Goal: Task Accomplishment & Management: Complete application form

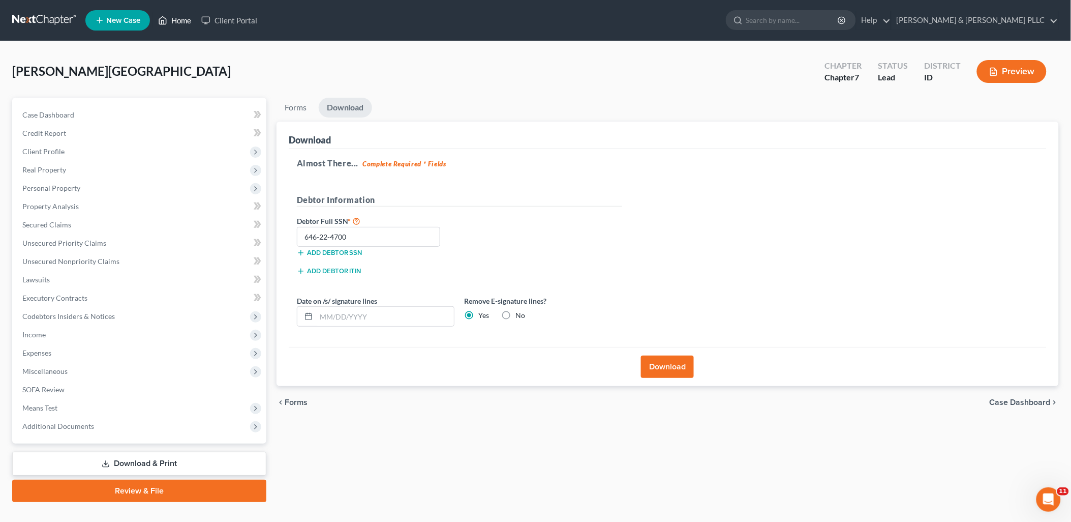
click at [188, 23] on link "Home" at bounding box center [174, 20] width 43 height 18
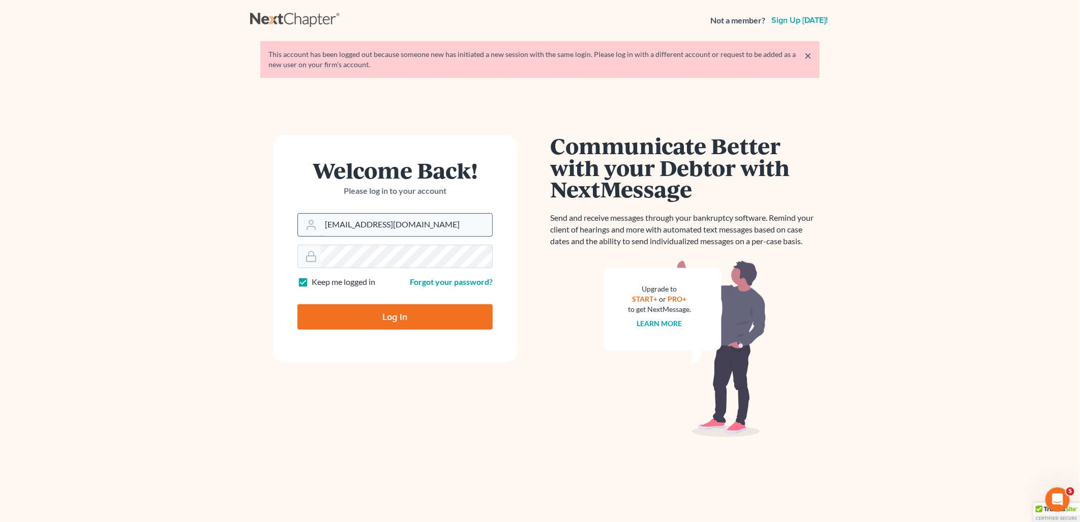
click at [441, 219] on input "[EMAIL_ADDRESS][DOMAIN_NAME]" at bounding box center [406, 225] width 171 height 22
type input "[PERSON_NAME][EMAIL_ADDRESS][DOMAIN_NAME]"
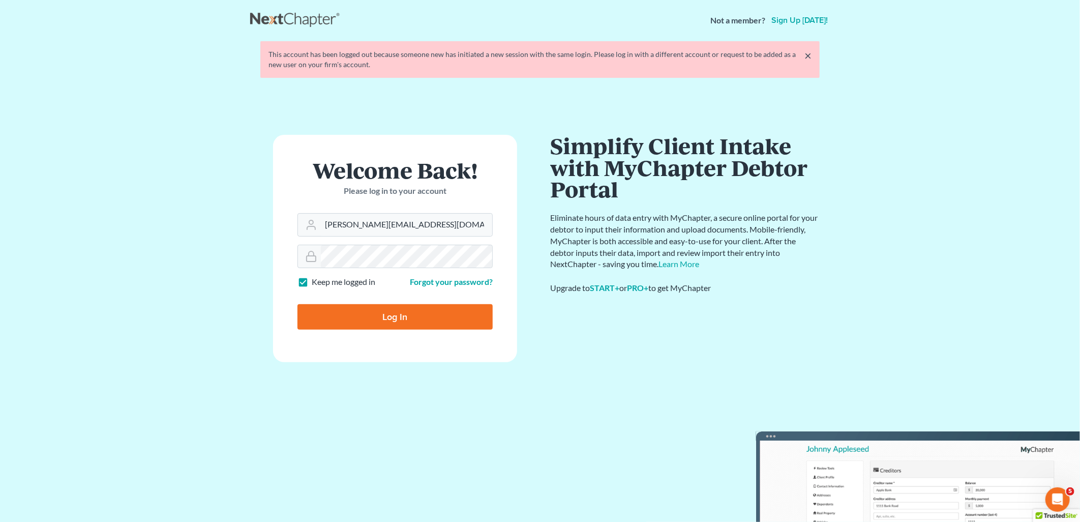
click at [415, 310] on input "Log In" at bounding box center [394, 316] width 195 height 25
type input "Thinking..."
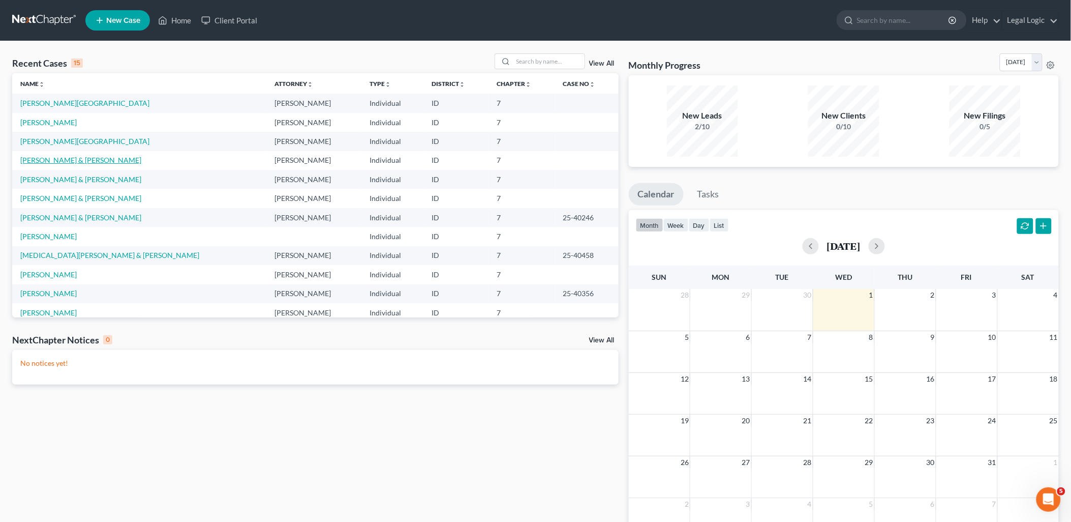
click at [108, 160] on link "Mejia-Rodriguez, Alejandro & Hartranft, Michele" at bounding box center [80, 160] width 121 height 9
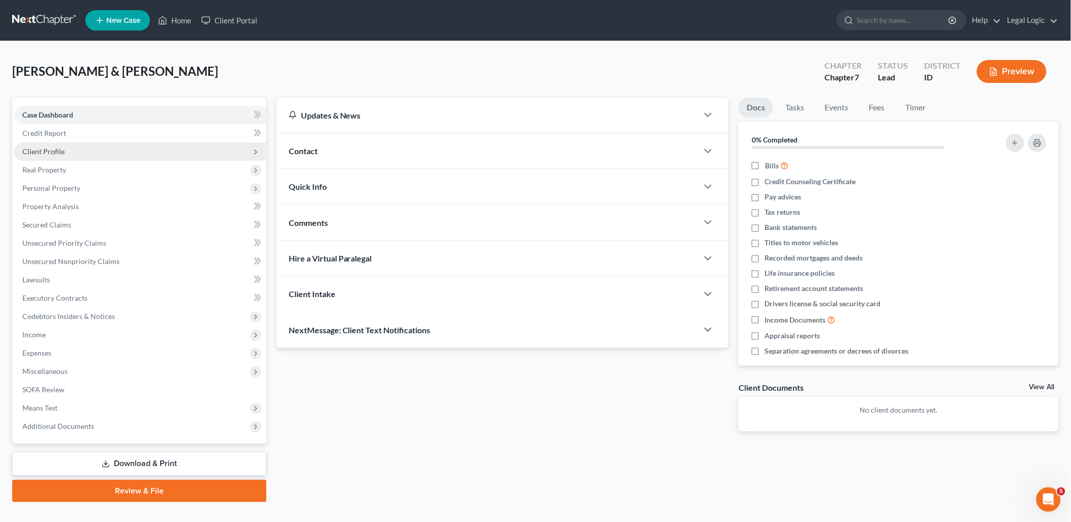
click at [54, 149] on span "Client Profile" at bounding box center [43, 151] width 42 height 9
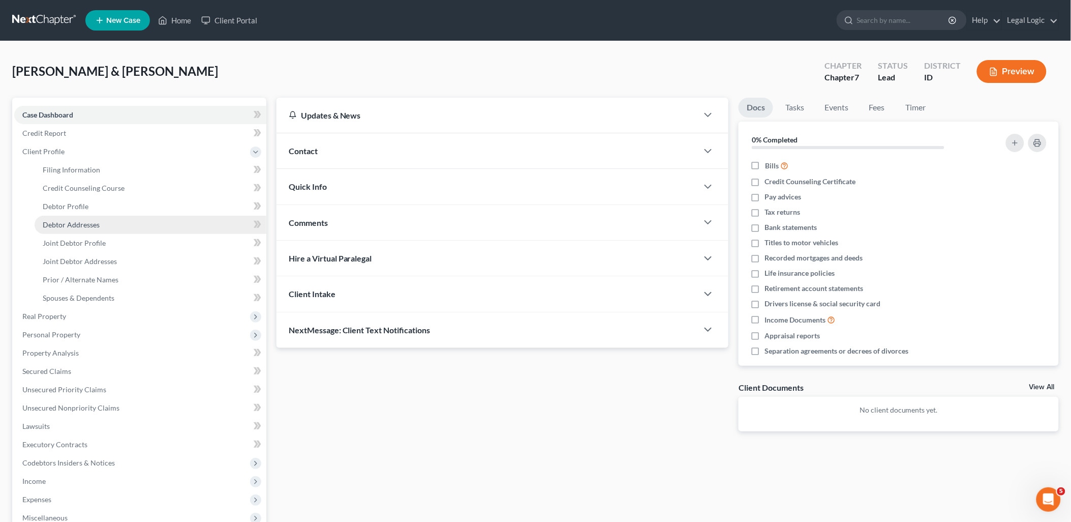
click at [67, 216] on link "Debtor Addresses" at bounding box center [151, 225] width 232 height 18
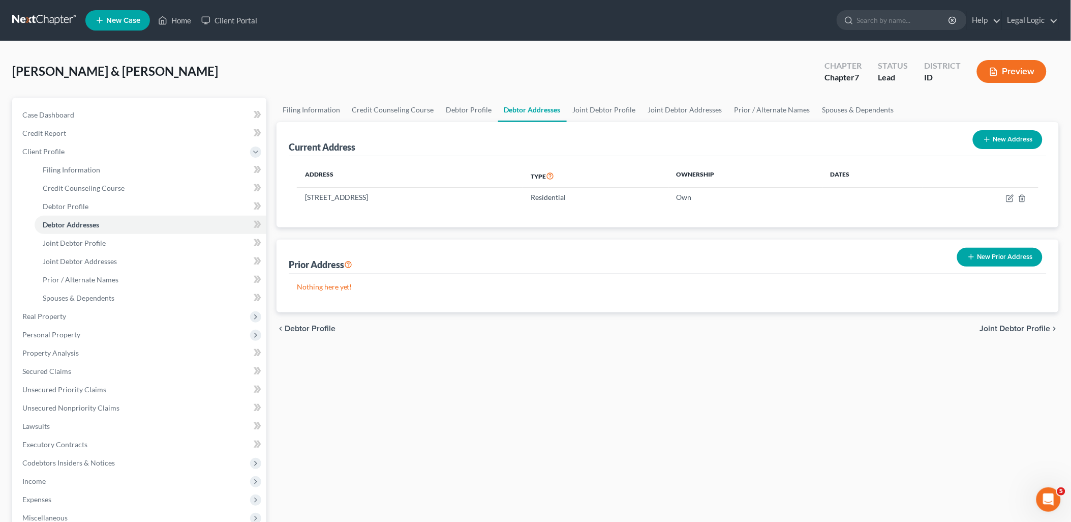
click at [1026, 134] on button "New Address" at bounding box center [1008, 139] width 70 height 19
select select "0"
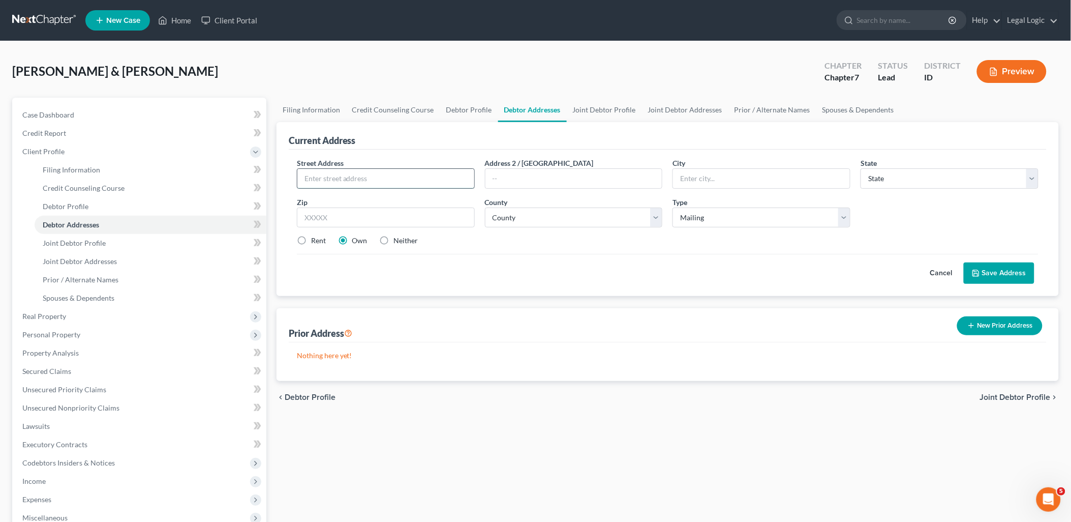
click at [429, 179] on input "text" at bounding box center [385, 178] width 177 height 19
type input "PO Box 27"
type input "Grace"
select select "13"
type input "83241"
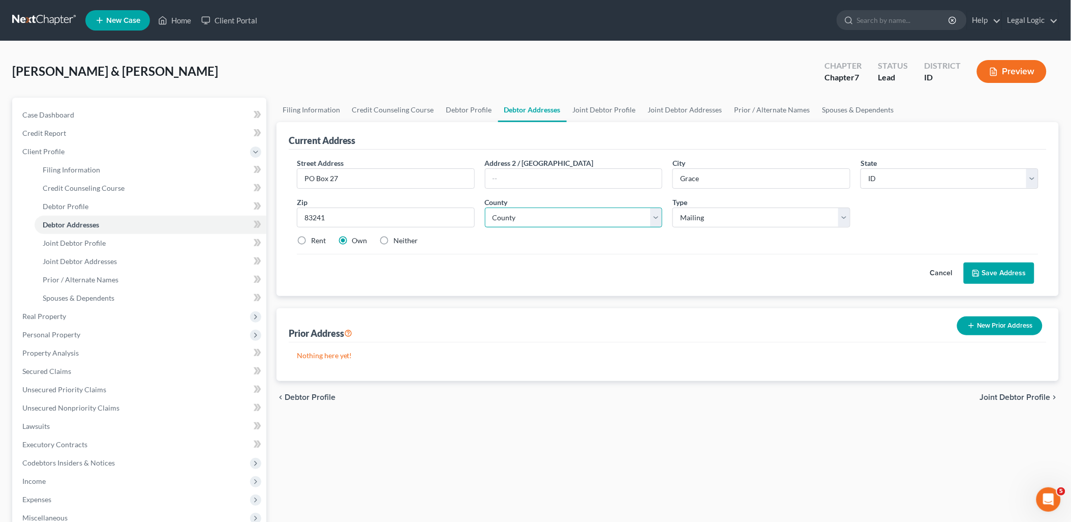
click at [656, 219] on select "County Ada County Adams County Bannock County Bear Lake County Benewah County B…" at bounding box center [574, 217] width 178 height 20
select select "14"
click at [485, 207] on select "County Ada County Adams County Bannock County Bear Lake County Benewah County B…" at bounding box center [574, 217] width 178 height 20
click at [394, 236] on label "Neither" at bounding box center [406, 240] width 24 height 10
click at [398, 236] on input "Neither" at bounding box center [401, 238] width 7 height 7
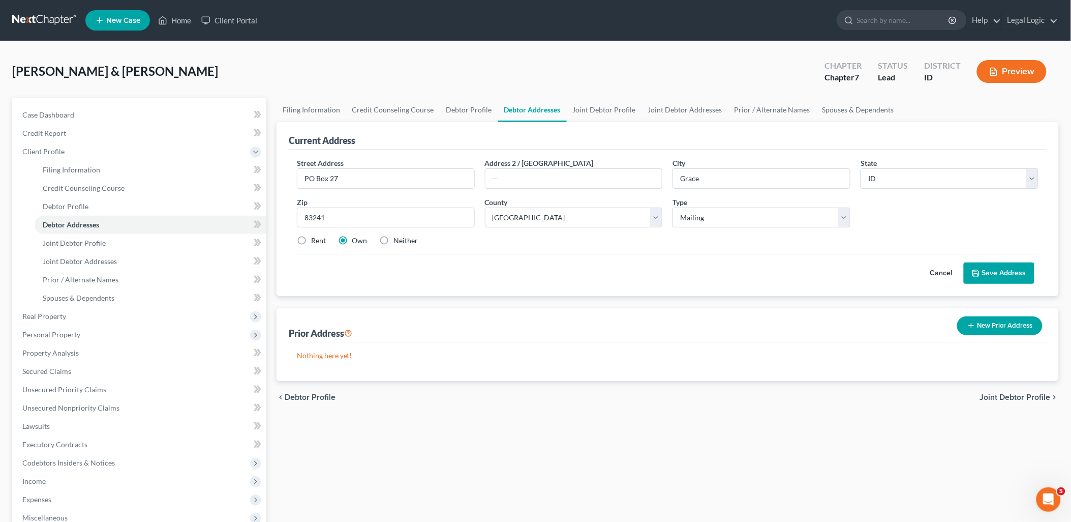
radio input "true"
click at [1019, 276] on button "Save Address" at bounding box center [999, 272] width 71 height 21
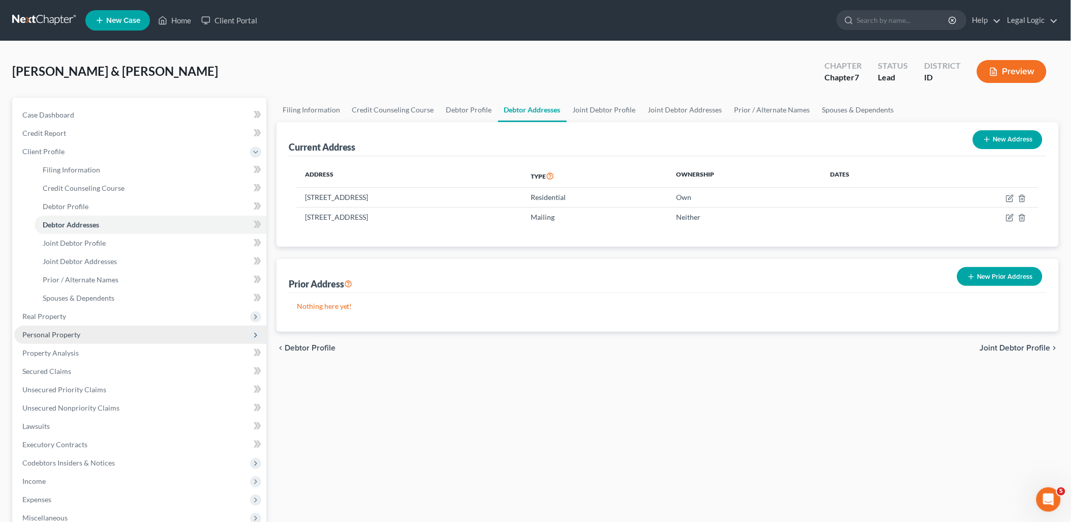
click at [67, 333] on span "Personal Property" at bounding box center [51, 334] width 58 height 9
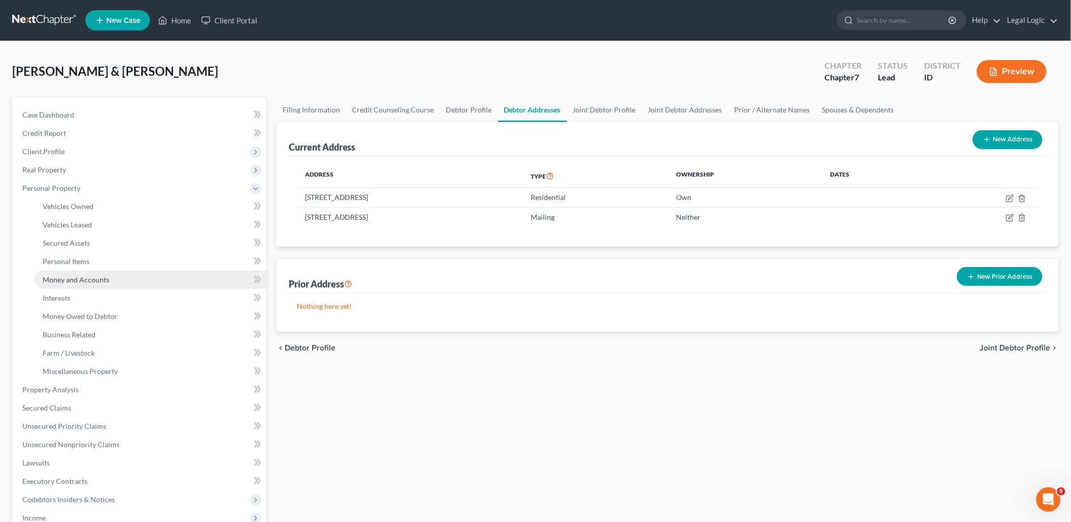
drag, startPoint x: 73, startPoint y: 273, endPoint x: 79, endPoint y: 274, distance: 6.1
click at [74, 274] on link "Money and Accounts" at bounding box center [151, 280] width 232 height 18
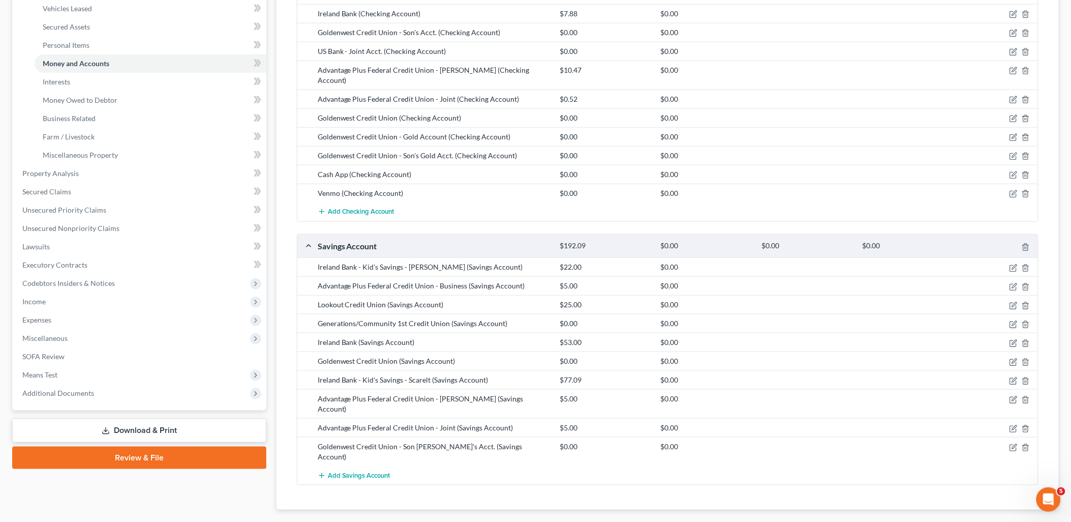
scroll to position [226, 0]
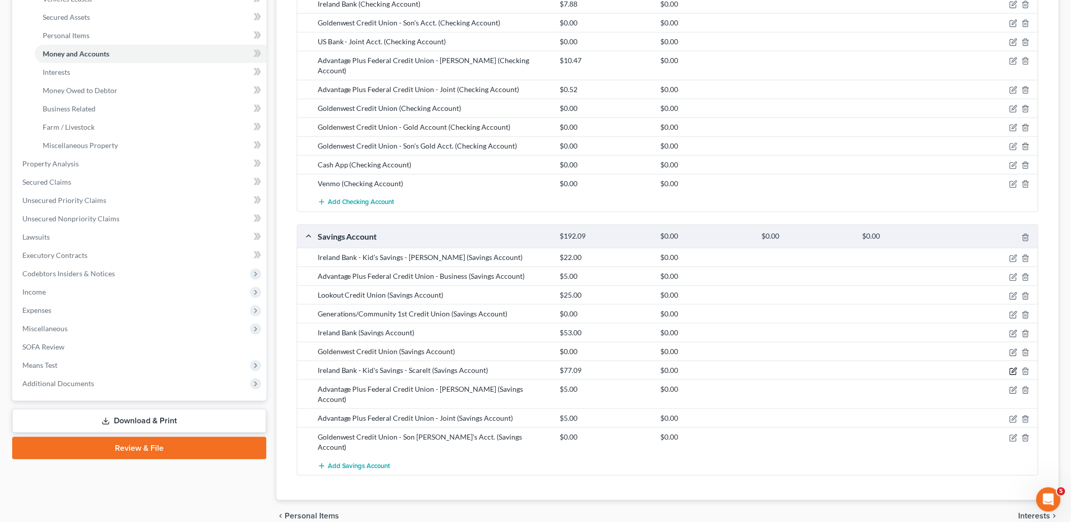
click at [1014, 367] on icon "button" at bounding box center [1014, 371] width 8 height 8
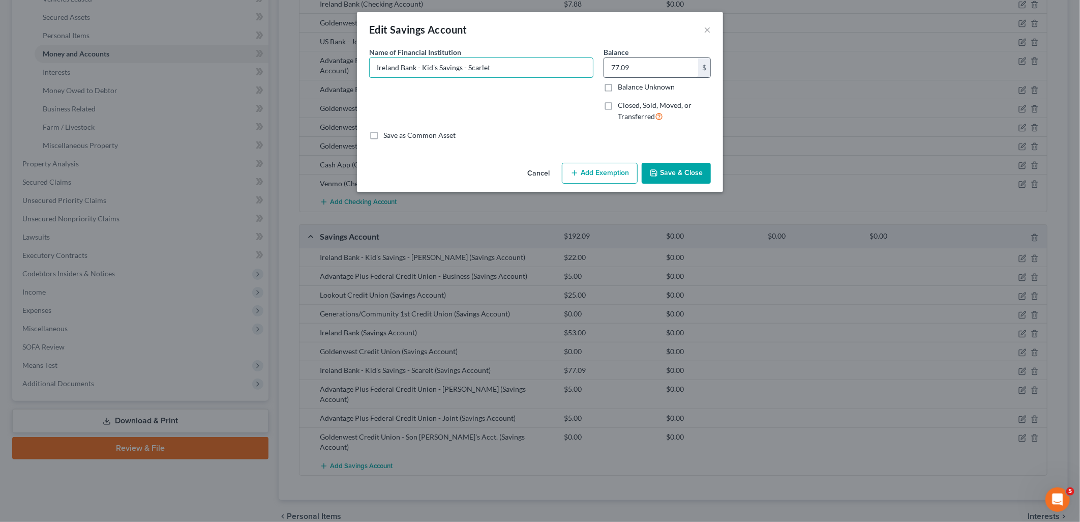
type input "Ireland Bank - Kid's Savings - Scarlet"
type input "3.09"
click at [667, 173] on button "Save & Close" at bounding box center [676, 173] width 69 height 21
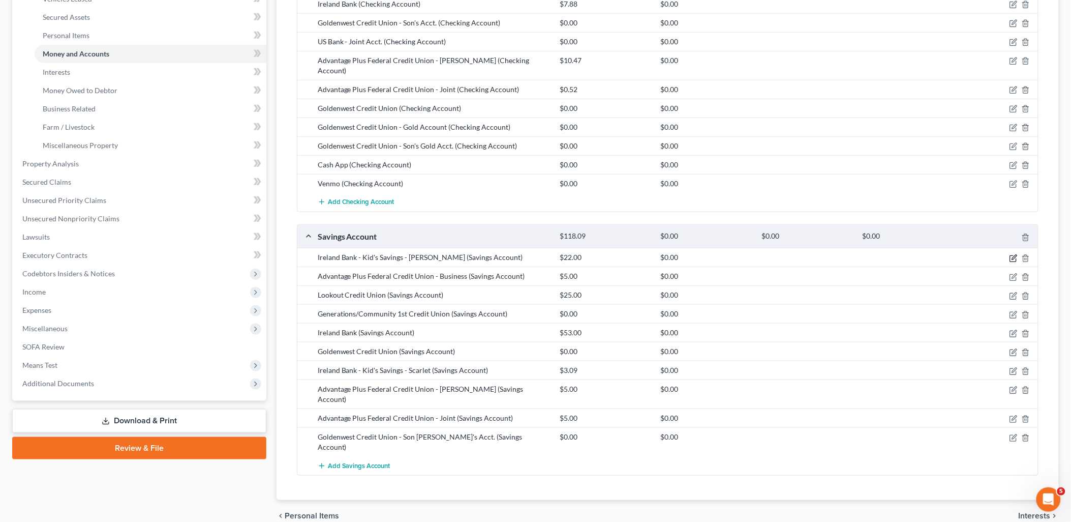
click at [1013, 255] on icon "button" at bounding box center [1014, 257] width 5 height 5
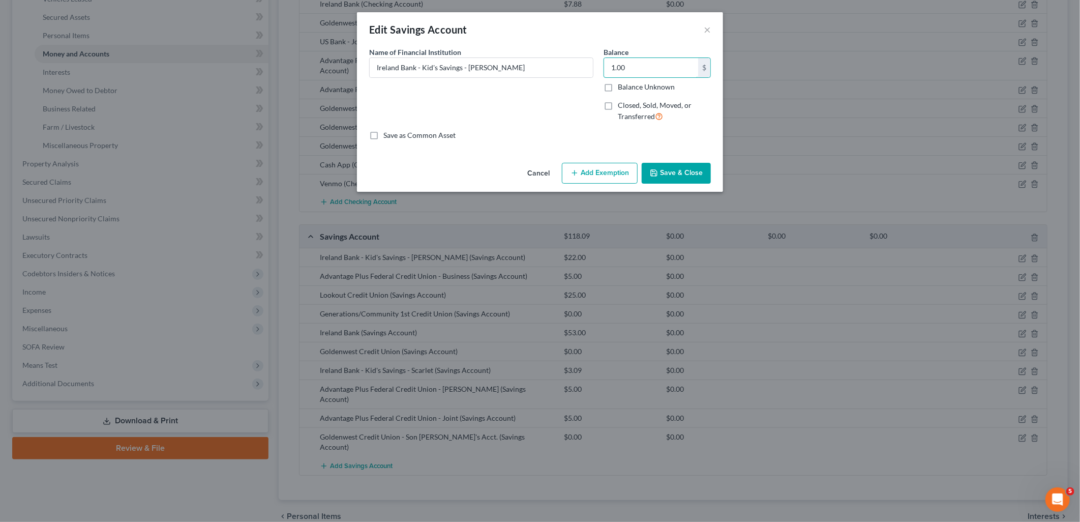
type input "1.00"
click at [693, 178] on button "Save & Close" at bounding box center [676, 173] width 69 height 21
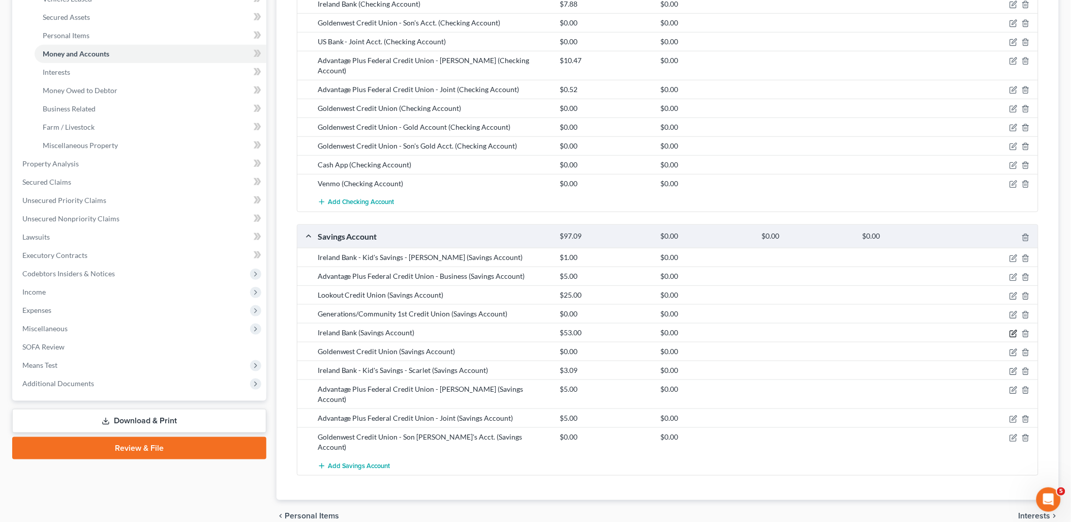
drag, startPoint x: 1016, startPoint y: 321, endPoint x: 1010, endPoint y: 321, distance: 6.1
click at [1016, 329] on icon "button" at bounding box center [1014, 333] width 8 height 8
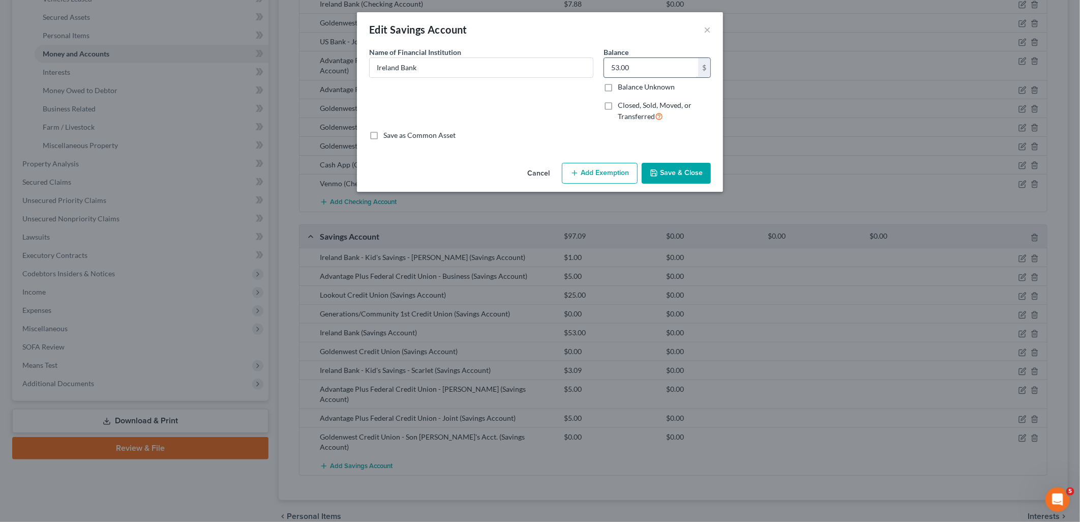
click at [647, 58] on input "53.00" at bounding box center [651, 67] width 94 height 19
type input "0.00"
click at [672, 185] on div "Cancel Add Exemption Save & Close" at bounding box center [540, 176] width 366 height 34
click at [692, 170] on button "Save & Close" at bounding box center [676, 173] width 69 height 21
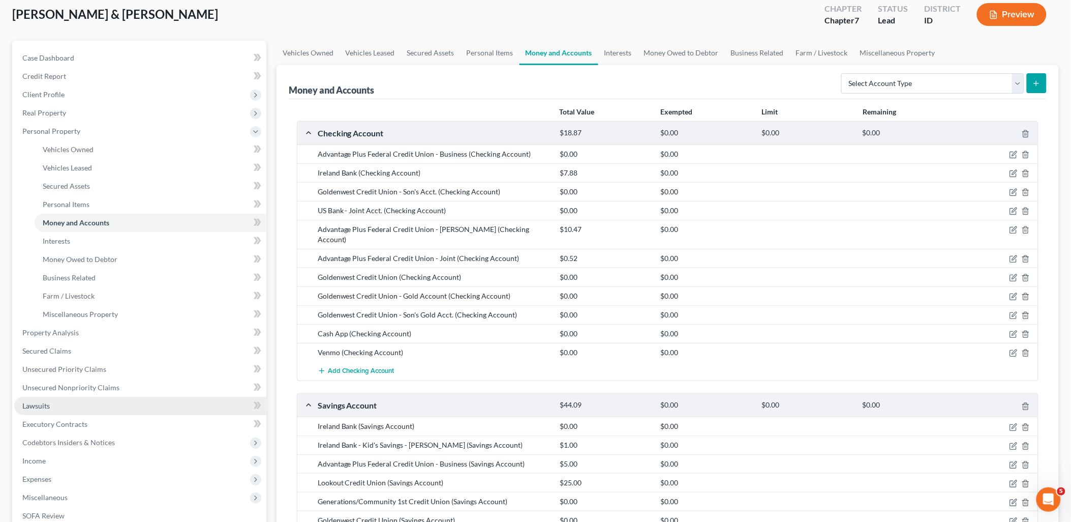
scroll to position [56, 0]
click at [68, 351] on span "Secured Claims" at bounding box center [46, 351] width 49 height 9
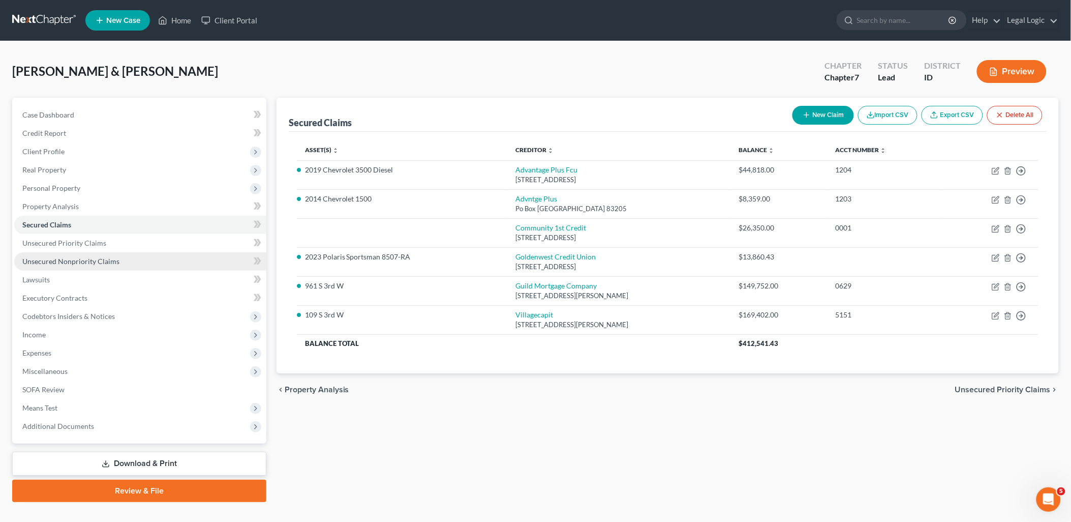
click at [86, 261] on span "Unsecured Nonpriority Claims" at bounding box center [70, 261] width 97 height 9
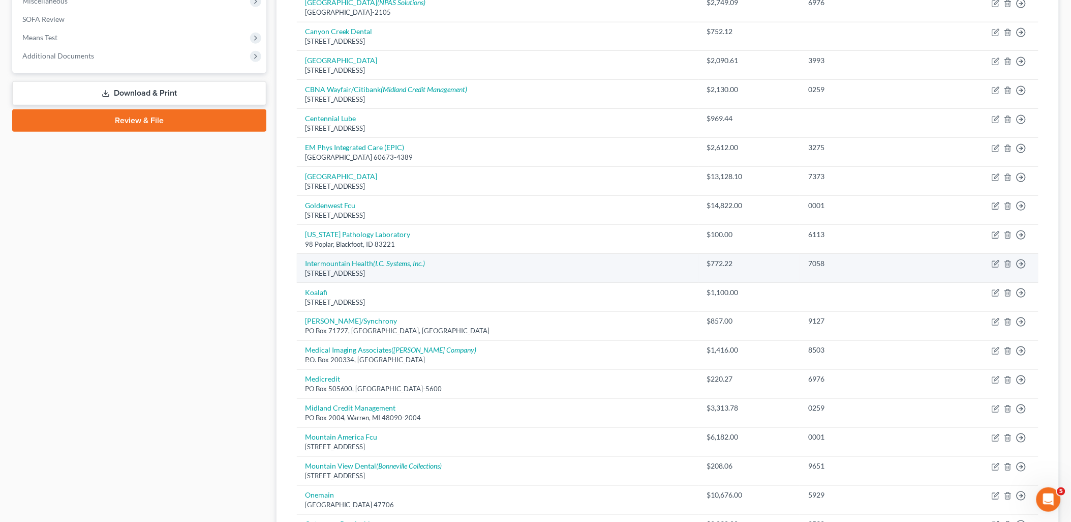
scroll to position [314, 0]
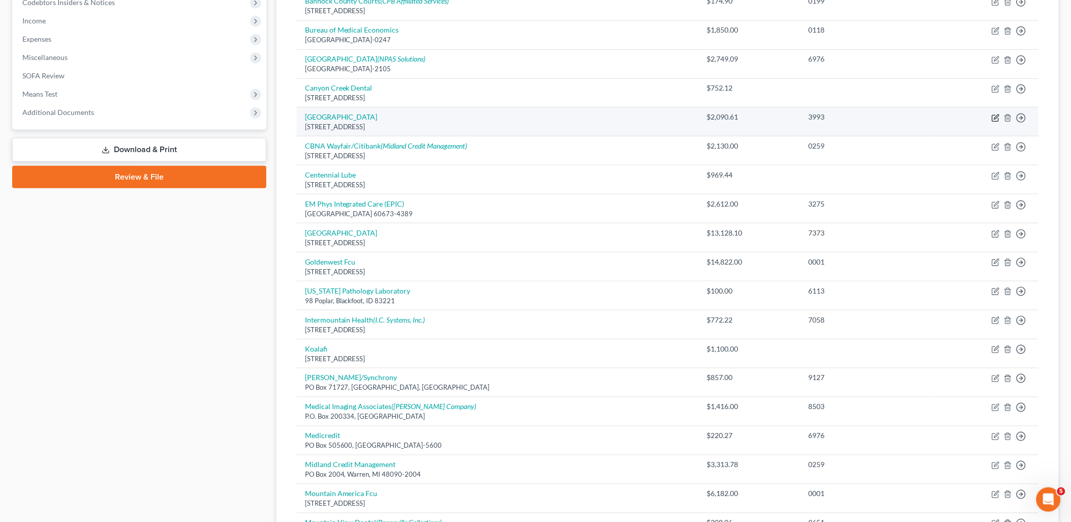
click at [997, 115] on icon "button" at bounding box center [996, 118] width 8 height 8
select select "13"
select select "9"
select select "1"
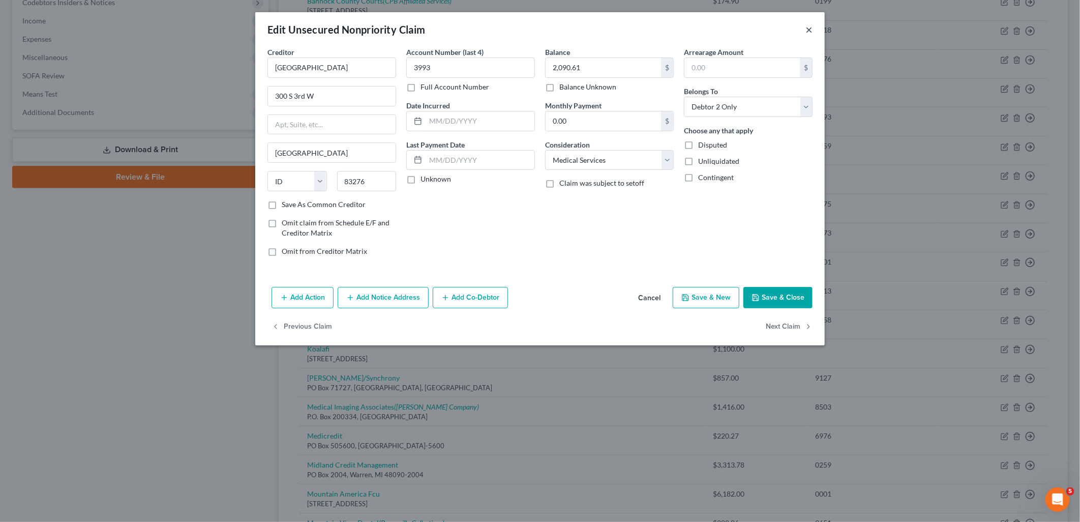
click at [807, 32] on button "×" at bounding box center [808, 29] width 7 height 12
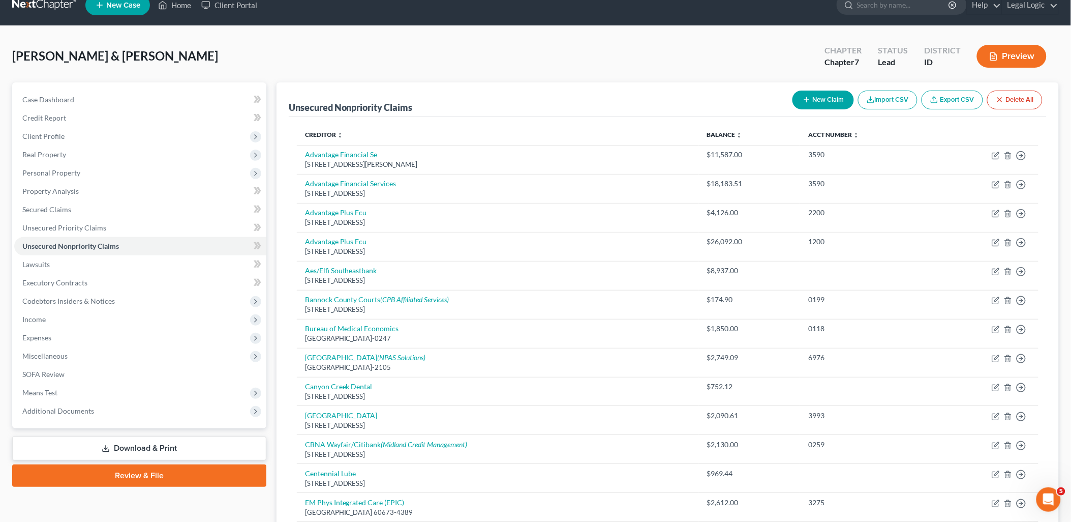
scroll to position [0, 0]
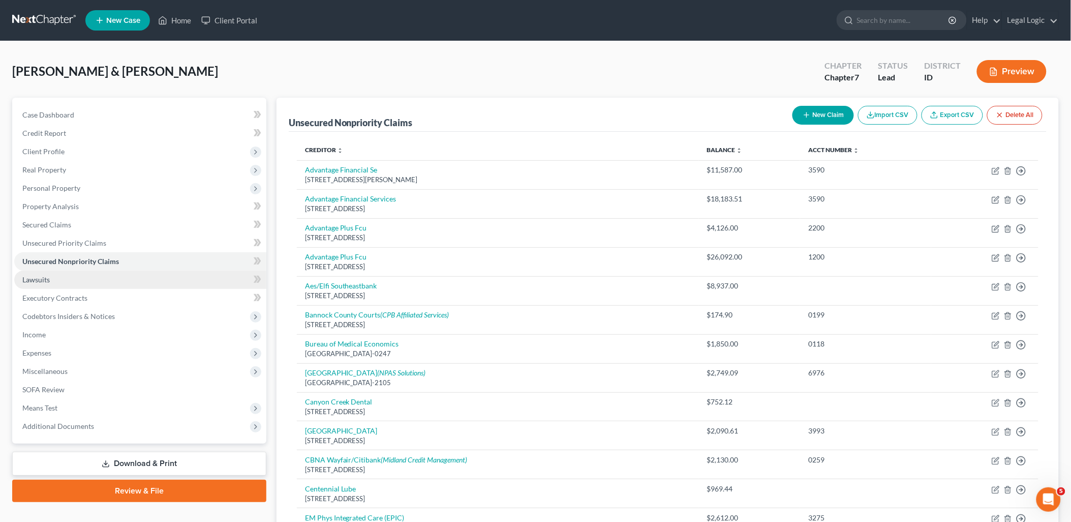
click at [29, 282] on span "Lawsuits" at bounding box center [35, 279] width 27 height 9
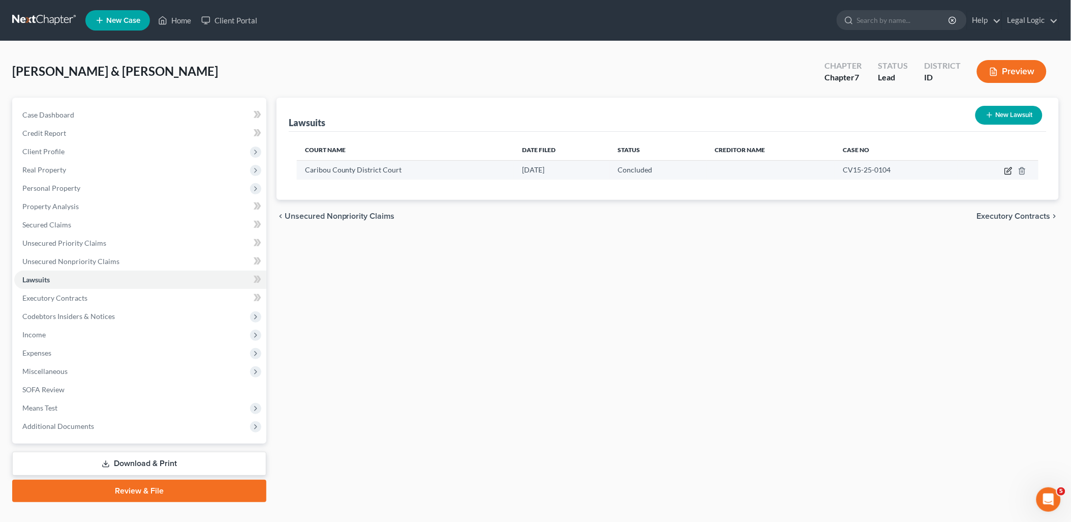
click at [1008, 170] on icon "button" at bounding box center [1009, 171] width 8 height 8
select select "13"
select select "2"
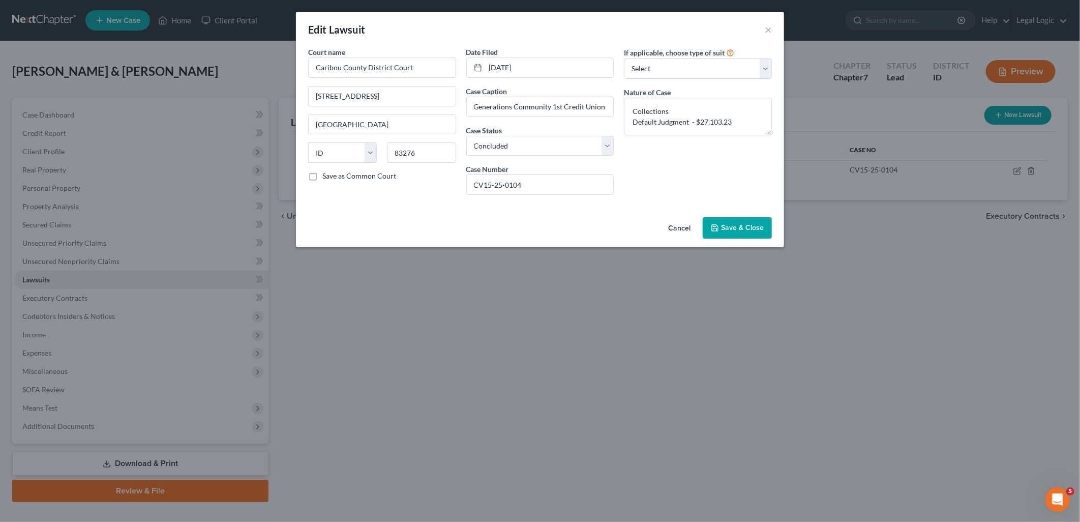
click at [768, 221] on button "Save & Close" at bounding box center [737, 227] width 69 height 21
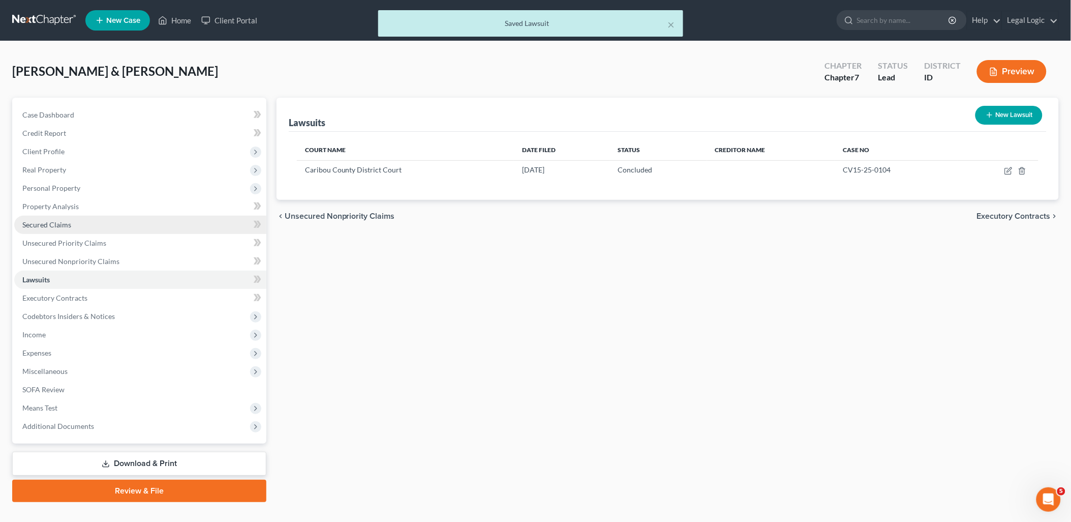
click at [61, 224] on span "Secured Claims" at bounding box center [46, 224] width 49 height 9
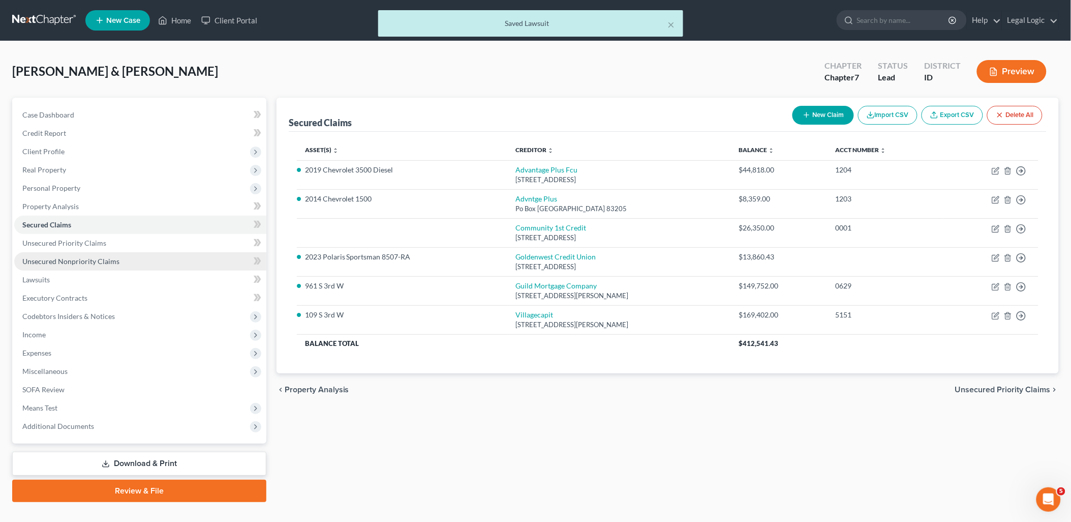
click at [84, 258] on span "Unsecured Nonpriority Claims" at bounding box center [70, 261] width 97 height 9
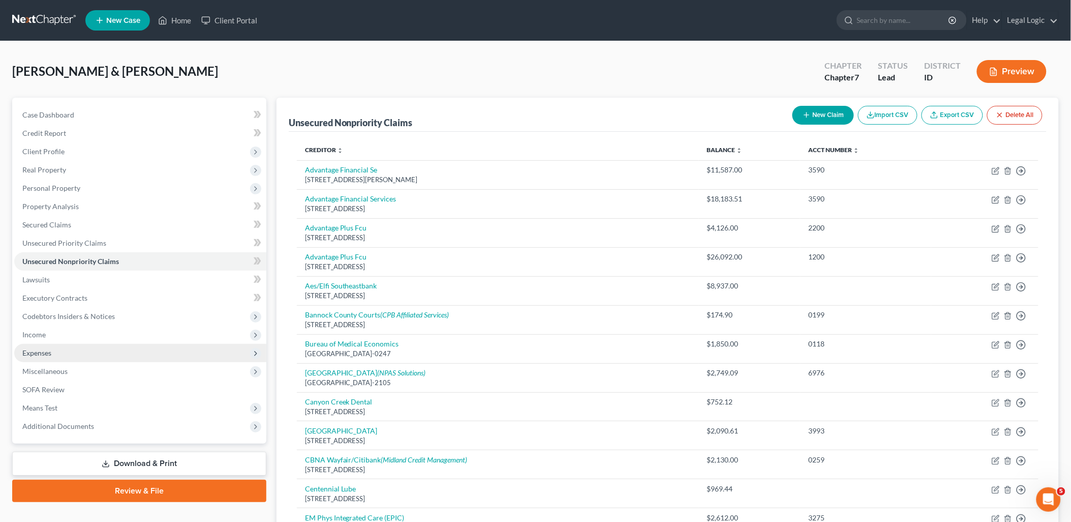
click at [45, 344] on span "Expenses" at bounding box center [140, 353] width 252 height 18
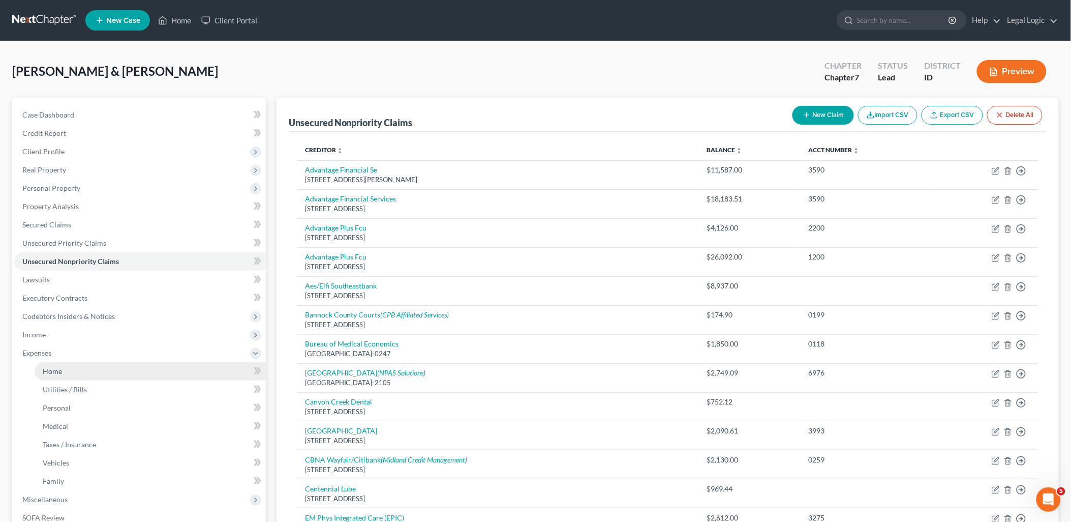
click at [59, 369] on span "Home" at bounding box center [52, 371] width 19 height 9
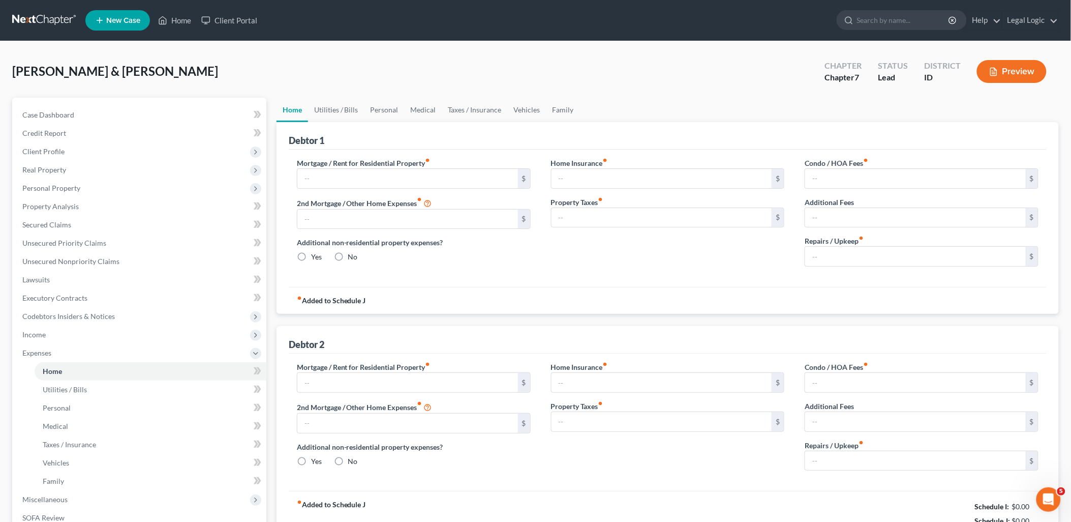
type input "1,200.83"
type input "1,211.00"
radio input "true"
type input "0.00"
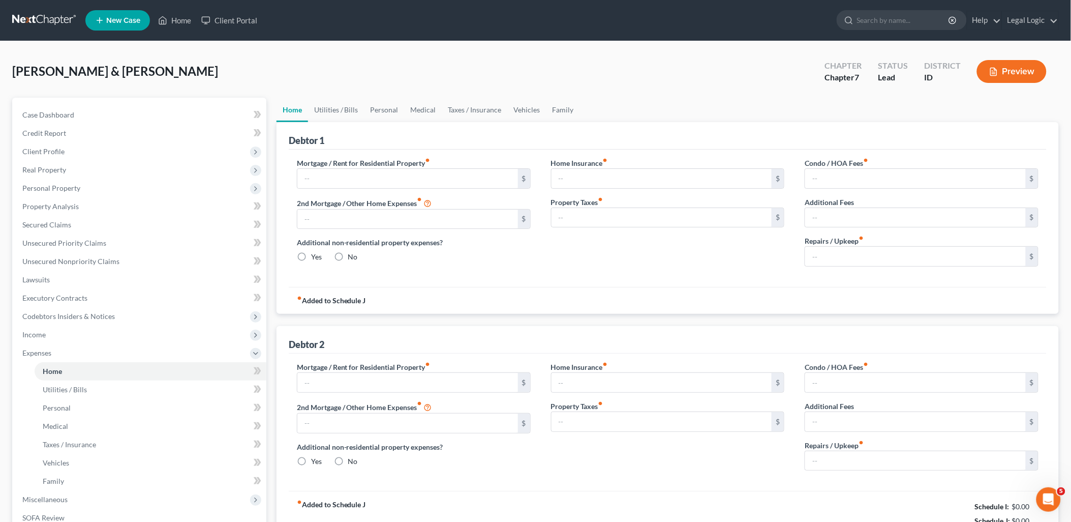
type input "0.00"
type input "200.00"
type input "0.00"
radio input "true"
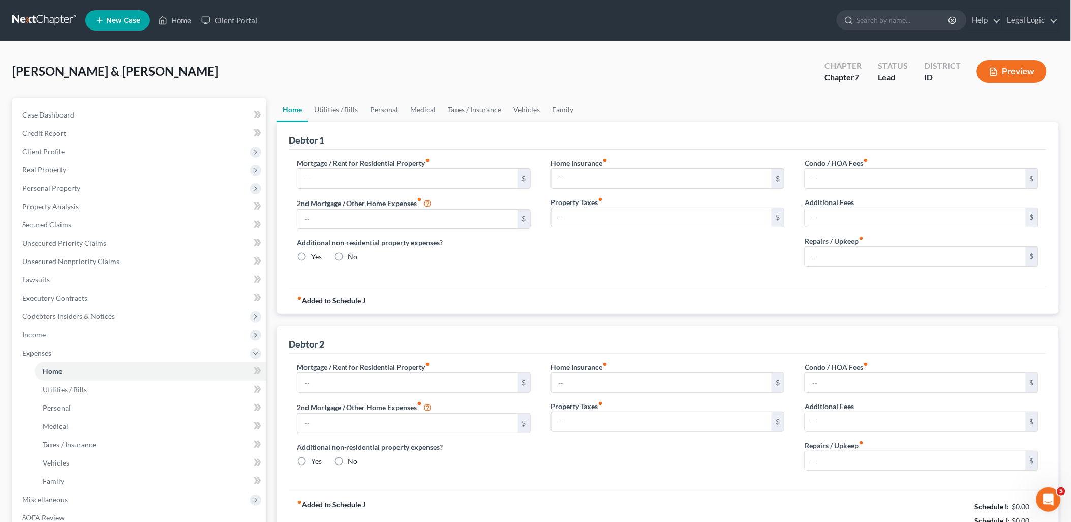
type input "0.00"
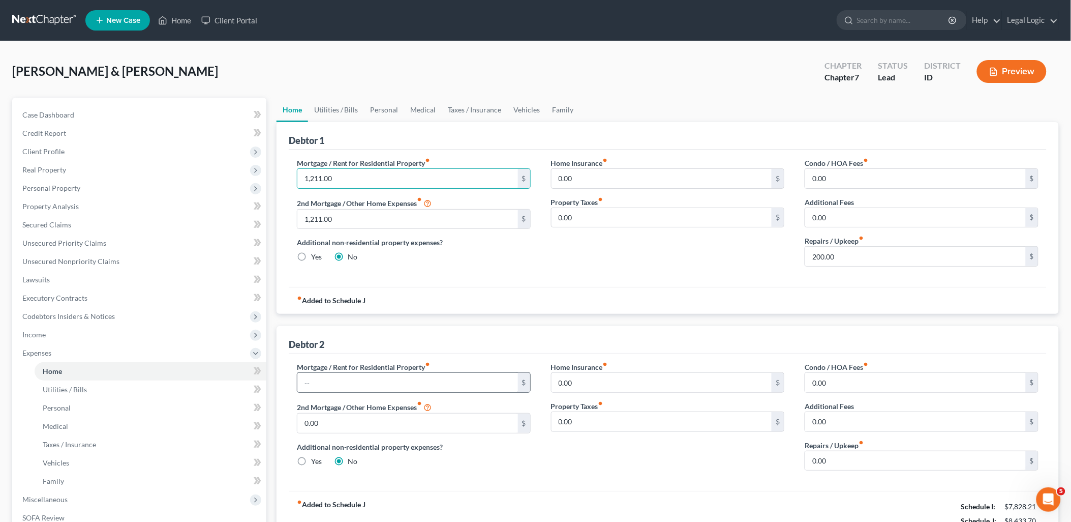
type input "1,211.00"
click at [363, 382] on input "text" at bounding box center [407, 382] width 221 height 19
type input "1,208.83"
click at [339, 103] on link "Utilities / Bills" at bounding box center [336, 110] width 56 height 24
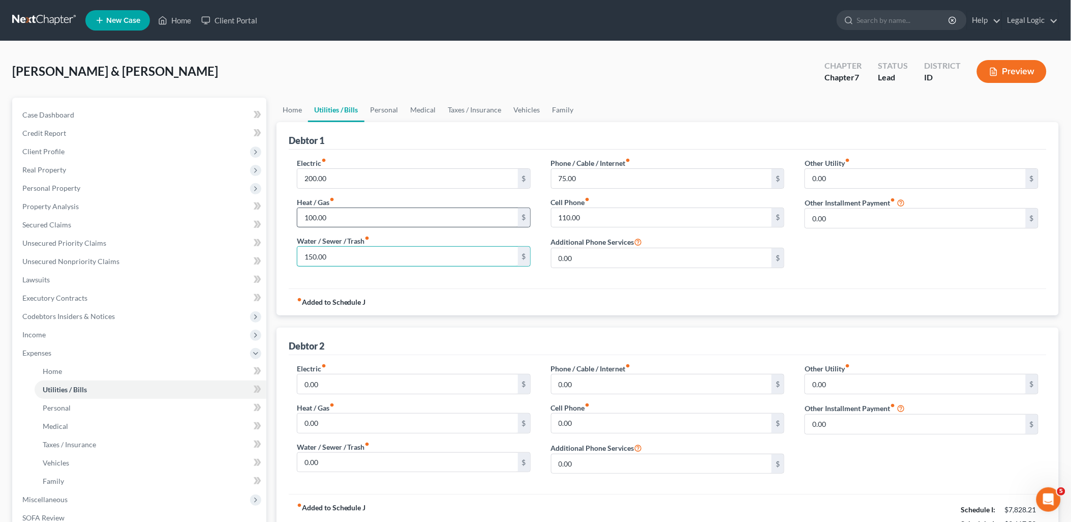
type input "150.00"
click at [323, 215] on input "100.00" at bounding box center [407, 217] width 221 height 19
type input "40.00"
click at [607, 218] on input "110.00" at bounding box center [662, 217] width 221 height 19
type input "61.00"
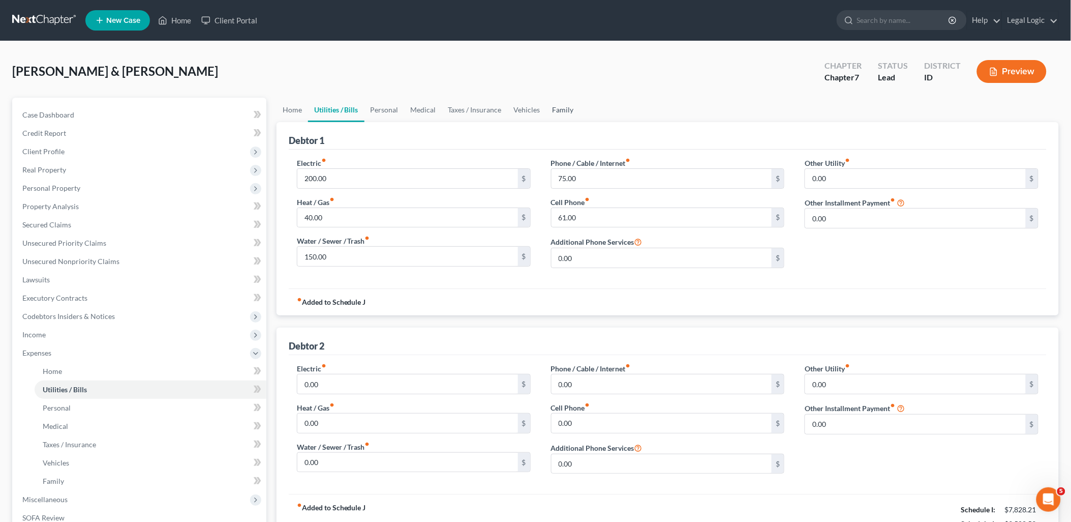
click at [558, 107] on link "Family" at bounding box center [564, 110] width 34 height 24
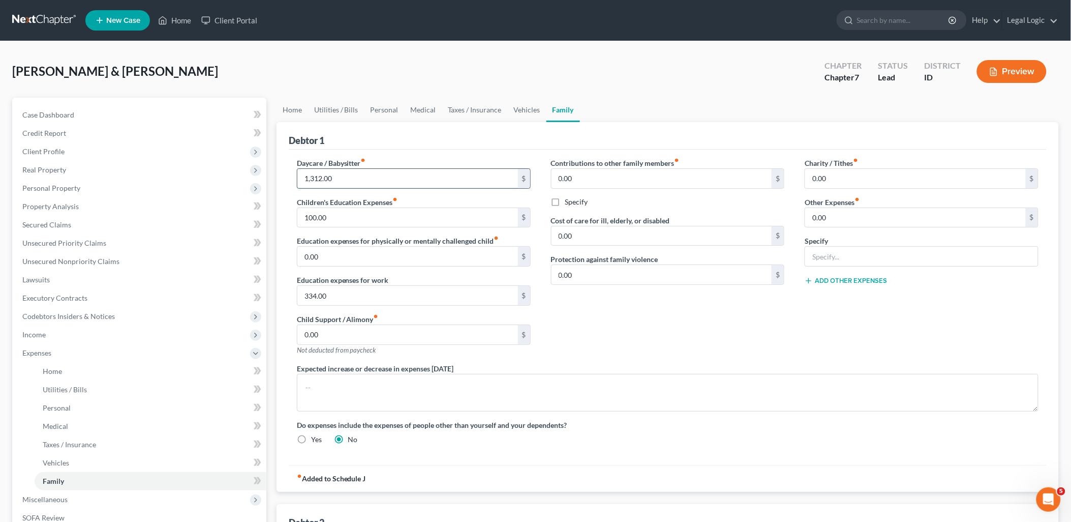
click at [397, 171] on input "1,312.00" at bounding box center [407, 178] width 221 height 19
type input "760.50"
click at [375, 110] on link "Personal" at bounding box center [385, 110] width 40 height 24
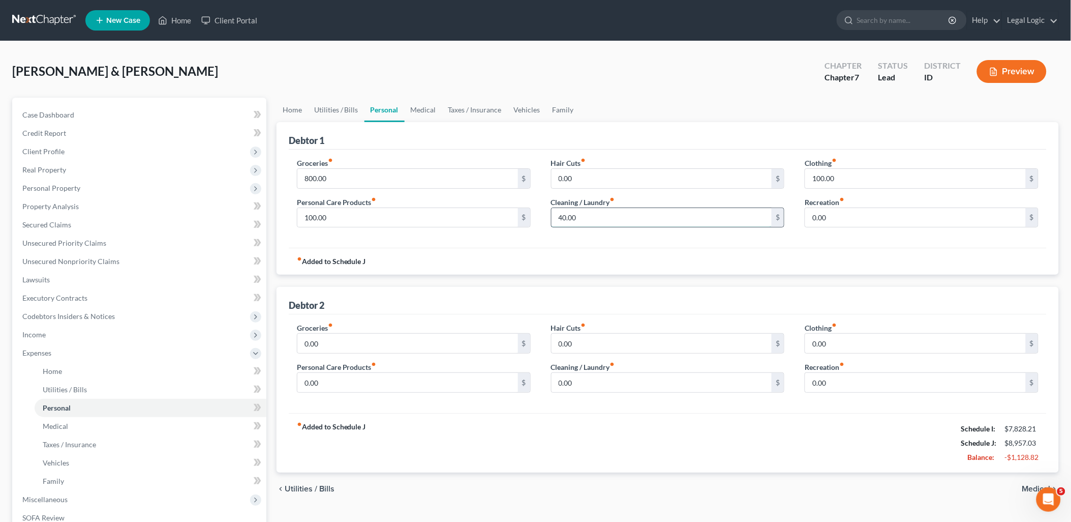
click at [619, 217] on input "40.00" at bounding box center [662, 217] width 221 height 19
type input "100.00"
click at [392, 219] on input "100.00" at bounding box center [407, 217] width 221 height 19
type input "75.00"
click at [291, 109] on link "Home" at bounding box center [293, 110] width 32 height 24
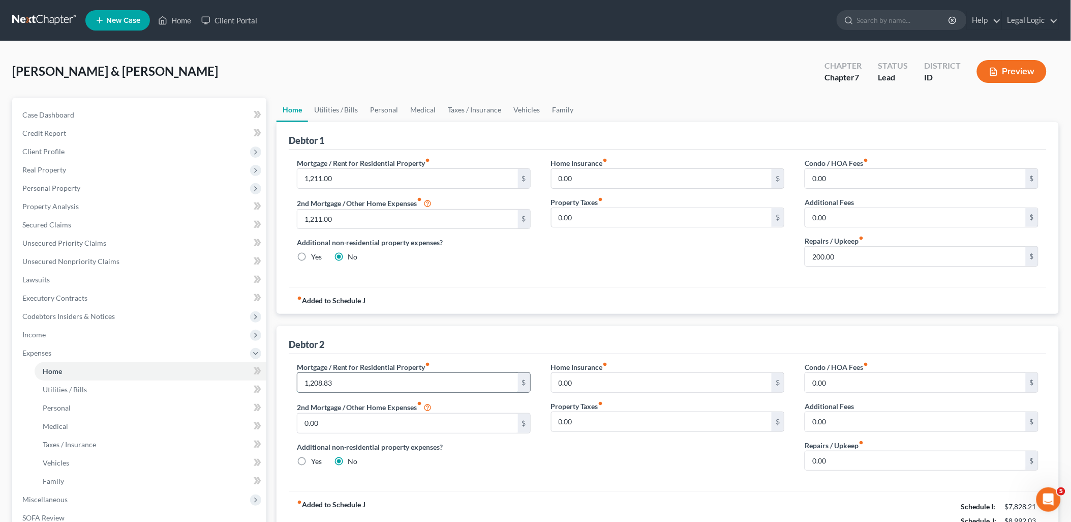
click at [337, 383] on input "1,208.83" at bounding box center [407, 382] width 221 height 19
type input "1,211.00"
click at [338, 102] on link "Utilities / Bills" at bounding box center [336, 110] width 56 height 24
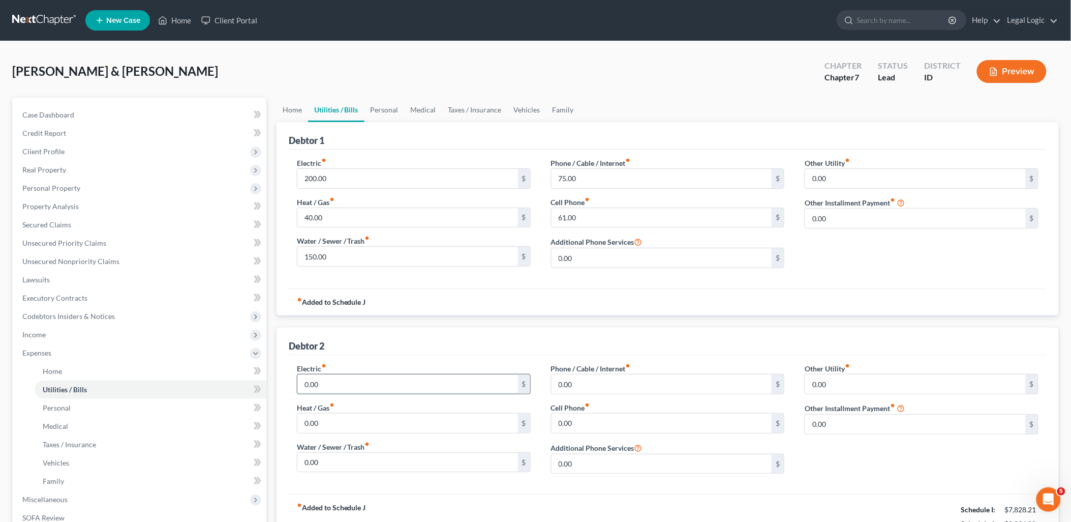
click at [328, 390] on input "0.00" at bounding box center [407, 383] width 221 height 19
click at [324, 465] on input "0.00" at bounding box center [407, 462] width 221 height 19
type input "150.00"
click at [338, 425] on input "0.00" at bounding box center [407, 422] width 221 height 19
type input "40.00"
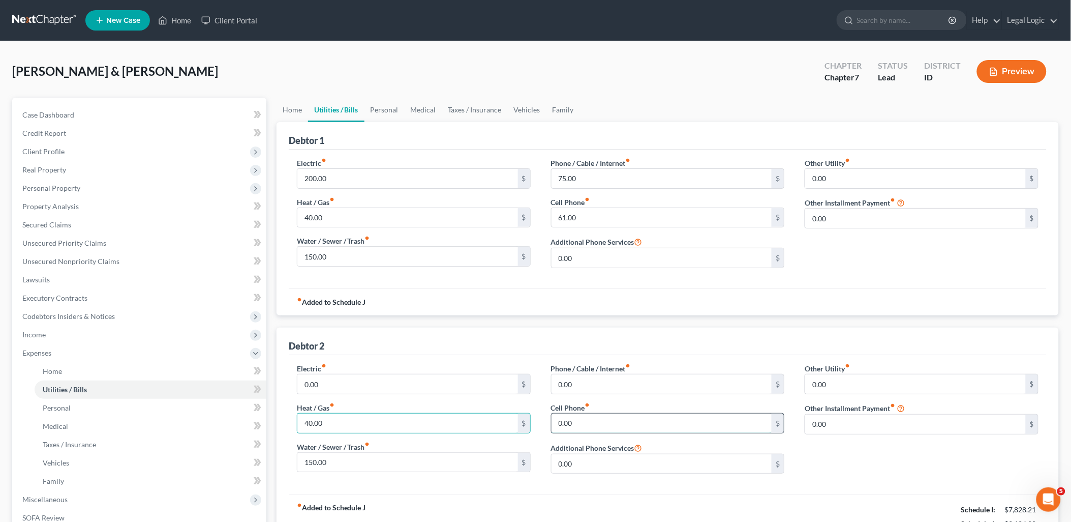
click at [613, 424] on input "0.00" at bounding box center [662, 422] width 221 height 19
type input "61.00"
drag, startPoint x: 382, startPoint y: 106, endPoint x: 377, endPoint y: 108, distance: 5.5
click at [382, 106] on link "Personal" at bounding box center [385, 110] width 40 height 24
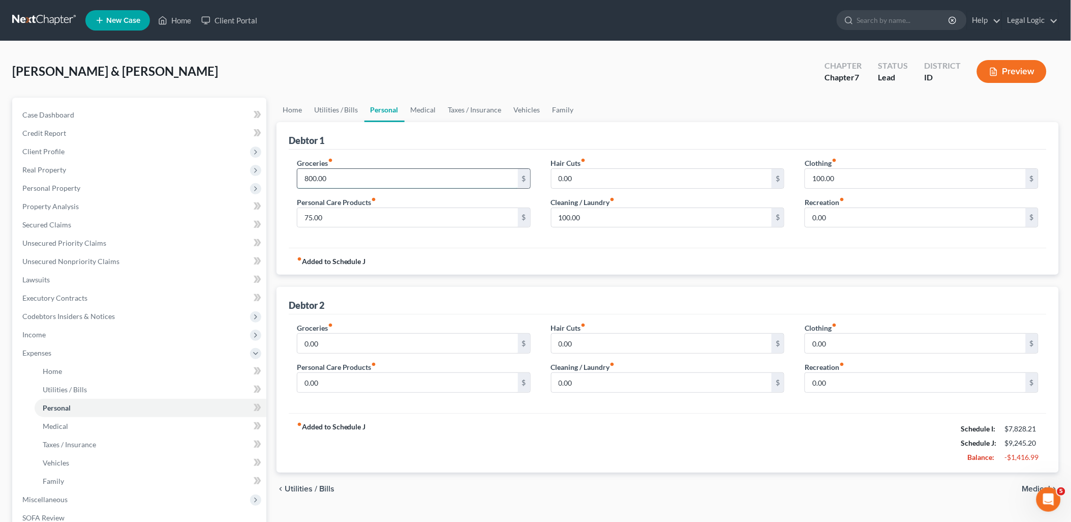
click at [347, 175] on input "800.00" at bounding box center [407, 178] width 221 height 19
type input "1,000.00"
click at [354, 344] on input "0.00" at bounding box center [407, 343] width 221 height 19
type input "1,000.00"
click at [322, 105] on link "Utilities / Bills" at bounding box center [336, 110] width 56 height 24
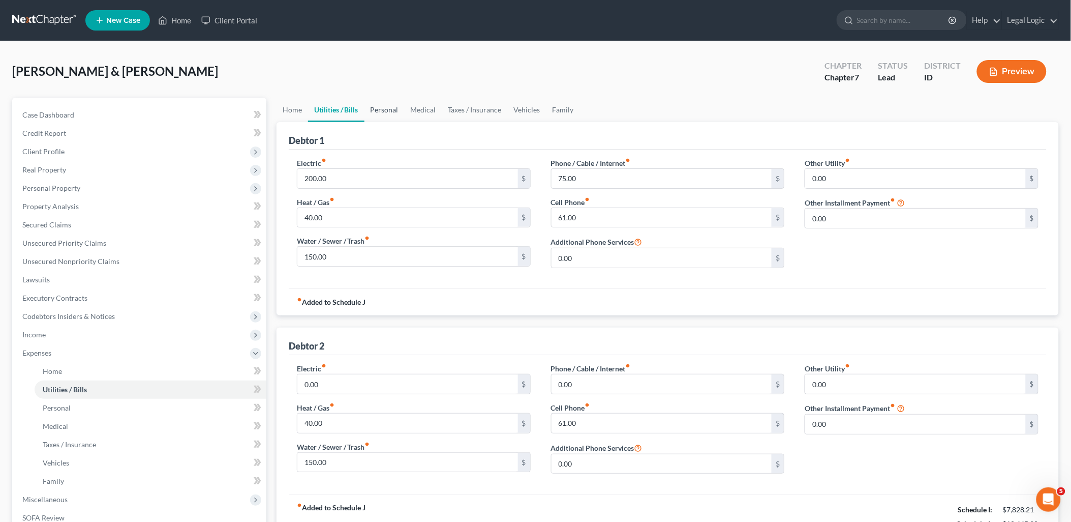
click at [378, 102] on link "Personal" at bounding box center [385, 110] width 40 height 24
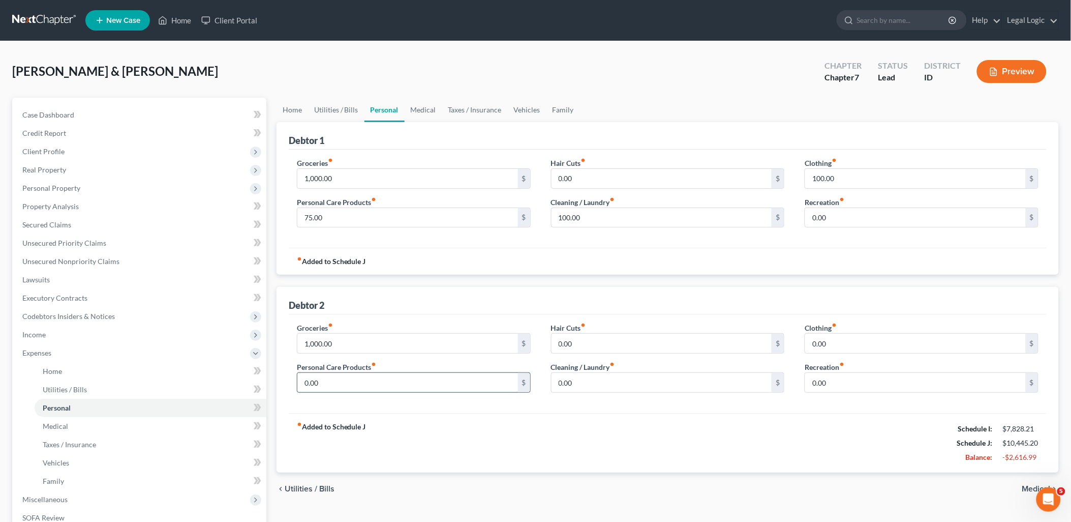
click at [468, 392] on input "0.00" at bounding box center [407, 382] width 221 height 19
type input "100.00"
click at [602, 382] on input "0.00" at bounding box center [662, 382] width 221 height 19
type input "75.00"
click at [553, 109] on link "Family" at bounding box center [564, 110] width 34 height 24
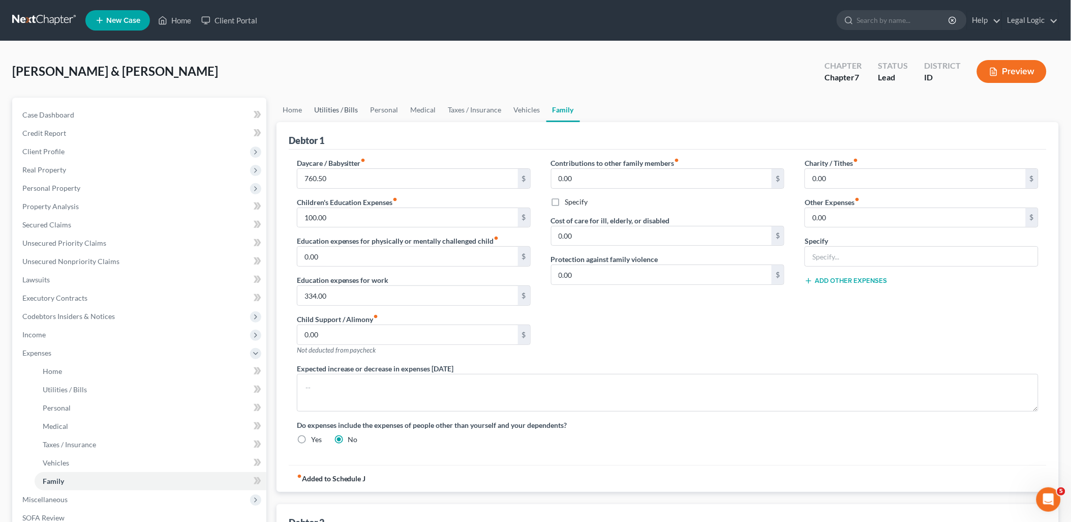
click at [324, 107] on link "Utilities / Bills" at bounding box center [336, 110] width 56 height 24
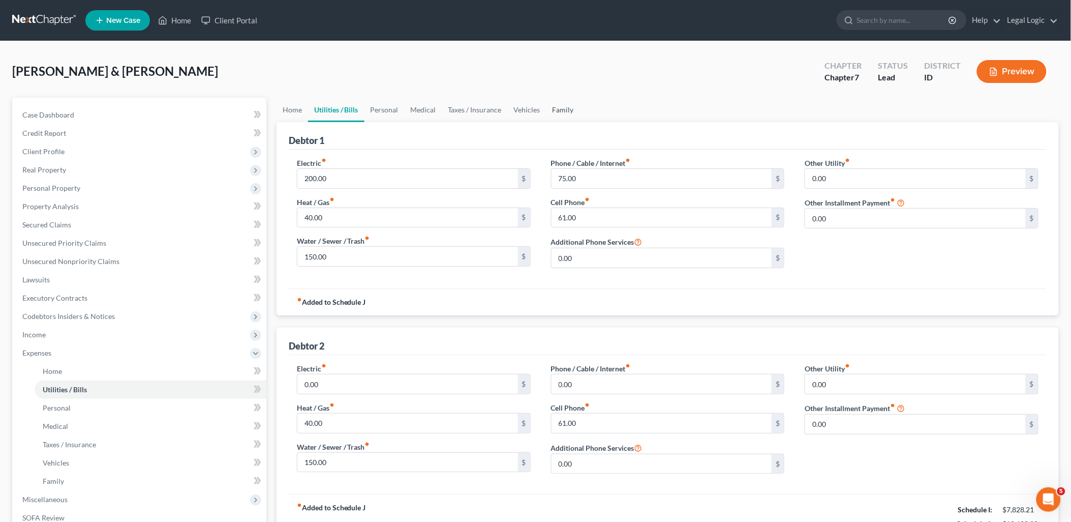
click at [562, 107] on link "Family" at bounding box center [564, 110] width 34 height 24
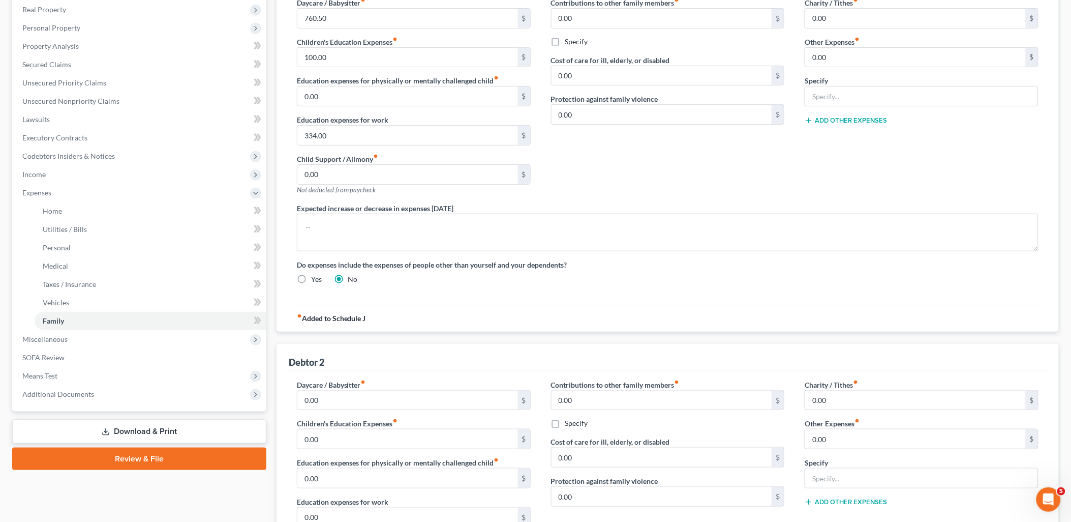
scroll to position [169, 0]
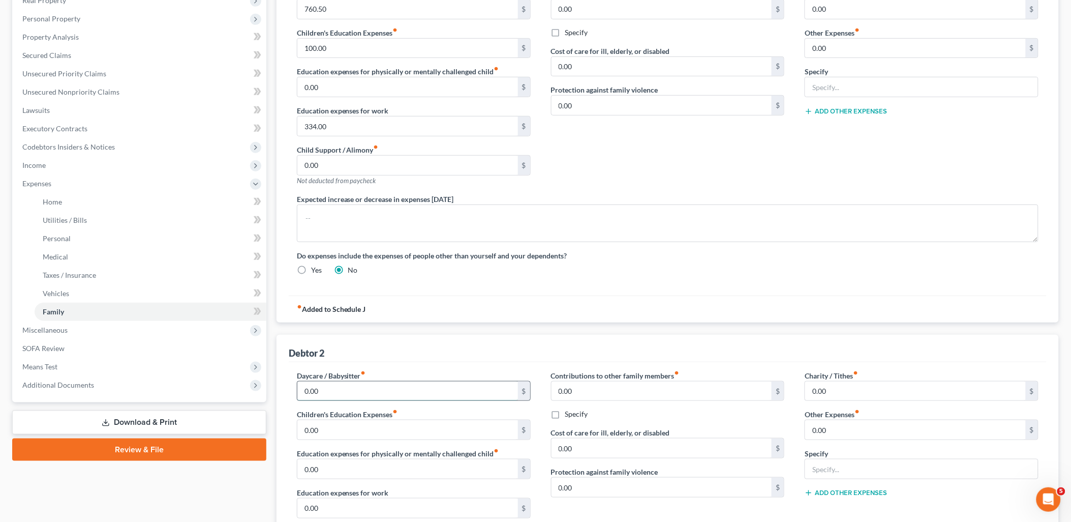
click at [410, 391] on input "0.00" at bounding box center [407, 390] width 221 height 19
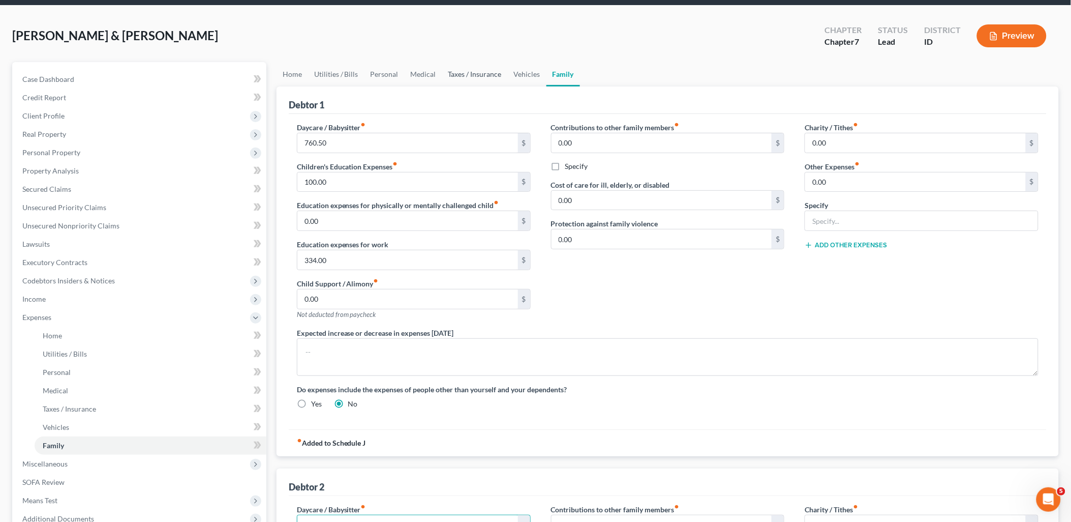
scroll to position [0, 0]
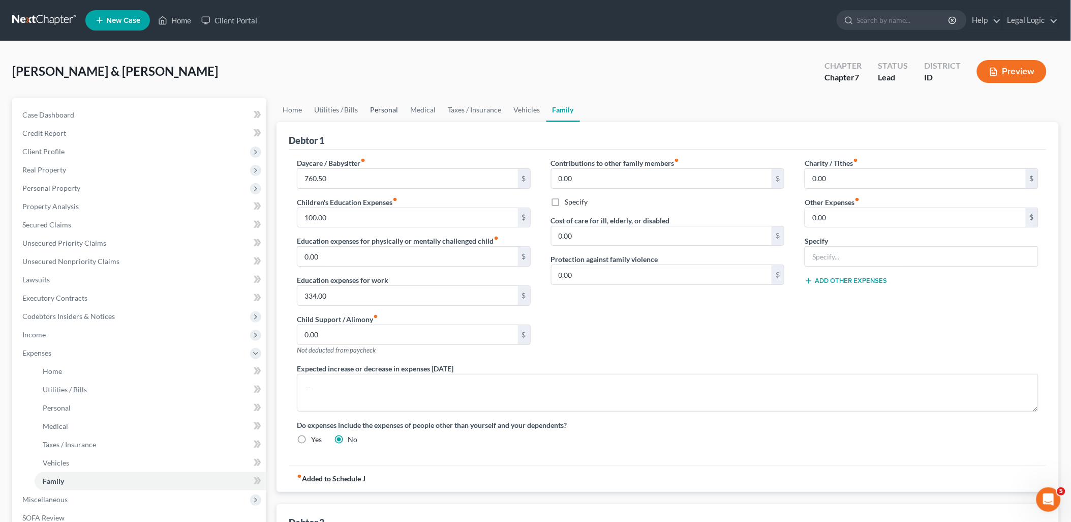
type input "760.50"
click at [376, 107] on link "Personal" at bounding box center [385, 110] width 40 height 24
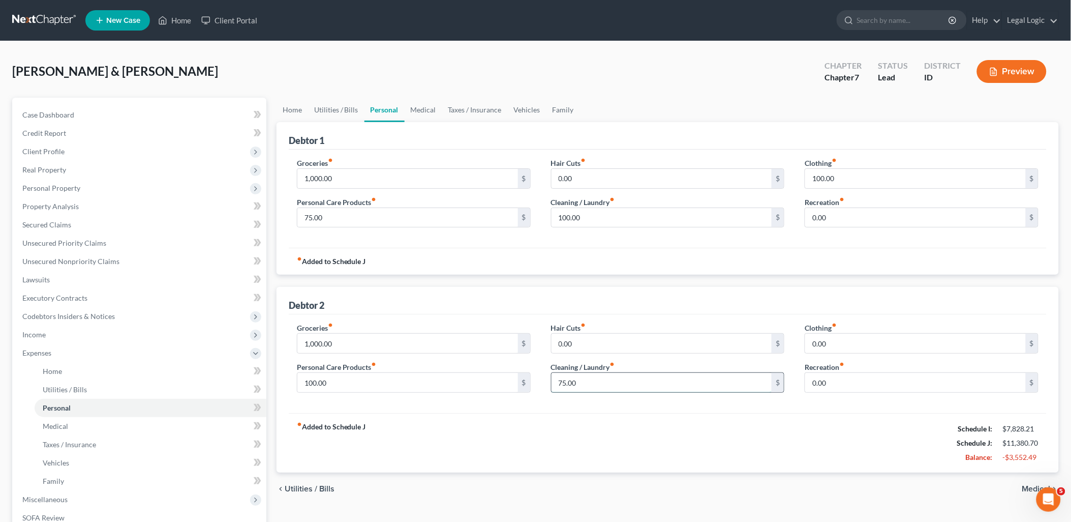
click at [593, 377] on input "75.00" at bounding box center [662, 382] width 221 height 19
type input "100.00"
click at [435, 374] on input "100.00" at bounding box center [407, 382] width 221 height 19
type input "75.00"
click at [416, 112] on link "Medical" at bounding box center [424, 110] width 38 height 24
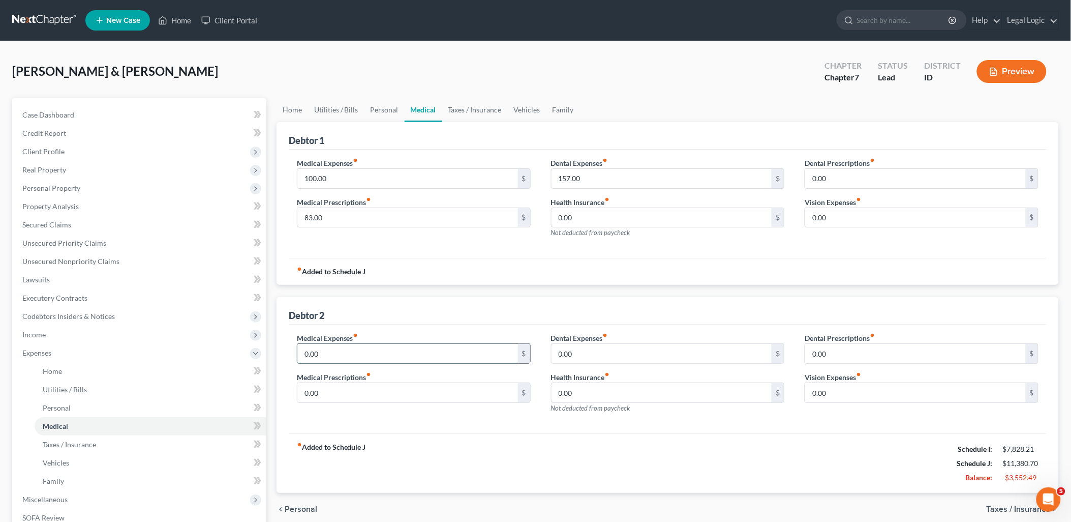
click at [415, 352] on input "0.00" at bounding box center [407, 353] width 221 height 19
type input "75.00"
click at [637, 343] on div "0.00 $" at bounding box center [668, 353] width 234 height 20
click at [636, 351] on input "0.00" at bounding box center [662, 353] width 221 height 19
type input "75.00"
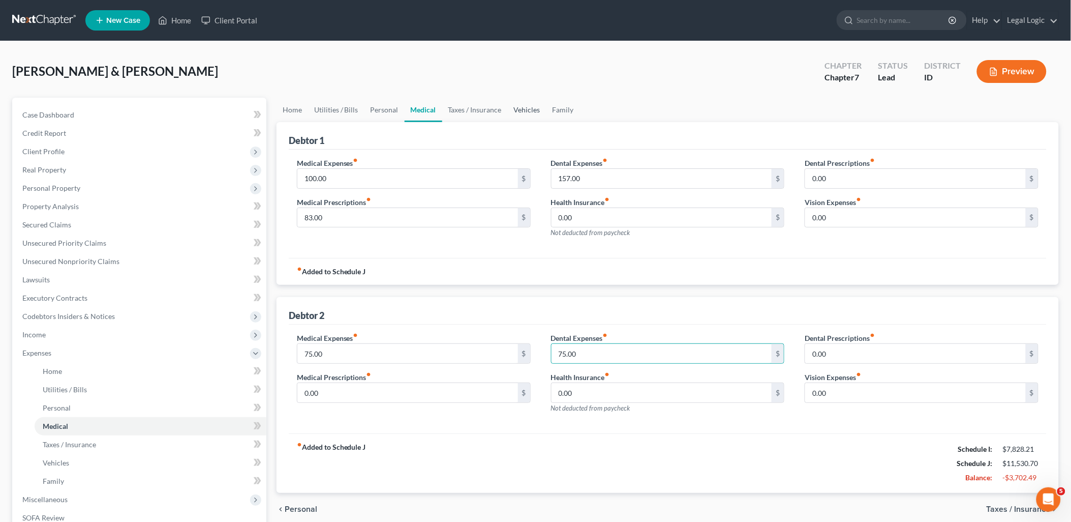
click at [534, 111] on link "Vehicles" at bounding box center [527, 110] width 39 height 24
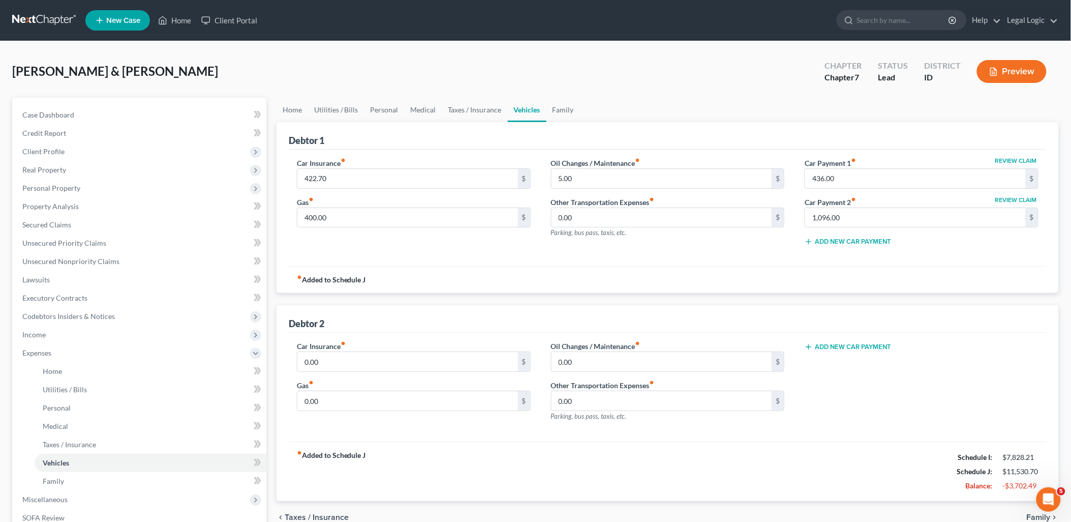
click at [340, 376] on div "Car Insurance fiber_manual_record 0.00 $ Gas fiber_manual_record 0.00 $" at bounding box center [414, 385] width 254 height 88
drag, startPoint x: 347, startPoint y: 349, endPoint x: 342, endPoint y: 370, distance: 21.0
click at [342, 370] on div "Car Insurance fiber_manual_record 0.00 $" at bounding box center [414, 356] width 234 height 31
drag, startPoint x: 343, startPoint y: 366, endPoint x: 360, endPoint y: 351, distance: 22.3
click at [344, 364] on input "0.00" at bounding box center [407, 361] width 221 height 19
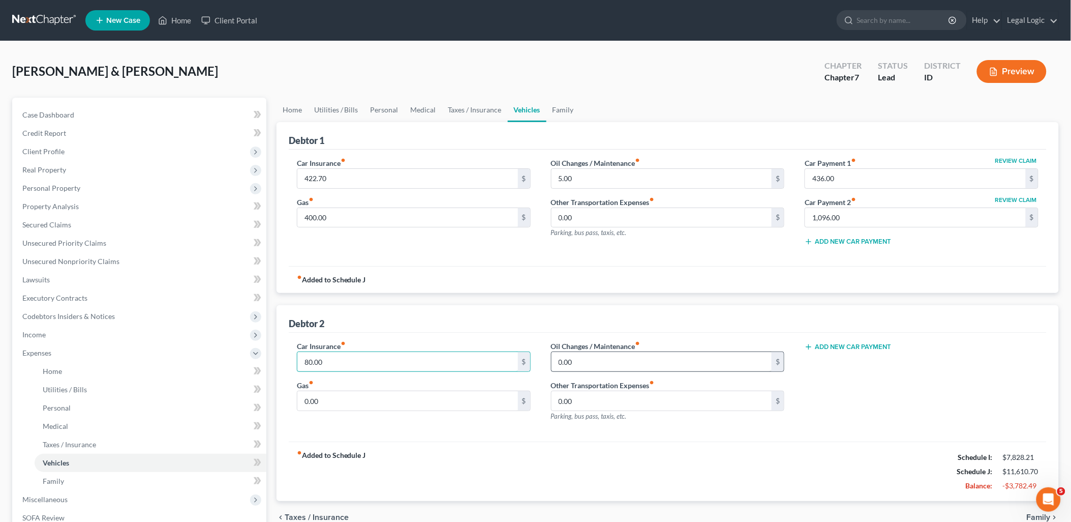
type input "80.00"
click at [624, 360] on input "0.00" at bounding box center [662, 361] width 221 height 19
type input "80.00"
click at [321, 399] on input "0.00" at bounding box center [407, 400] width 221 height 19
type input "275.00"
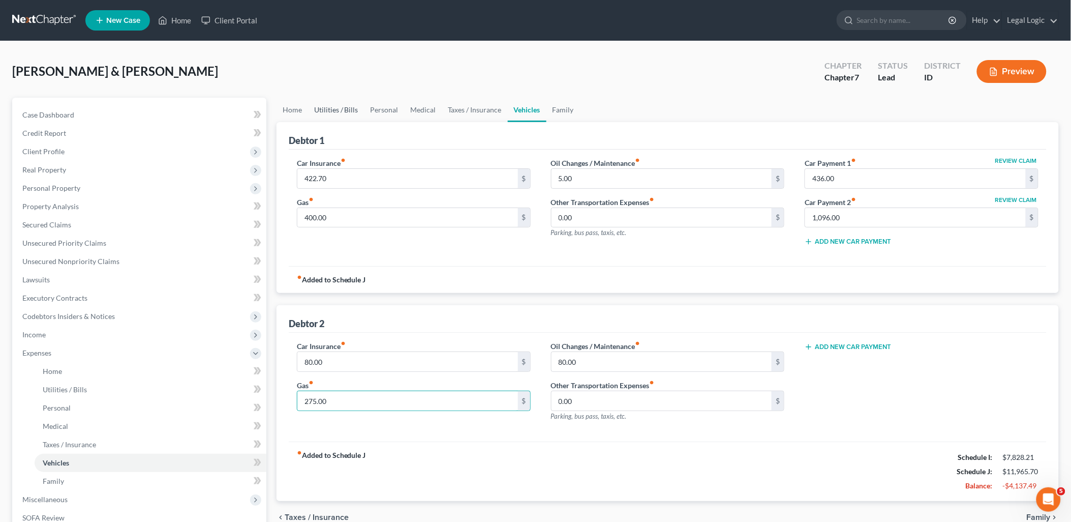
click at [324, 103] on link "Utilities / Bills" at bounding box center [336, 110] width 56 height 24
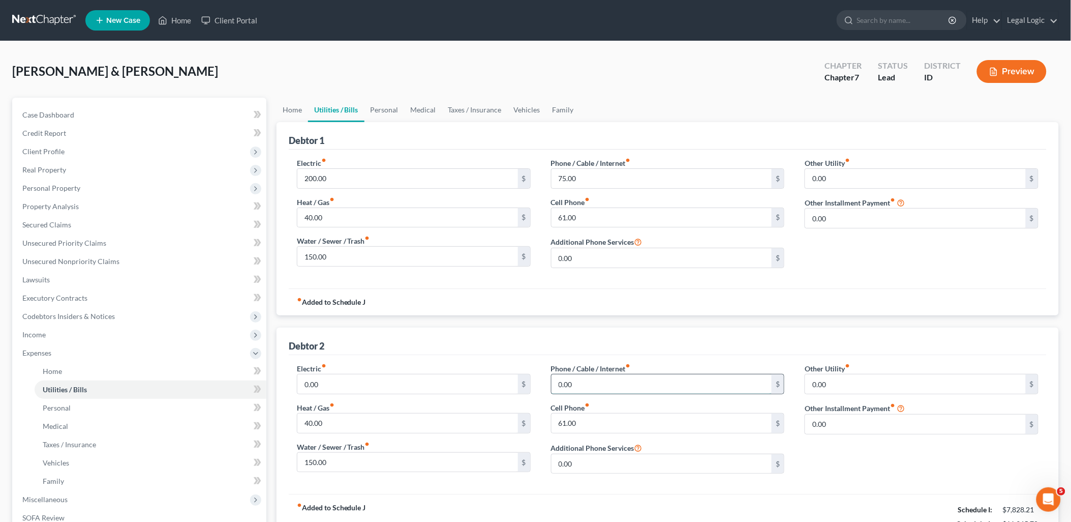
click at [604, 388] on input "0.00" at bounding box center [662, 383] width 221 height 19
click at [604, 388] on input "80.00" at bounding box center [662, 383] width 221 height 19
type input "80.00"
click at [559, 110] on link "Family" at bounding box center [564, 110] width 34 height 24
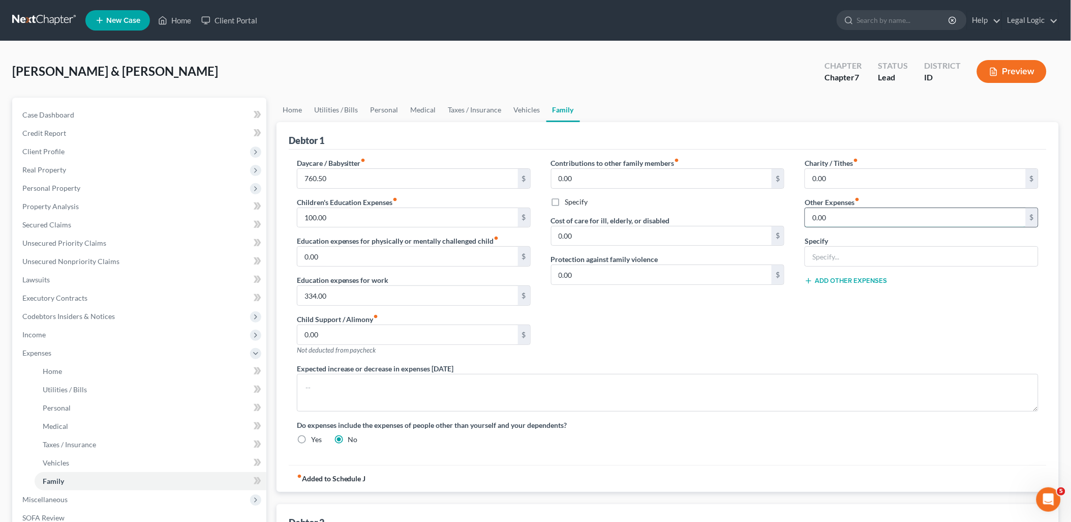
click at [862, 216] on input "0.00" at bounding box center [915, 217] width 221 height 19
type input "65.00"
click at [861, 260] on input "text" at bounding box center [921, 256] width 233 height 19
type input "Storage Unit"
click at [939, 318] on div "Charity / Tithes fiber_manual_record 0.00 $ Other Expenses fiber_manual_record …" at bounding box center [922, 260] width 254 height 205
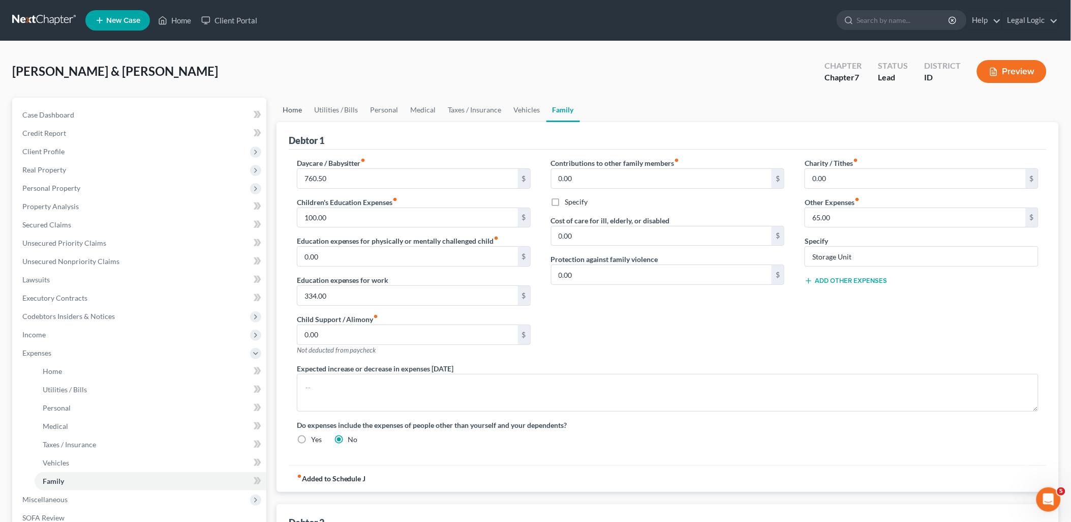
click at [292, 102] on link "Home" at bounding box center [293, 110] width 32 height 24
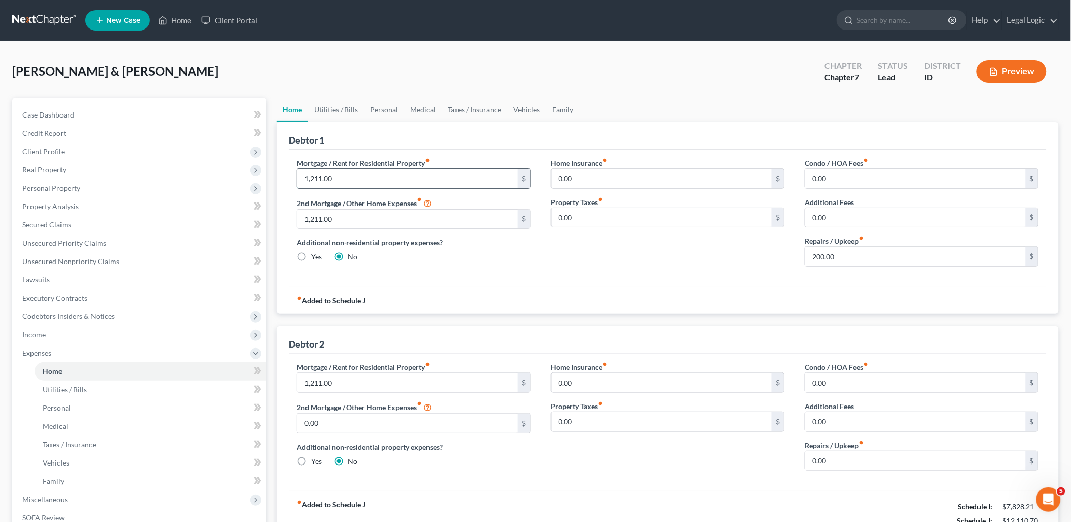
click at [373, 171] on input "1,211.00" at bounding box center [407, 178] width 221 height 19
type input "1,200.83"
click at [343, 110] on link "Utilities / Bills" at bounding box center [336, 110] width 56 height 24
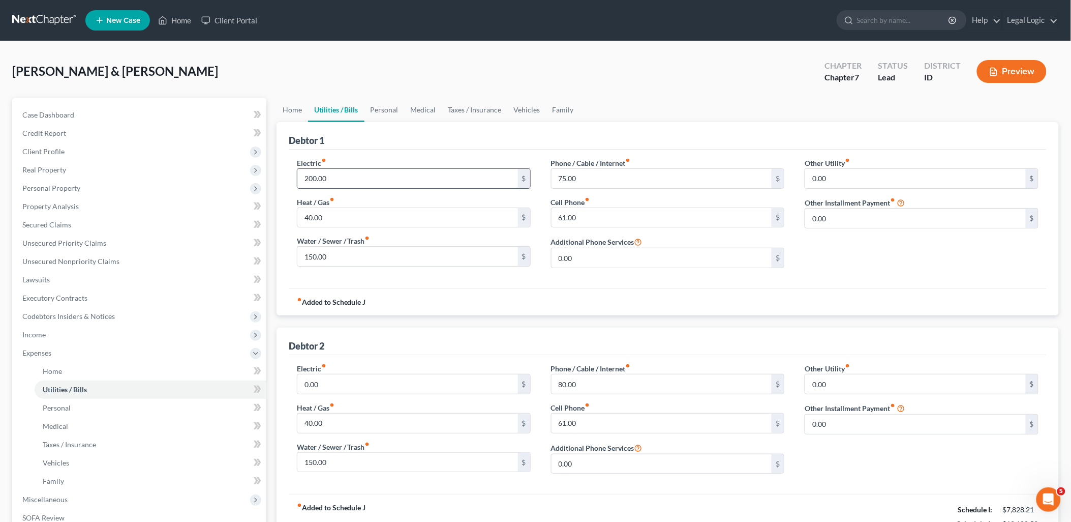
click at [347, 182] on input "200.00" at bounding box center [407, 178] width 221 height 19
type input "180.00"
click at [385, 109] on link "Personal" at bounding box center [385, 110] width 40 height 24
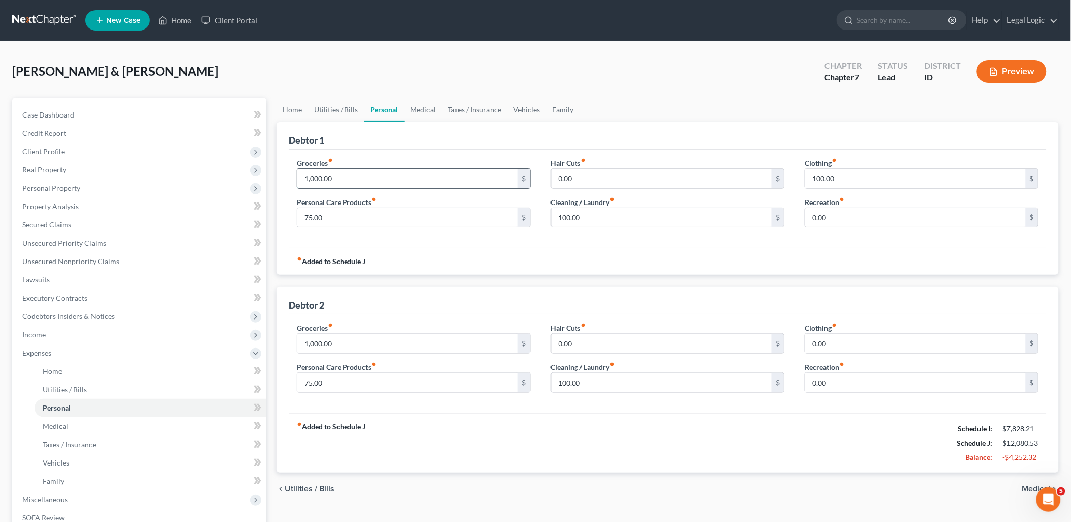
click at [384, 169] on input "1,000.00" at bounding box center [407, 178] width 221 height 19
type input "350.00"
click at [347, 211] on input "75.00" at bounding box center [407, 217] width 221 height 19
type input "25.00"
click at [418, 109] on link "Medical" at bounding box center [424, 110] width 38 height 24
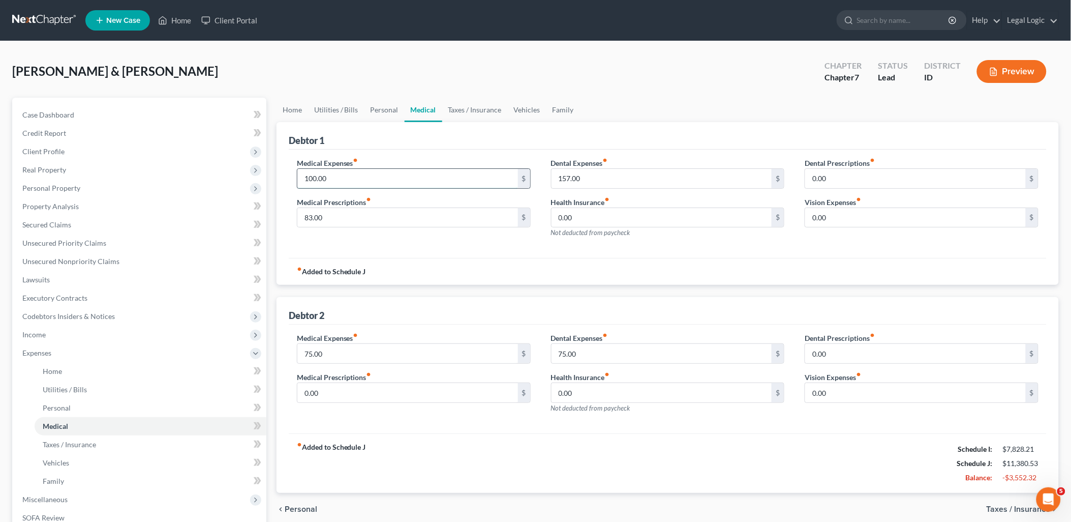
click at [331, 182] on input "100.00" at bounding box center [407, 178] width 221 height 19
type input "75.00"
click at [606, 179] on input "157.00" at bounding box center [662, 178] width 221 height 19
type input "75.00"
click at [517, 106] on link "Vehicles" at bounding box center [527, 110] width 39 height 24
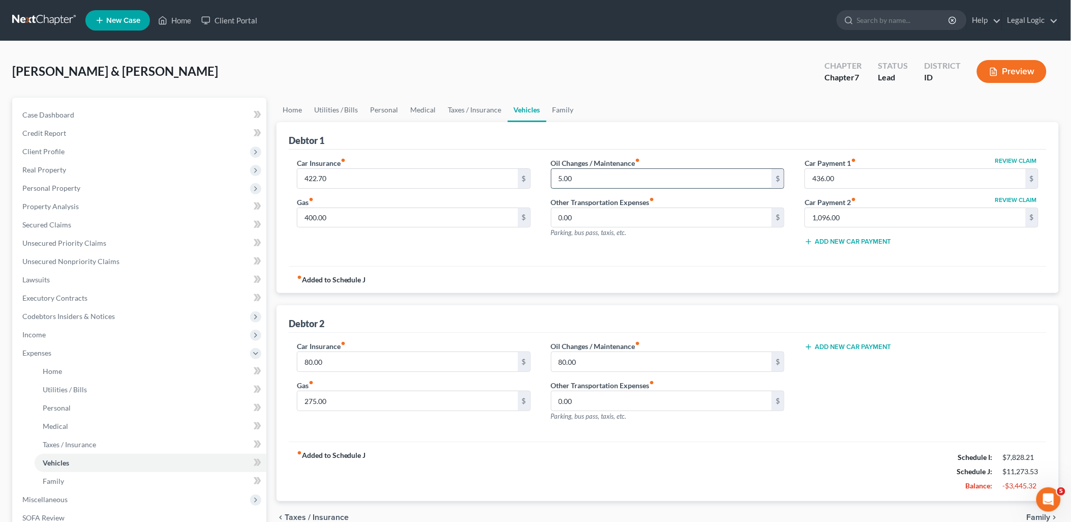
click at [583, 176] on input "5.00" at bounding box center [662, 178] width 221 height 19
type input "50.00"
click at [338, 217] on input "400.00" at bounding box center [407, 217] width 221 height 19
type input "3"
type input "200.00"
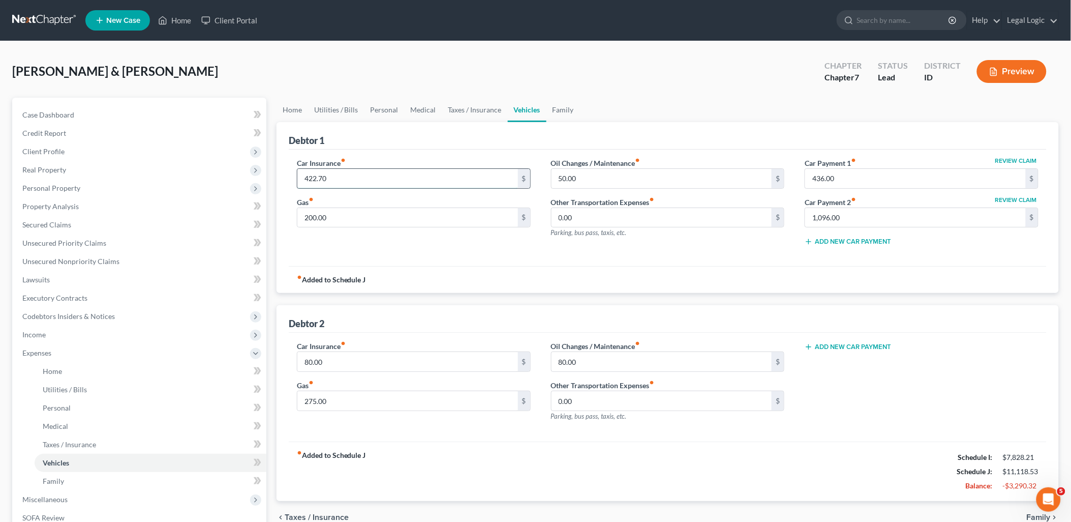
click at [391, 185] on input "422.70" at bounding box center [407, 178] width 221 height 19
type input "342.00"
click at [73, 186] on span "Personal Property" at bounding box center [51, 188] width 58 height 9
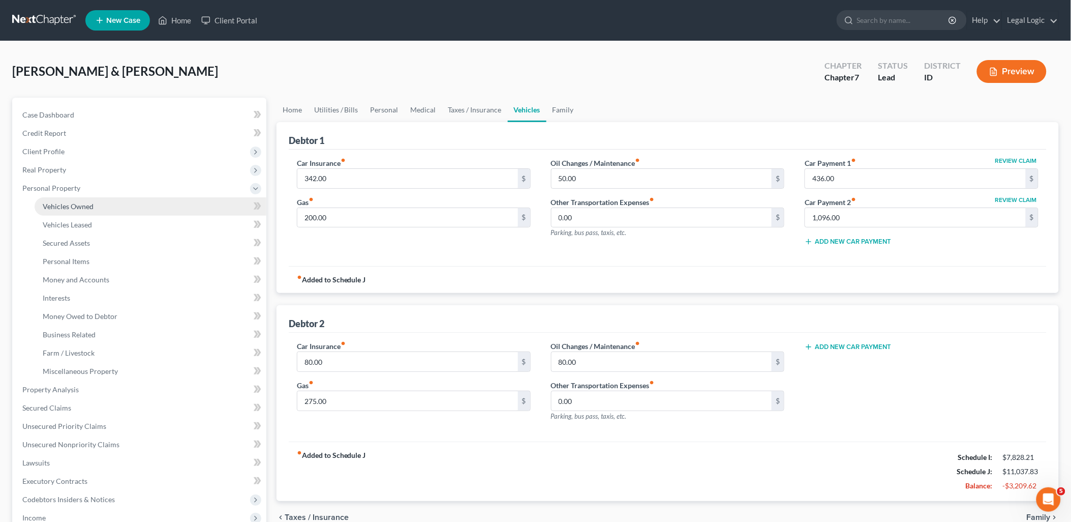
click at [77, 200] on link "Vehicles Owned" at bounding box center [151, 206] width 232 height 18
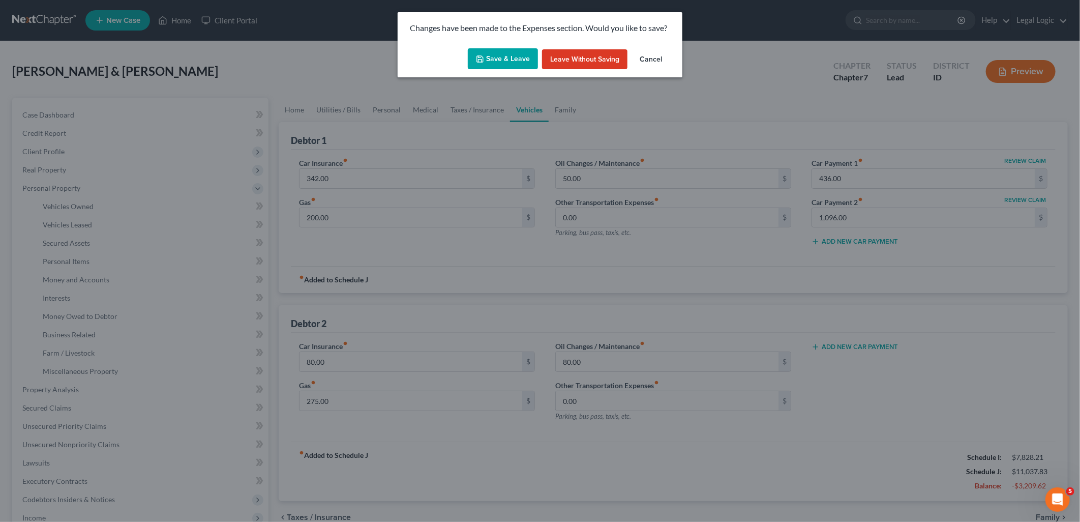
click at [517, 62] on button "Save & Leave" at bounding box center [503, 58] width 70 height 21
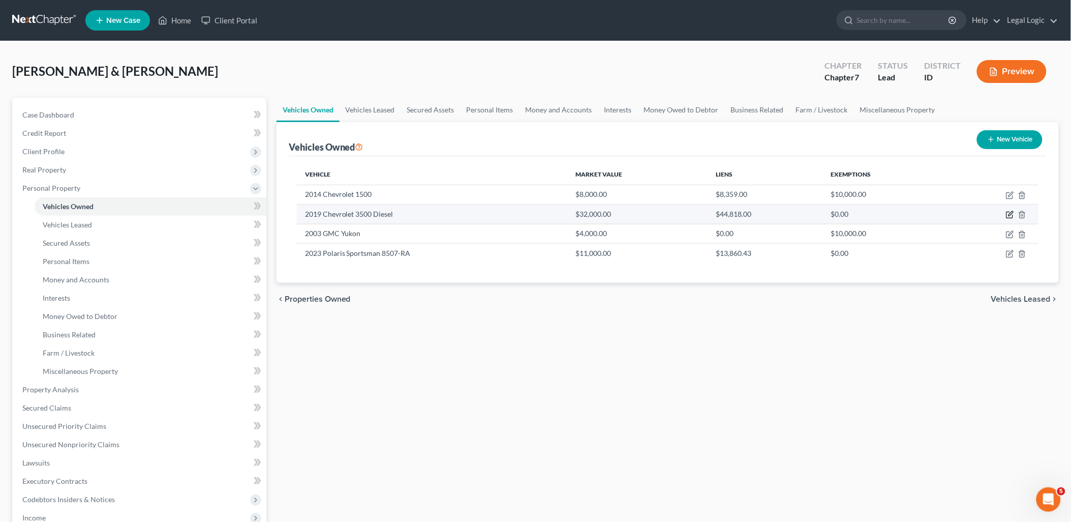
click at [1009, 216] on icon "button" at bounding box center [1010, 215] width 8 height 8
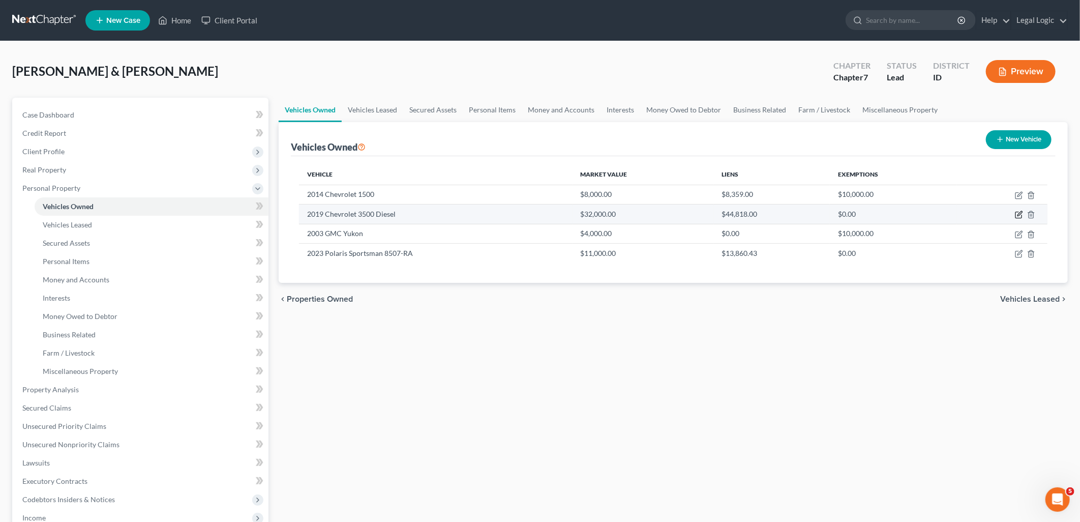
select select "0"
select select "7"
select select "2"
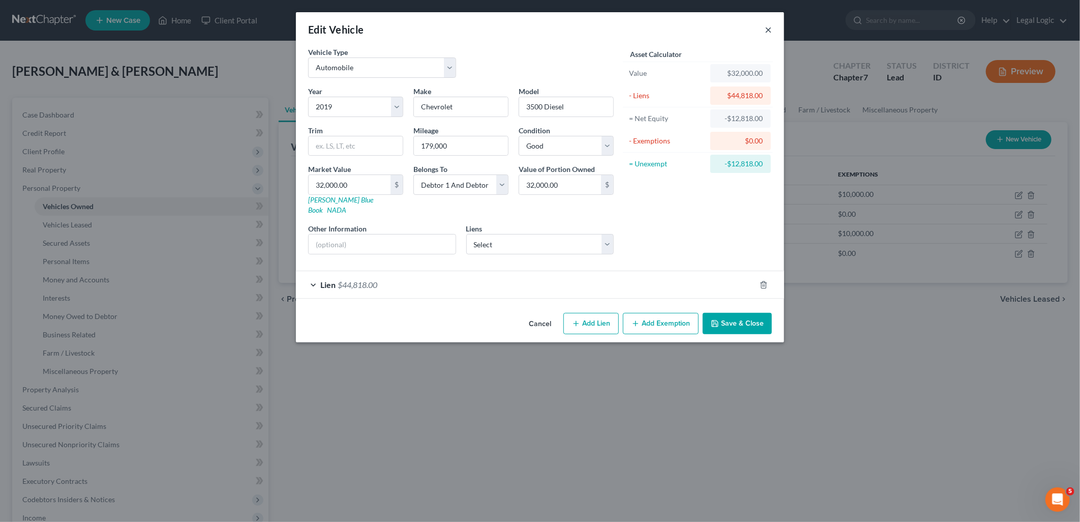
click at [768, 29] on button "×" at bounding box center [768, 29] width 7 height 12
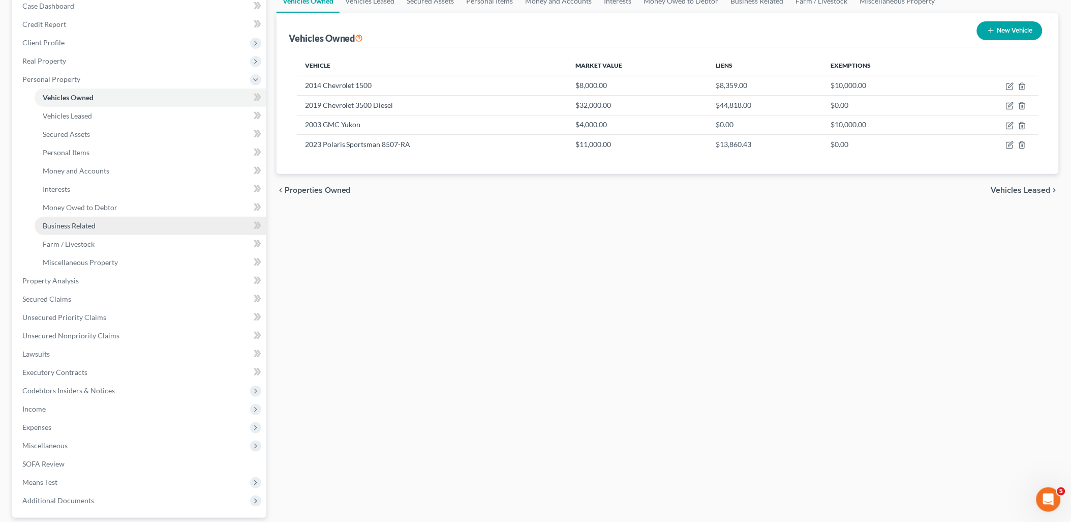
scroll to position [113, 0]
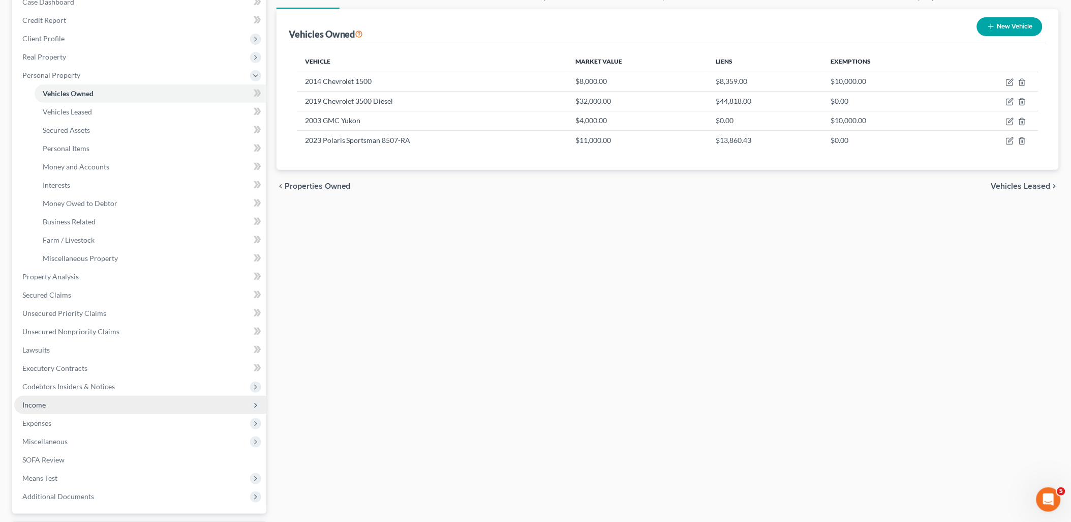
click at [47, 404] on span "Income" at bounding box center [140, 405] width 252 height 18
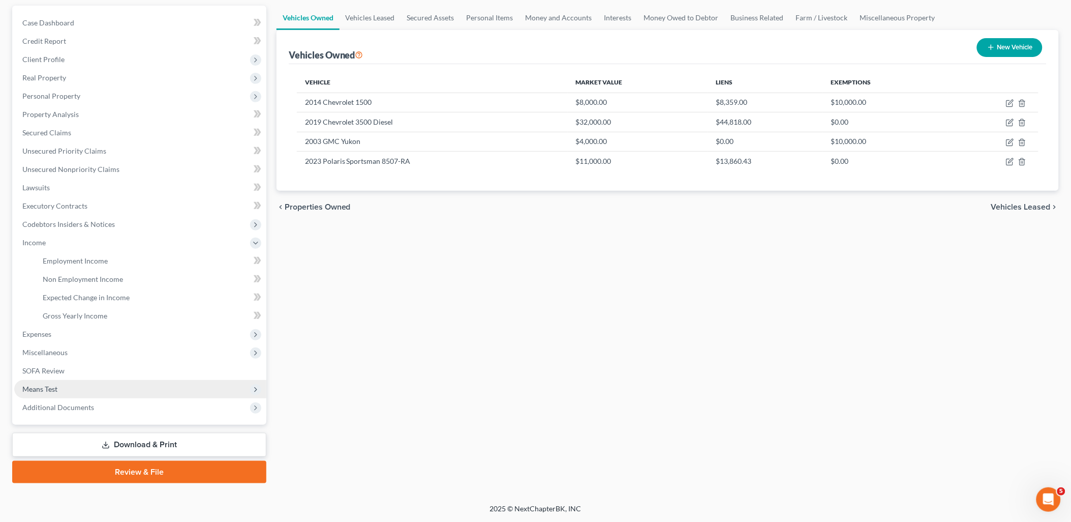
scroll to position [90, 0]
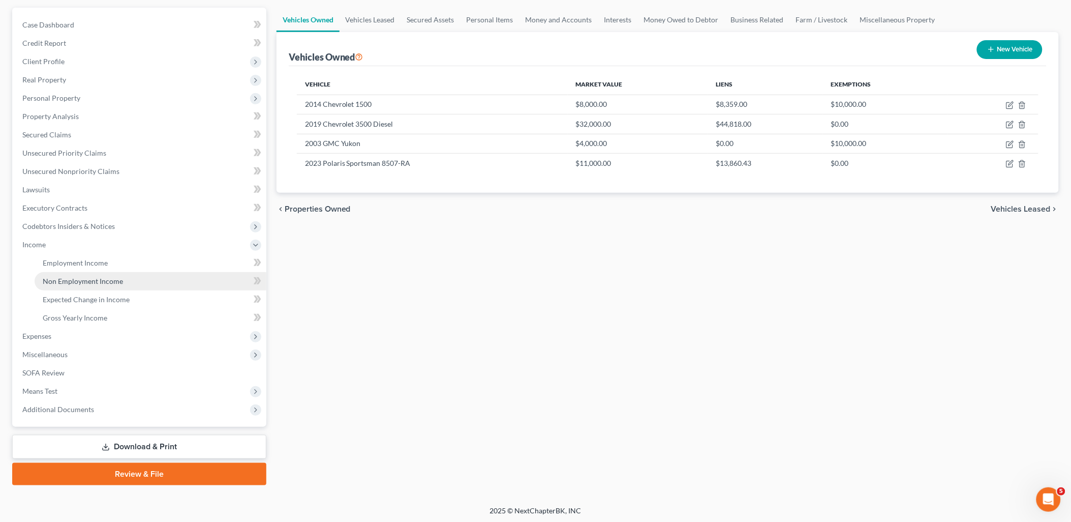
click at [108, 282] on span "Non Employment Income" at bounding box center [83, 281] width 80 height 9
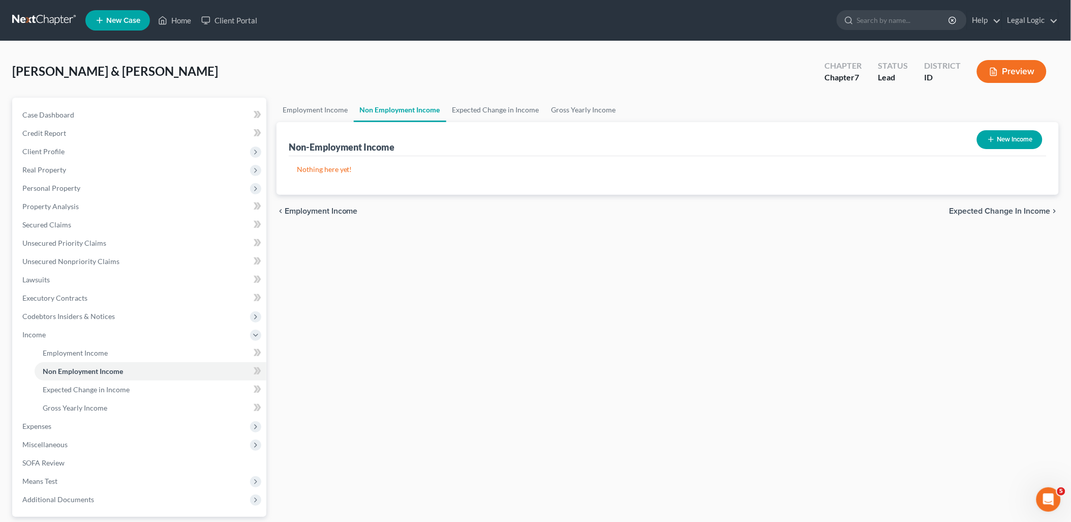
click at [1014, 134] on button "New Income" at bounding box center [1010, 139] width 66 height 19
select select "0"
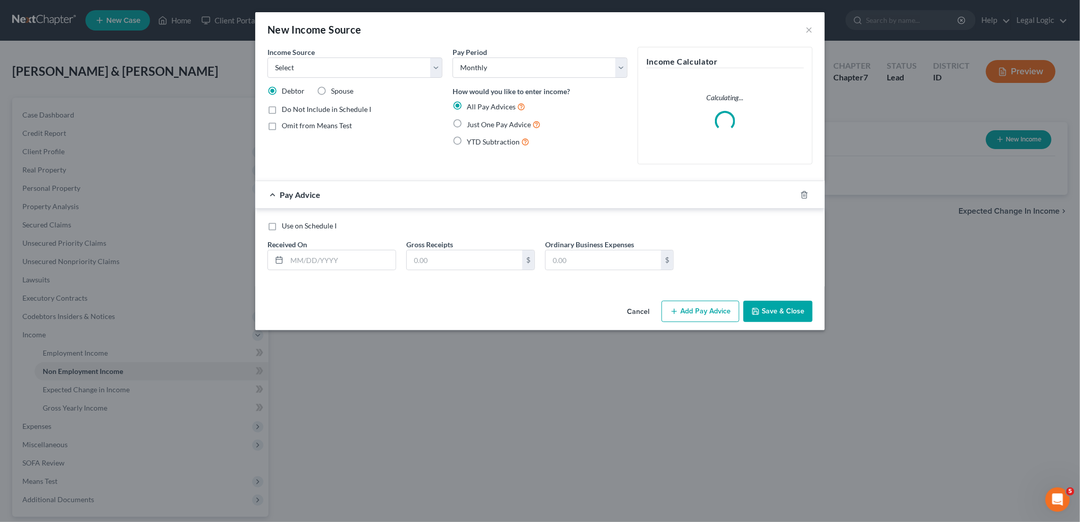
drag, startPoint x: 320, startPoint y: 89, endPoint x: 424, endPoint y: 83, distance: 103.9
click at [331, 89] on label "Spouse" at bounding box center [342, 91] width 22 height 10
click at [335, 89] on input "Spouse" at bounding box center [338, 89] width 7 height 7
radio input "true"
click at [435, 68] on select "Select Unemployment Disability (from employer) Pension Retirement Social Securi…" at bounding box center [354, 67] width 175 height 20
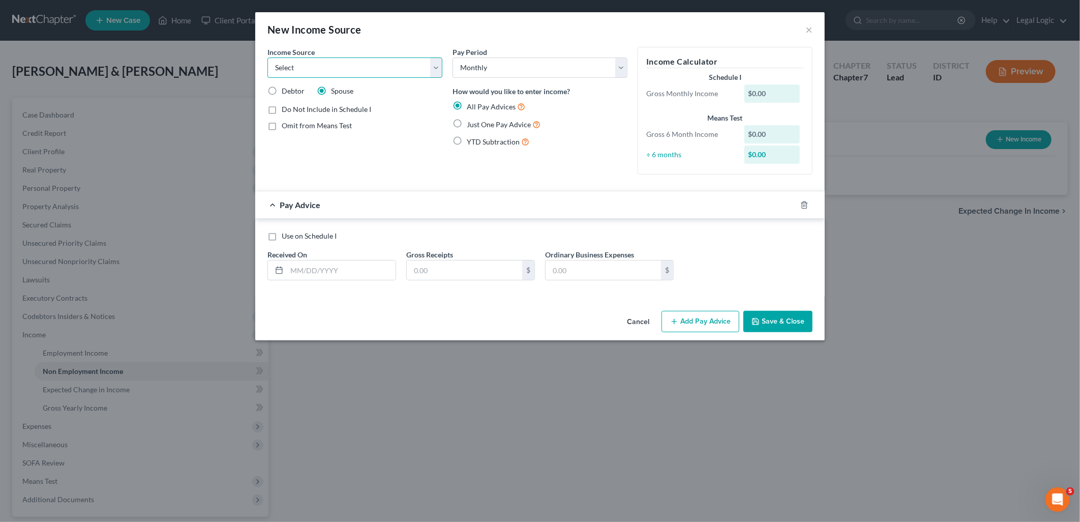
select select "7"
click at [267, 57] on select "Select Unemployment Disability (from employer) Pension Retirement Social Securi…" at bounding box center [354, 67] width 175 height 20
click at [467, 122] on label "Just One Pay Advice" at bounding box center [504, 124] width 74 height 12
click at [471, 122] on input "Just One Pay Advice" at bounding box center [474, 121] width 7 height 7
radio input "true"
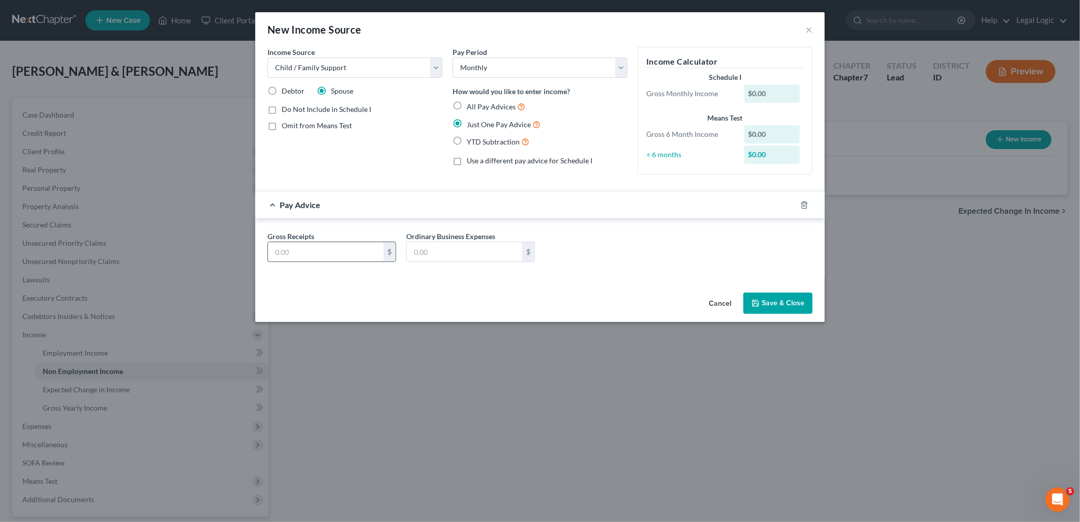
click at [348, 250] on input "text" at bounding box center [325, 251] width 115 height 19
type input "400.00"
click at [757, 302] on polyline "button" at bounding box center [755, 301] width 3 height 2
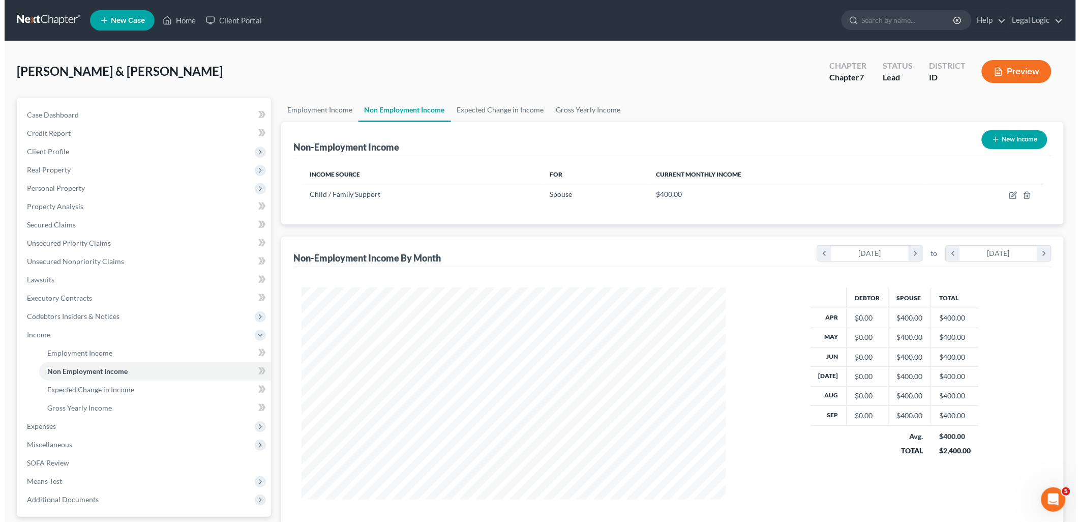
scroll to position [508275, 508042]
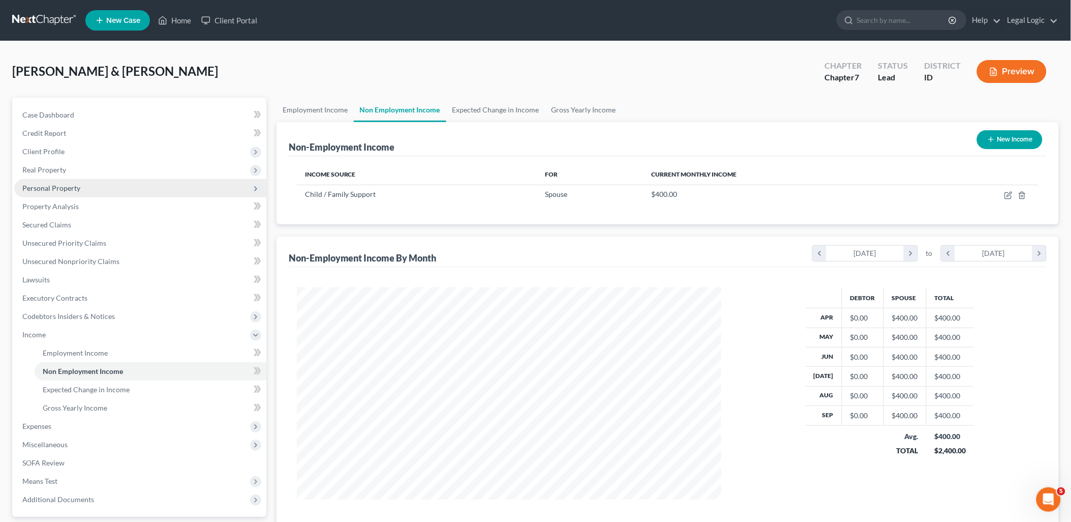
click at [49, 184] on span "Personal Property" at bounding box center [51, 188] width 58 height 9
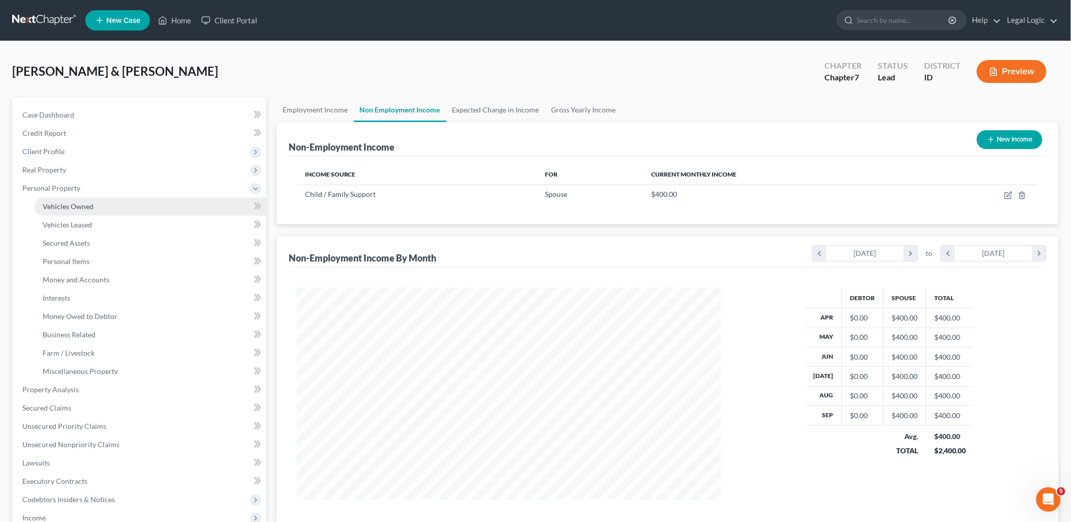
click at [64, 205] on span "Vehicles Owned" at bounding box center [68, 206] width 51 height 9
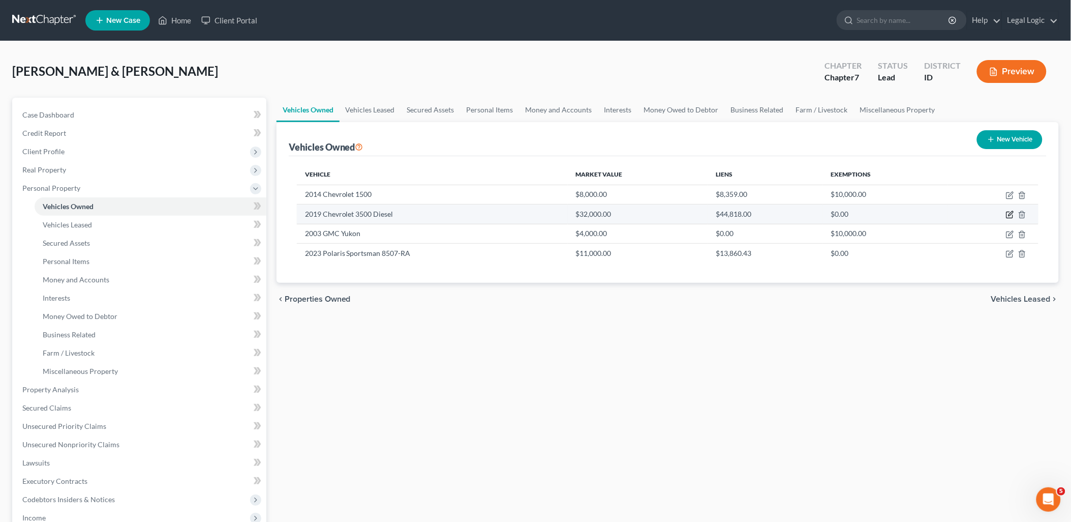
click at [1012, 214] on icon "button" at bounding box center [1010, 215] width 8 height 8
select select "0"
select select "7"
select select "2"
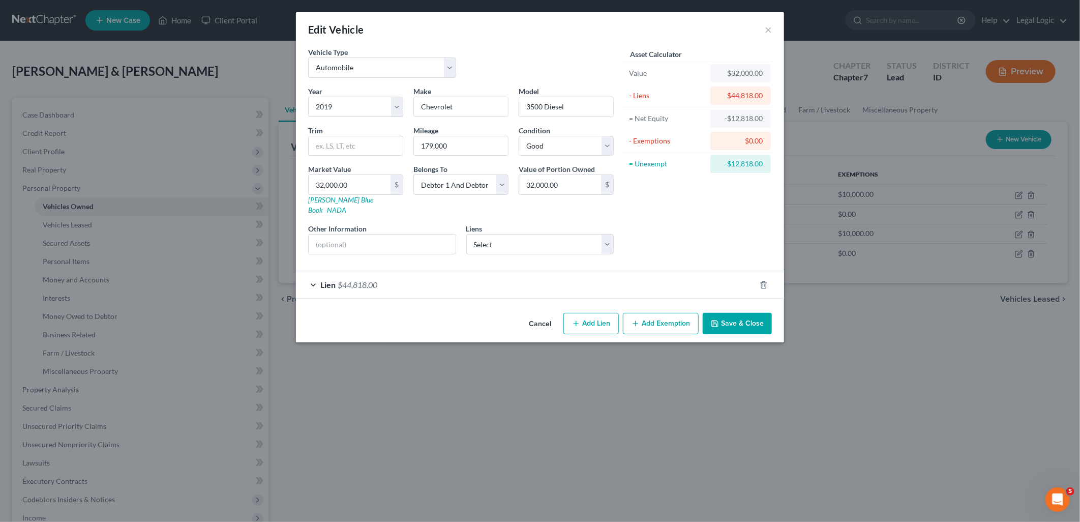
click at [644, 273] on div "Lien $44,818.00" at bounding box center [526, 284] width 460 height 27
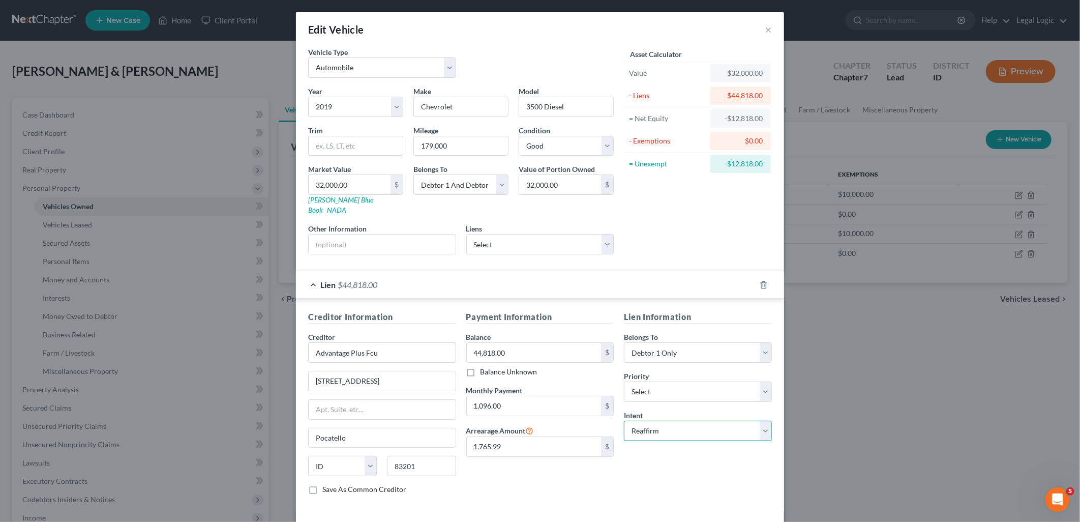
click at [760, 421] on select "Select Surrender Redeem Reaffirm Avoid Other" at bounding box center [698, 431] width 148 height 20
select select "0"
click at [624, 421] on select "Select Surrender Redeem Reaffirm Avoid Other" at bounding box center [698, 431] width 148 height 20
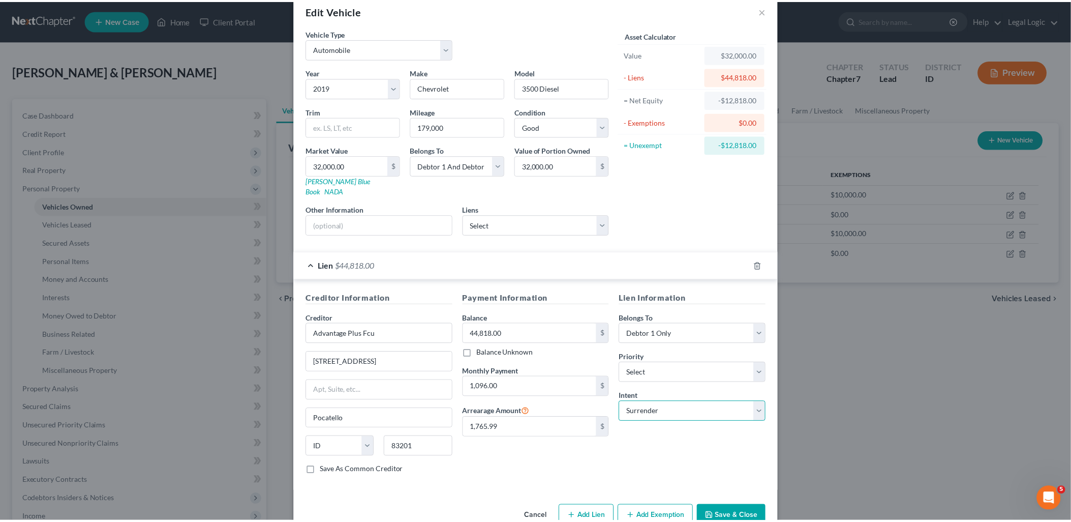
scroll to position [35, 0]
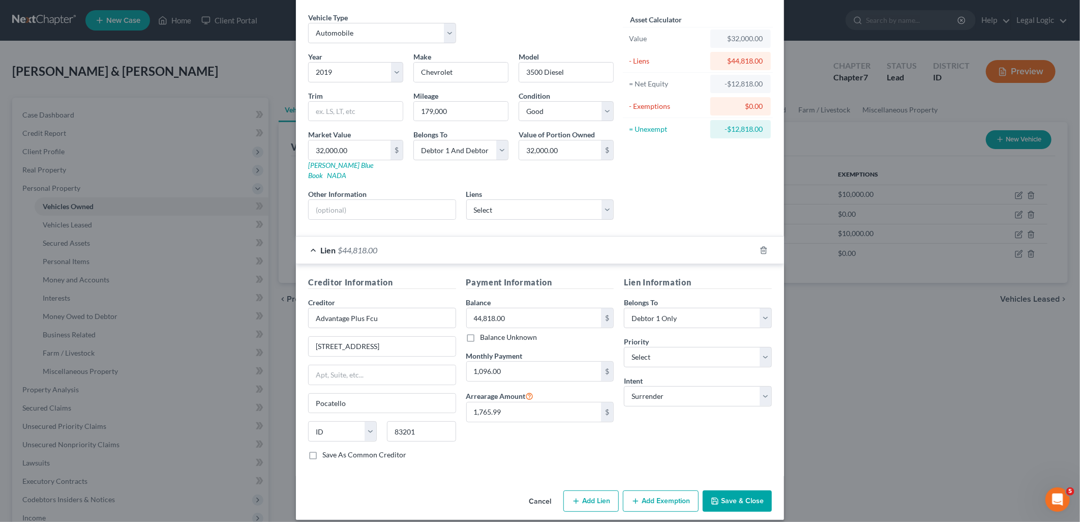
click at [734, 490] on button "Save & Close" at bounding box center [737, 500] width 69 height 21
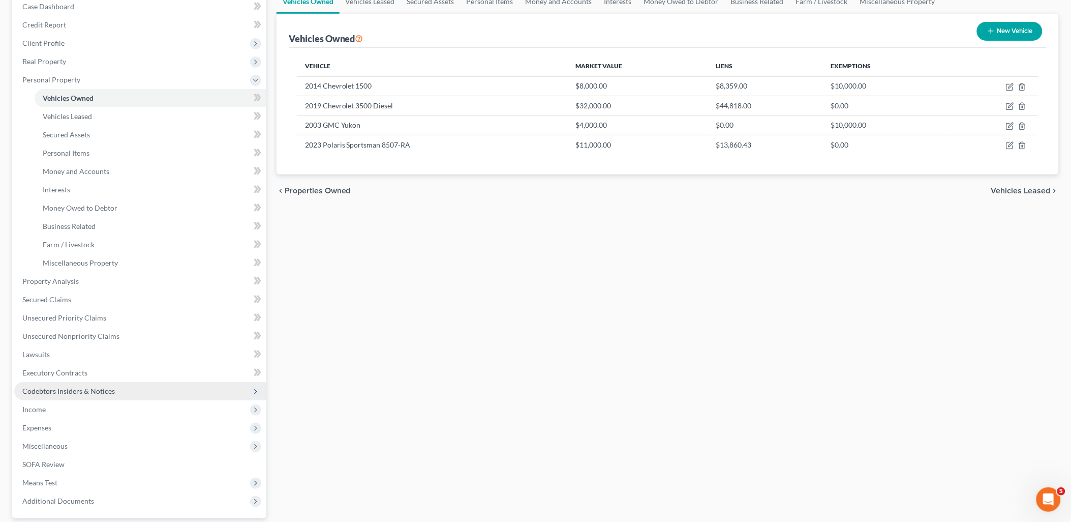
scroll to position [113, 0]
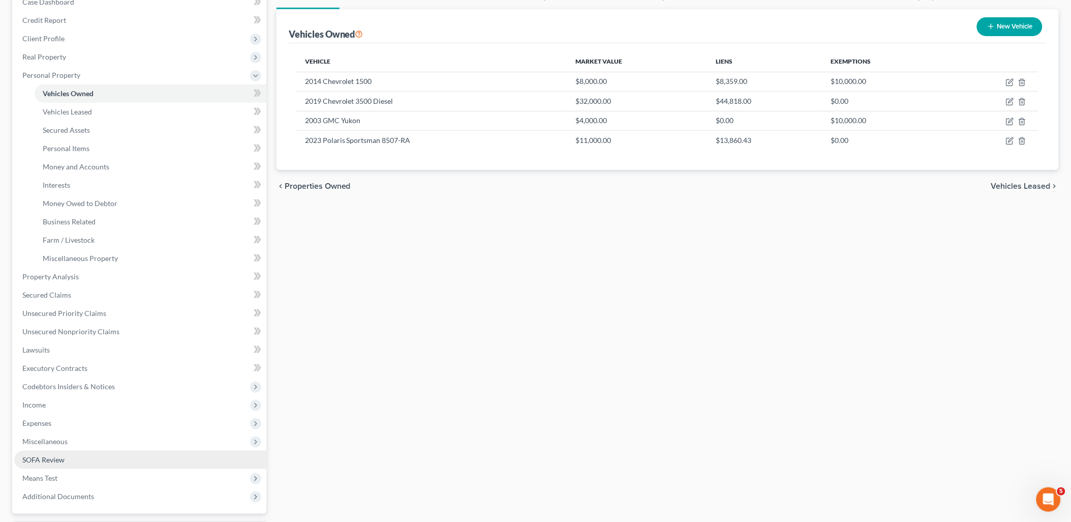
click at [52, 451] on link "SOFA Review" at bounding box center [140, 460] width 252 height 18
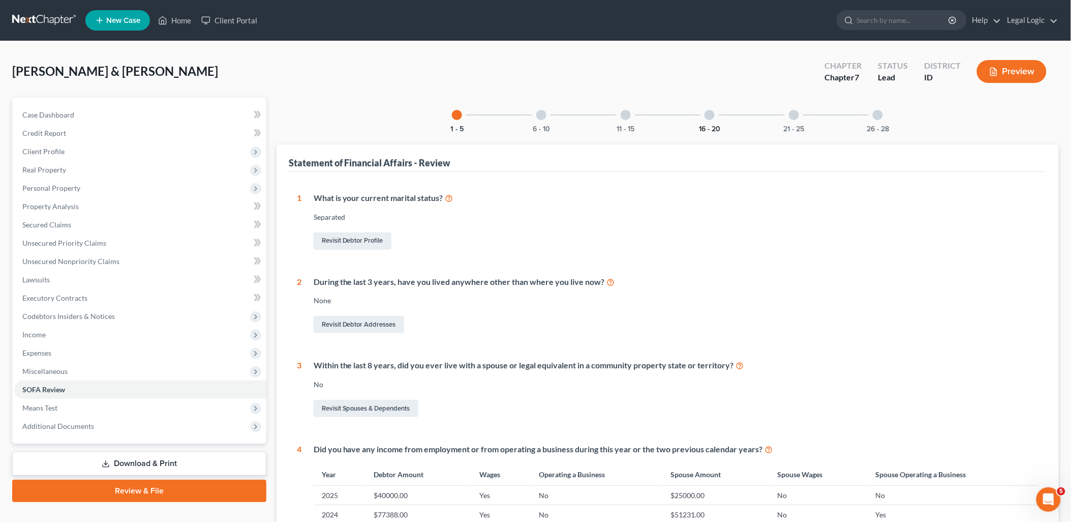
click at [702, 126] on button "16 - 20" at bounding box center [709, 129] width 21 height 7
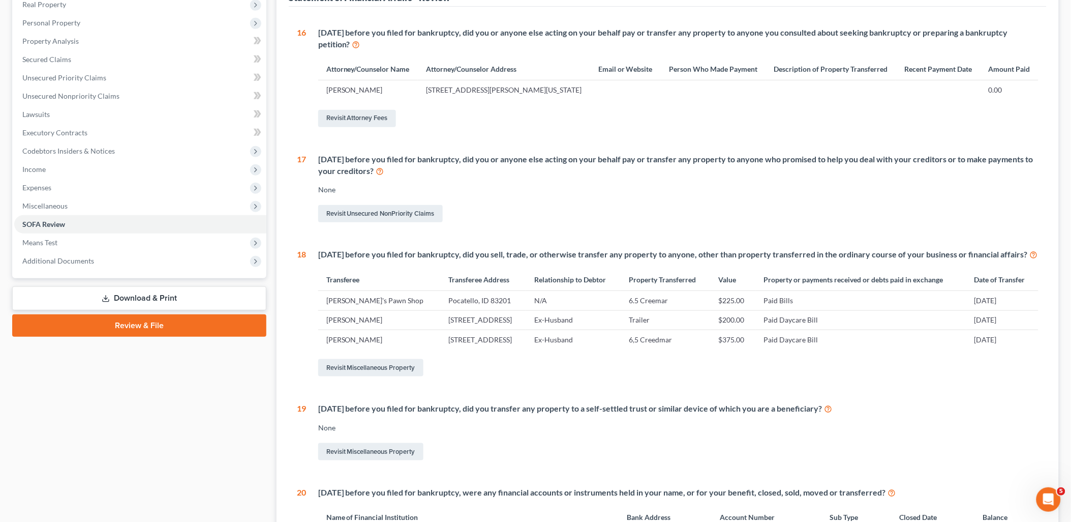
scroll to position [169, 0]
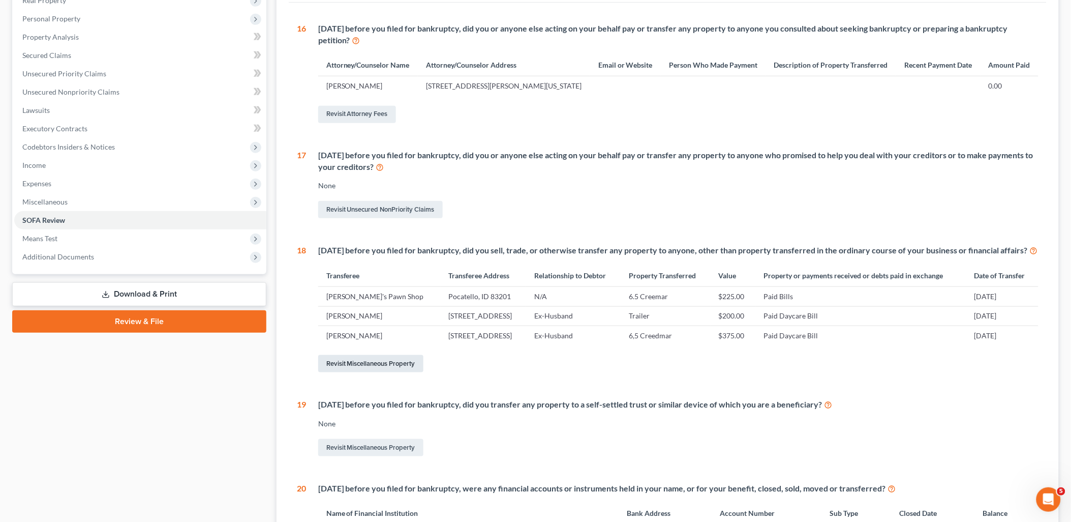
click at [353, 372] on link "Revisit Miscellaneous Property" at bounding box center [370, 363] width 105 height 17
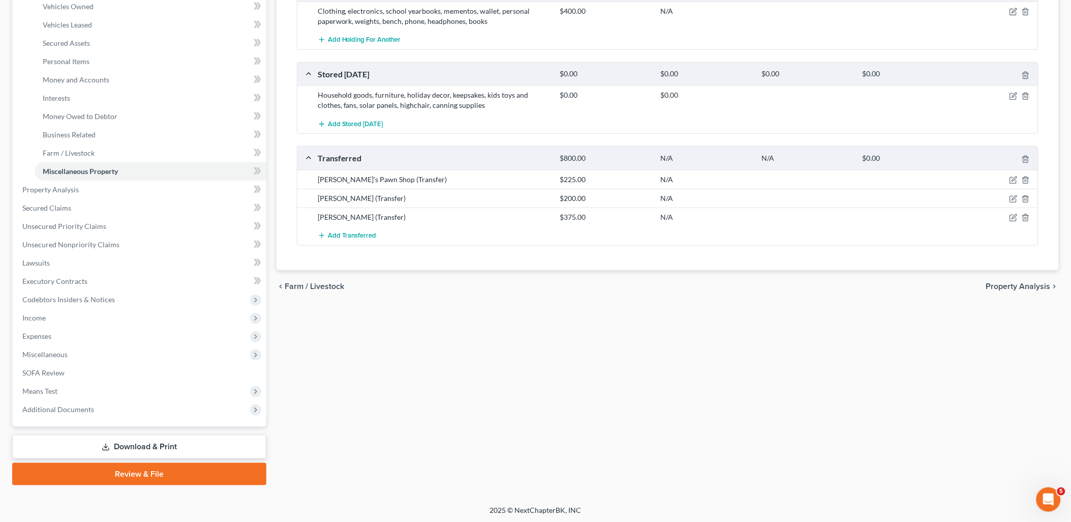
scroll to position [200, 0]
drag, startPoint x: 59, startPoint y: 375, endPoint x: 309, endPoint y: 315, distance: 256.8
click at [59, 375] on link "SOFA Review" at bounding box center [140, 372] width 252 height 18
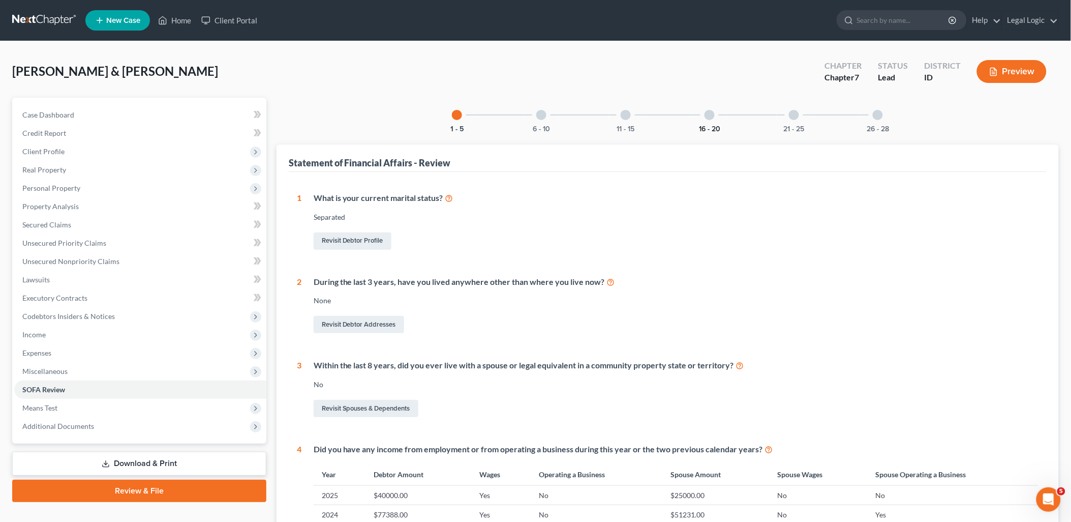
click at [704, 128] on button "16 - 20" at bounding box center [709, 129] width 21 height 7
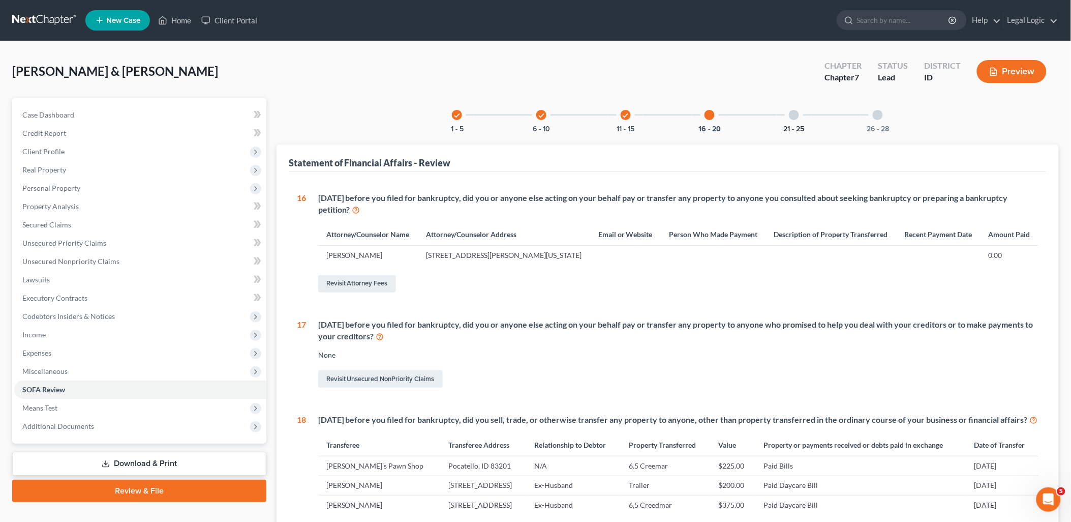
click at [790, 126] on button "21 - 25" at bounding box center [794, 129] width 21 height 7
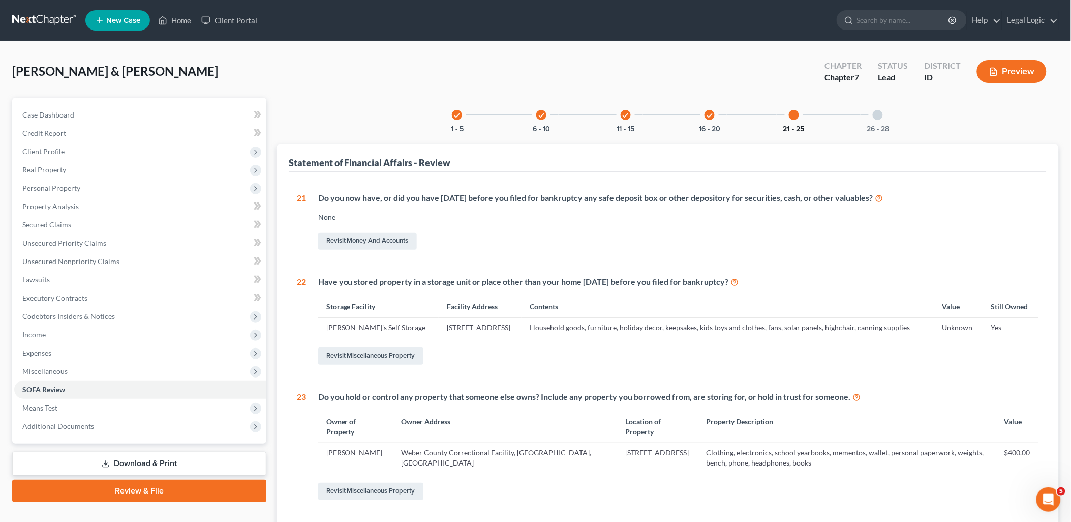
scroll to position [56, 0]
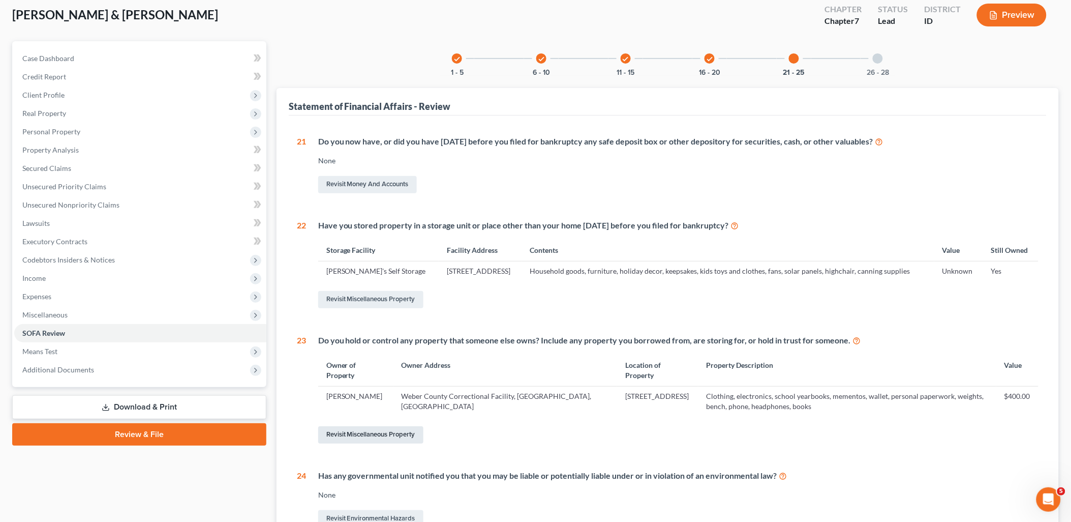
click at [375, 430] on link "Revisit Miscellaneous Property" at bounding box center [370, 434] width 105 height 17
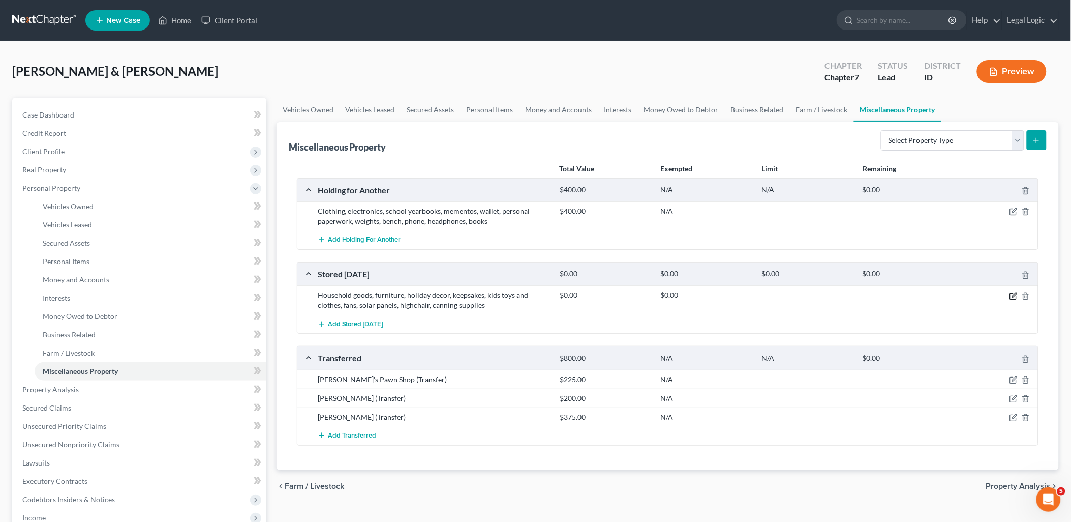
click at [1016, 297] on icon "button" at bounding box center [1014, 296] width 8 height 8
select select "13"
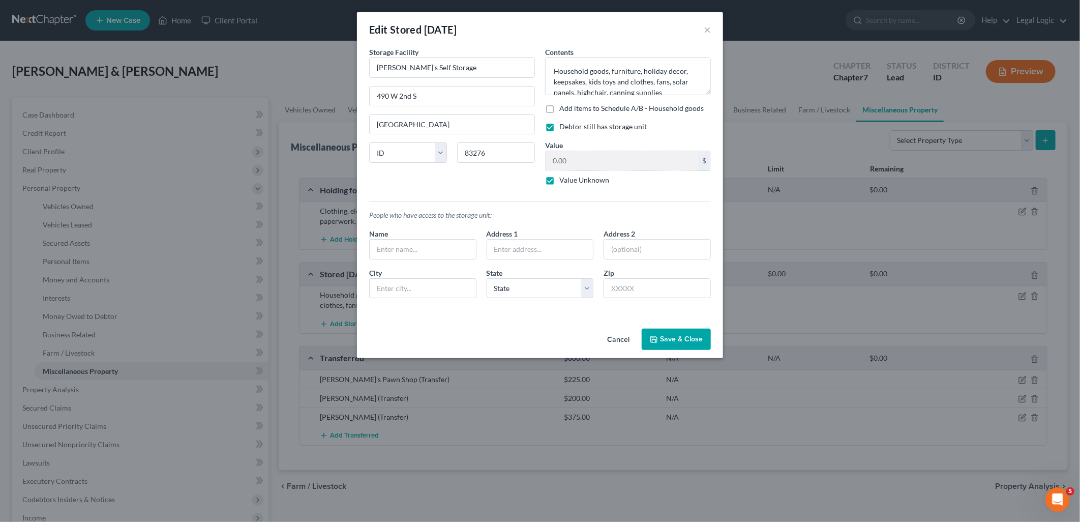
drag, startPoint x: 687, startPoint y: 338, endPoint x: 797, endPoint y: 307, distance: 114.3
click at [687, 339] on button "Save & Close" at bounding box center [676, 338] width 69 height 21
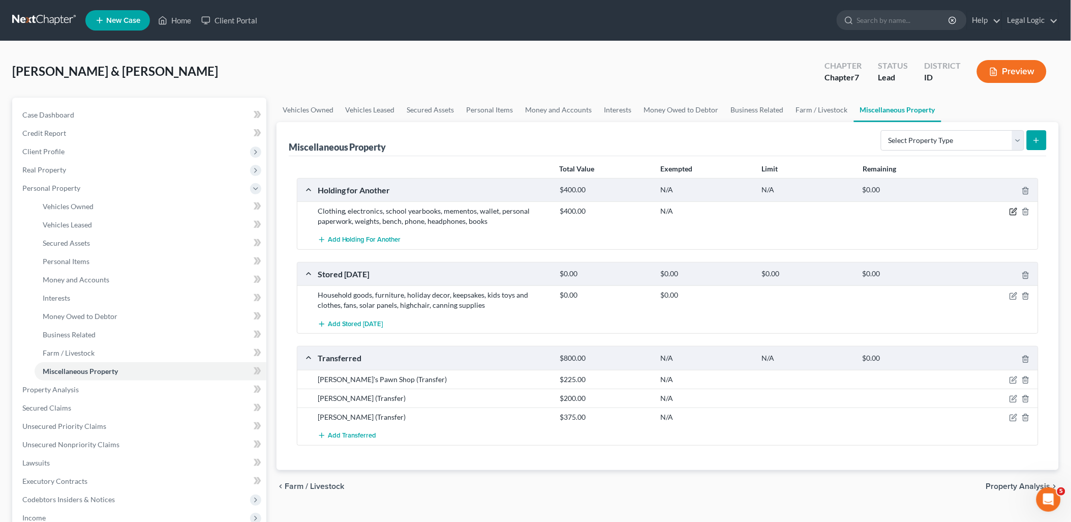
click at [1011, 211] on icon "button" at bounding box center [1014, 211] width 8 height 8
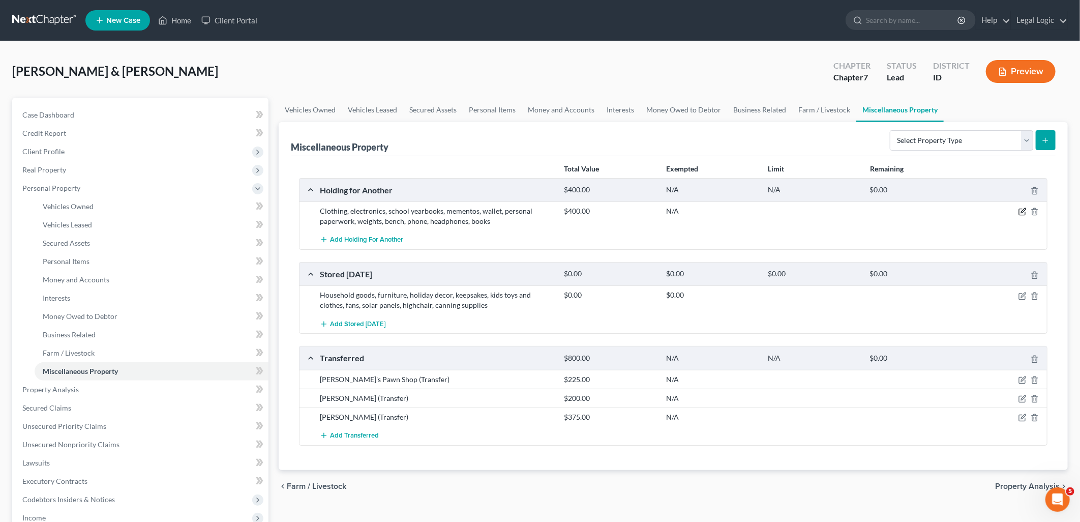
select select "46"
select select "13"
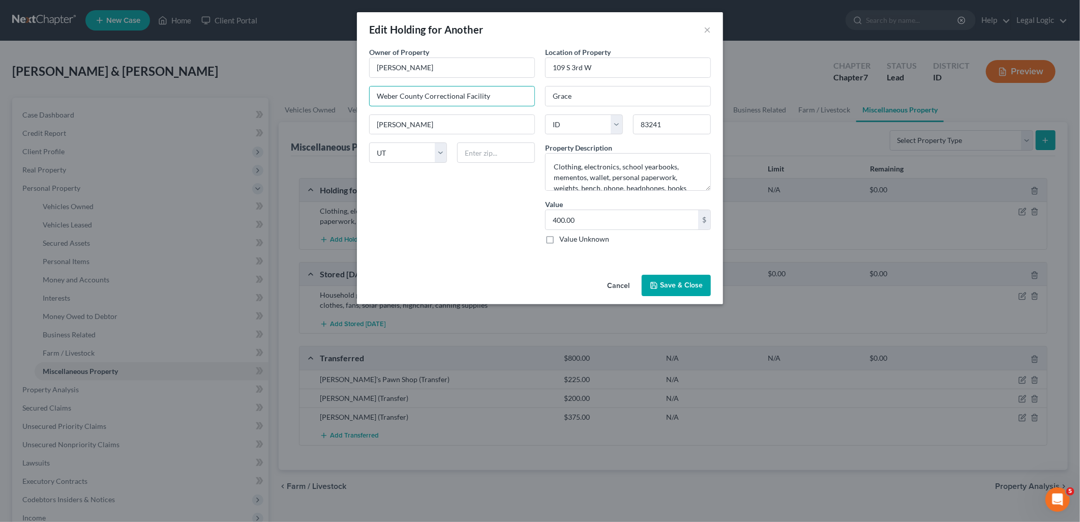
drag, startPoint x: 516, startPoint y: 103, endPoint x: 164, endPoint y: 149, distance: 355.0
click at [168, 148] on div "Edit Holding for Another × An exemption set must first be selected from the Fil…" at bounding box center [540, 261] width 1080 height 522
type input "Logan"
click at [679, 279] on button "Save & Close" at bounding box center [676, 285] width 69 height 21
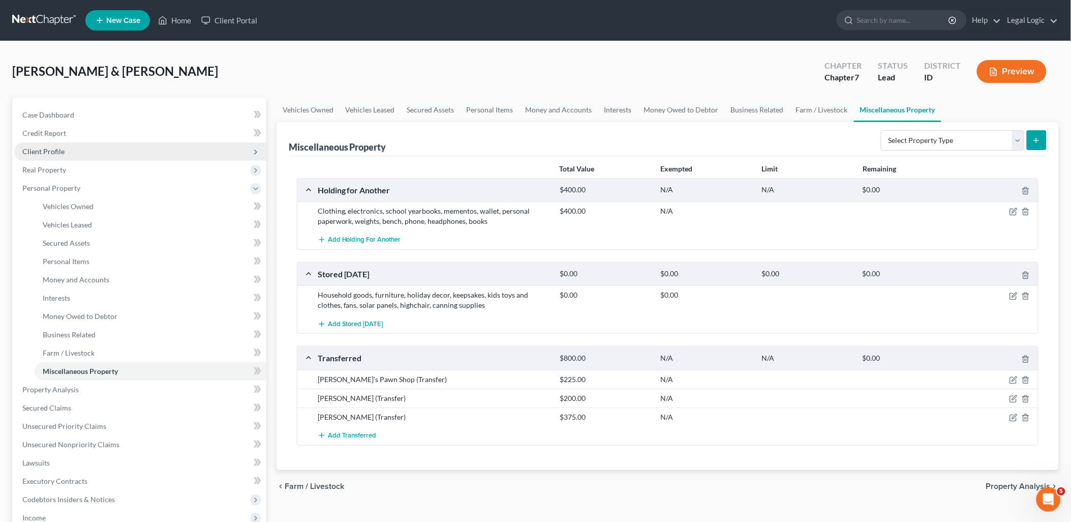
click at [67, 148] on span "Client Profile" at bounding box center [140, 151] width 252 height 18
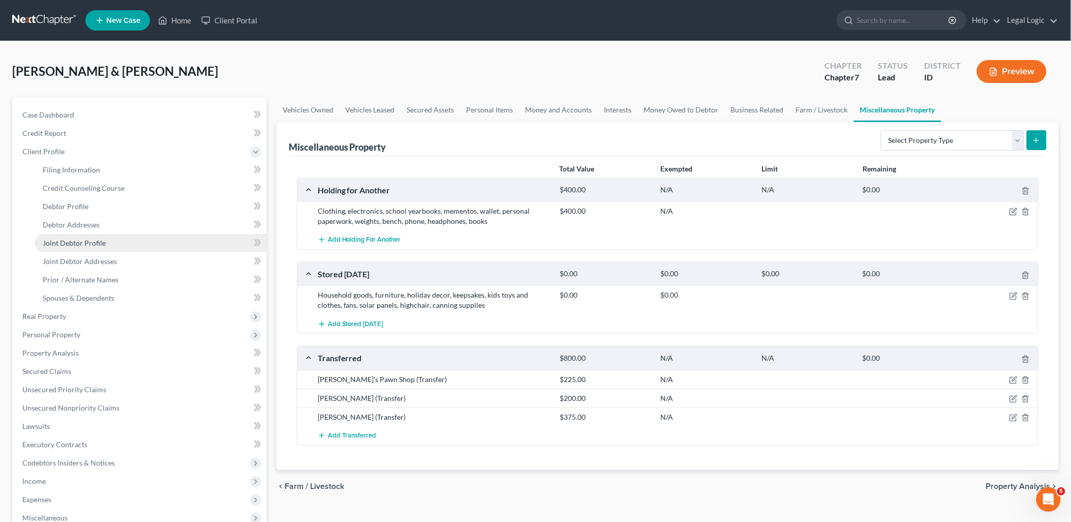
drag, startPoint x: 84, startPoint y: 234, endPoint x: 116, endPoint y: 248, distance: 34.2
click at [84, 234] on link "Joint Debtor Profile" at bounding box center [151, 243] width 232 height 18
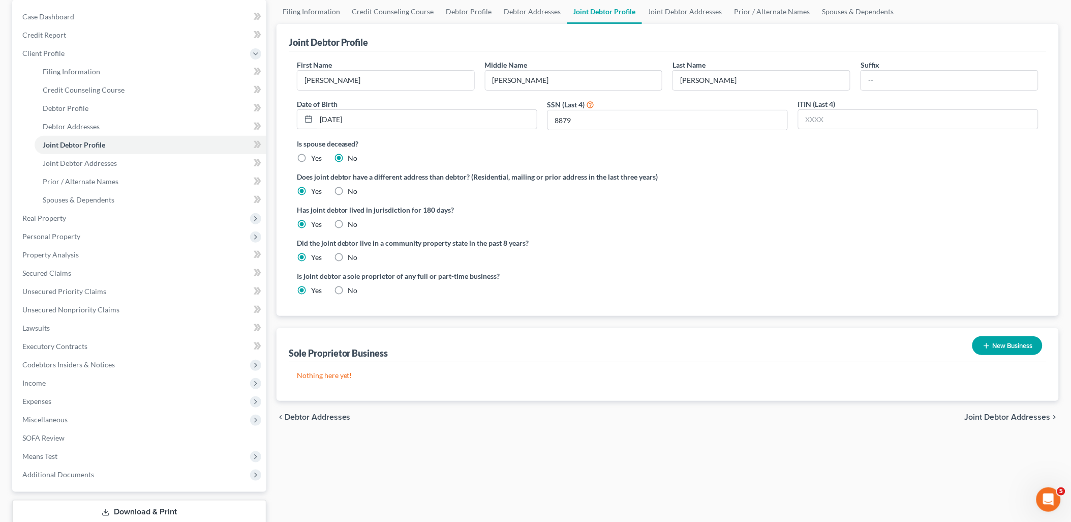
scroll to position [113, 0]
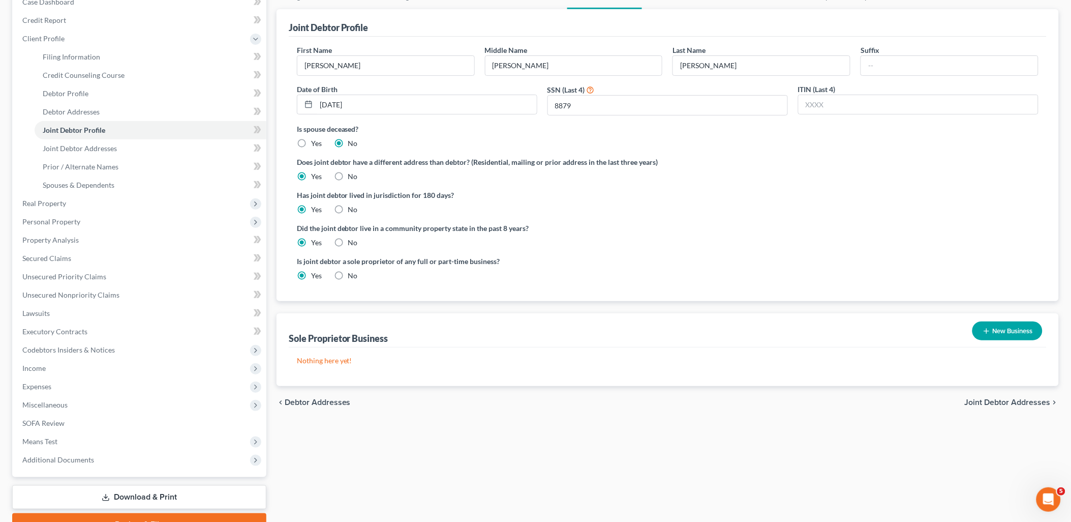
click at [1010, 322] on button "New Business" at bounding box center [1008, 330] width 70 height 19
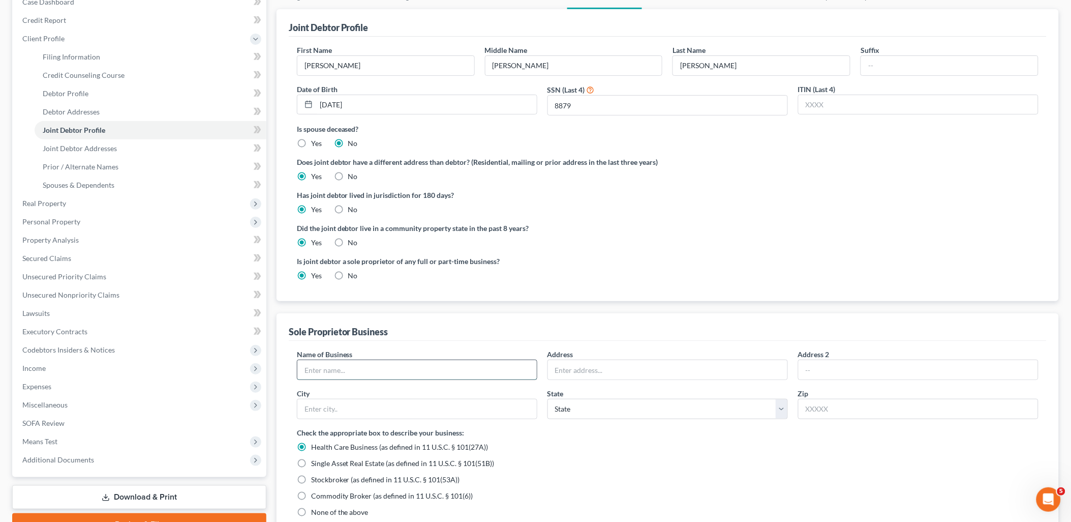
click at [417, 364] on input "text" at bounding box center [416, 369] width 239 height 19
type input "Michele Marie Hartranft"
type input "109 S 3rd W"
type input "Grace"
select select "13"
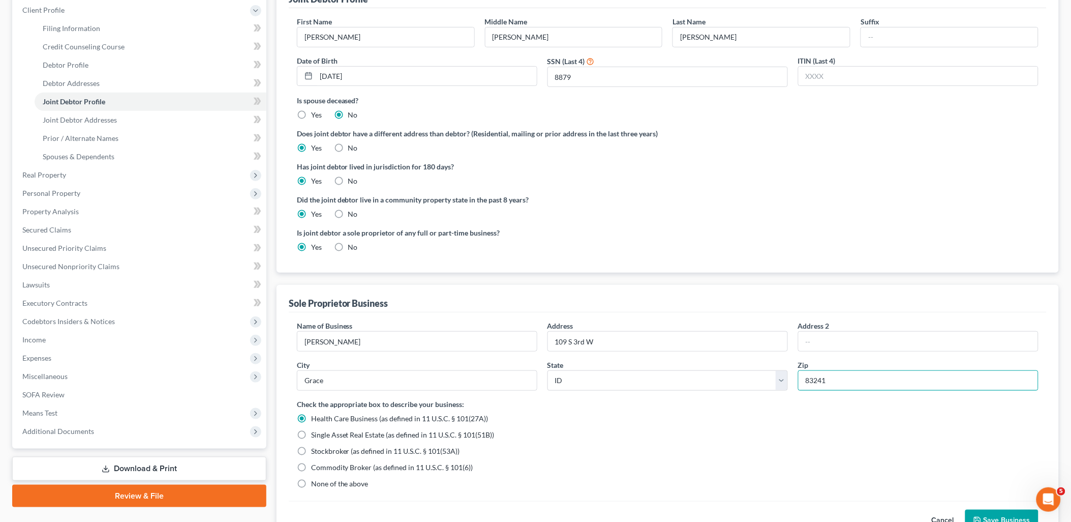
scroll to position [169, 0]
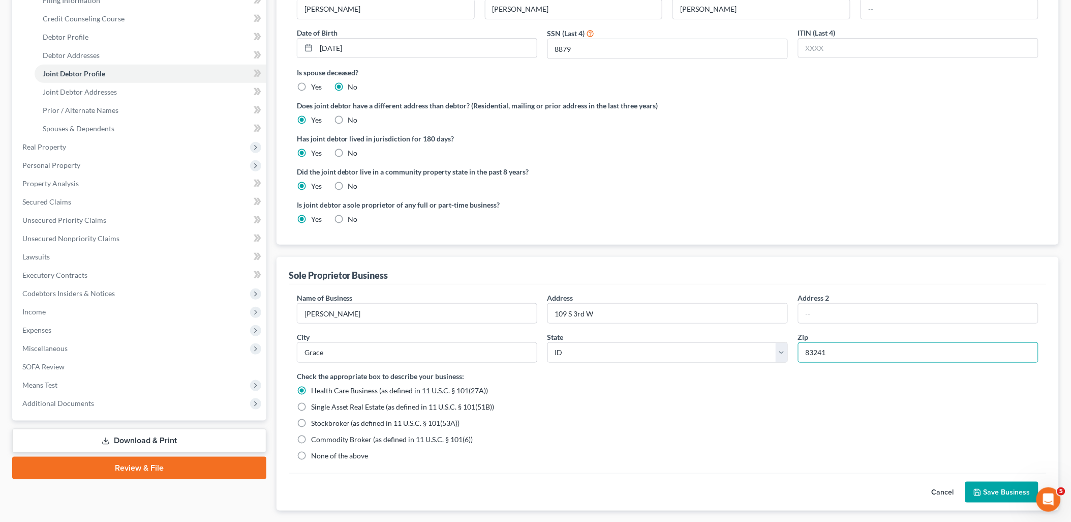
type input "83241"
drag, startPoint x: 302, startPoint y: 456, endPoint x: 693, endPoint y: 475, distance: 391.0
click at [311, 455] on label "None of the above" at bounding box center [339, 456] width 57 height 10
click at [315, 455] on input "None of the above" at bounding box center [318, 454] width 7 height 7
radio input "true"
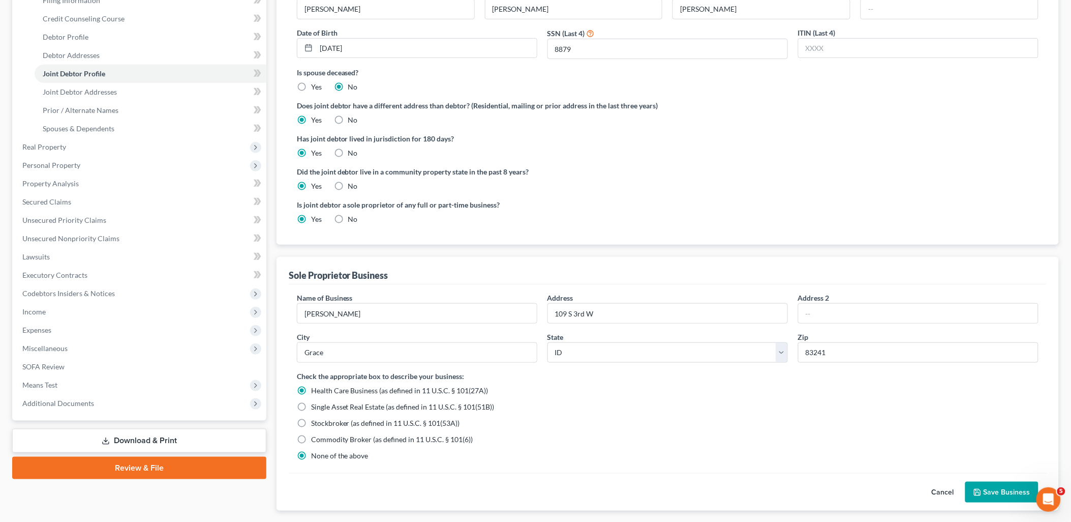
radio input "false"
click at [998, 494] on button "Save Business" at bounding box center [1002, 492] width 73 height 21
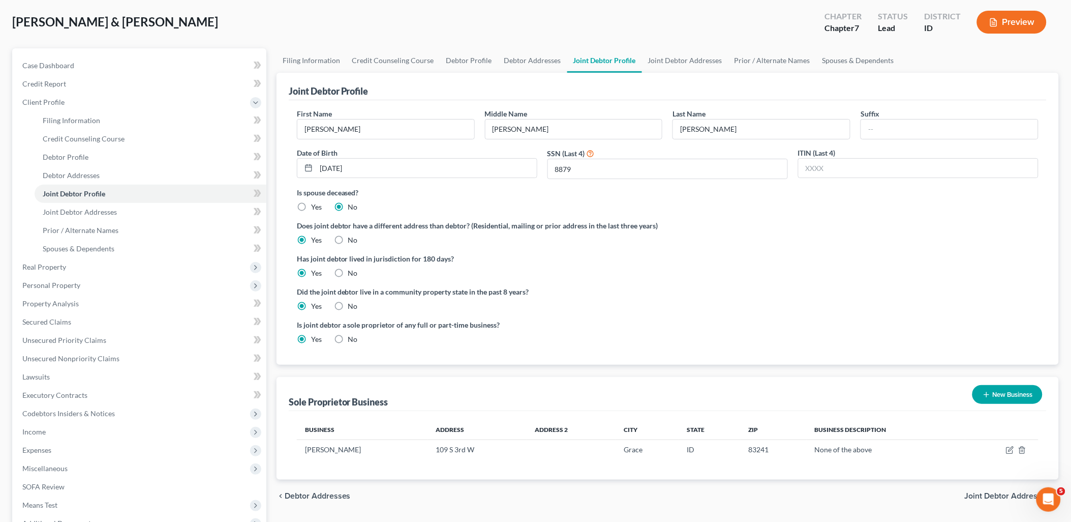
scroll to position [0, 0]
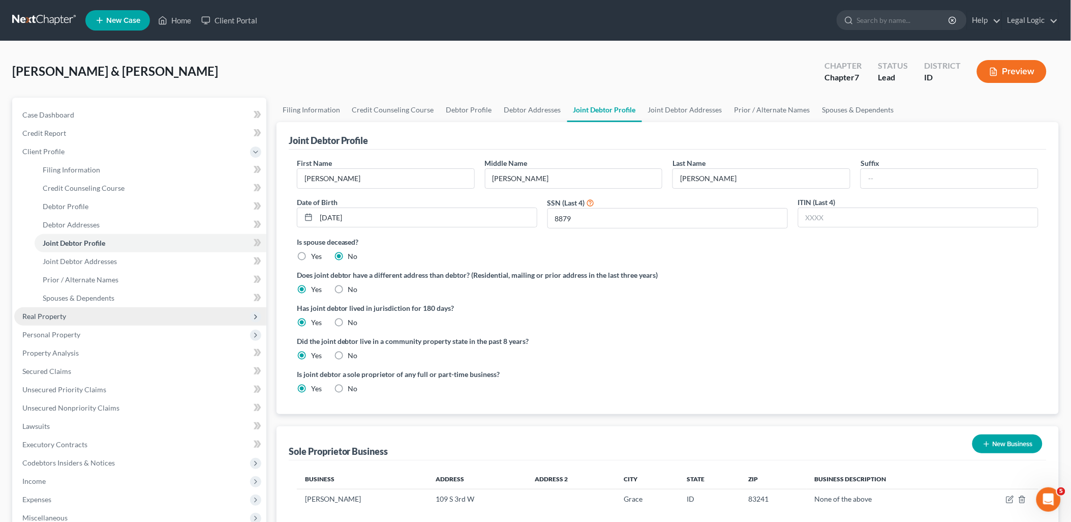
click at [66, 319] on span "Real Property" at bounding box center [140, 316] width 252 height 18
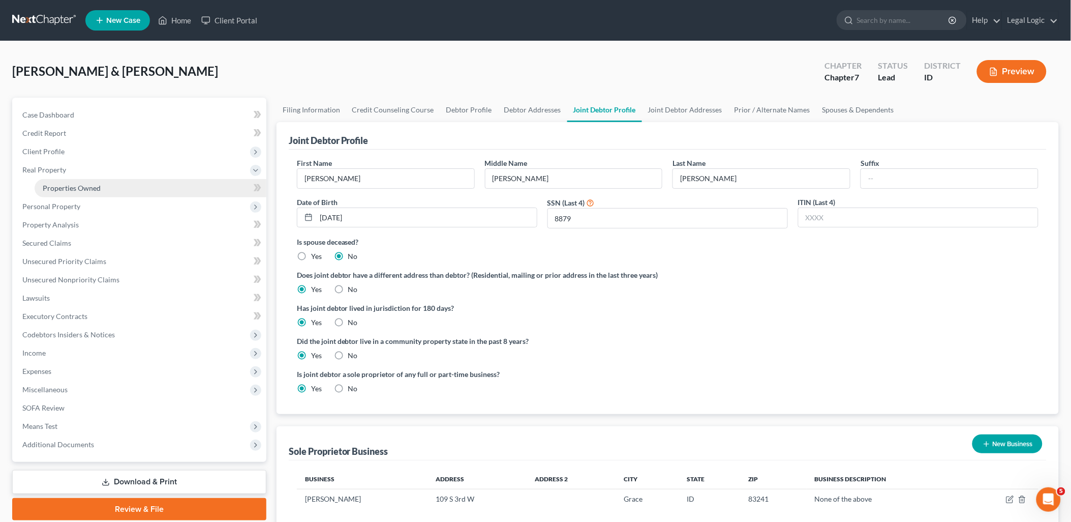
click at [75, 192] on link "Properties Owned" at bounding box center [151, 188] width 232 height 18
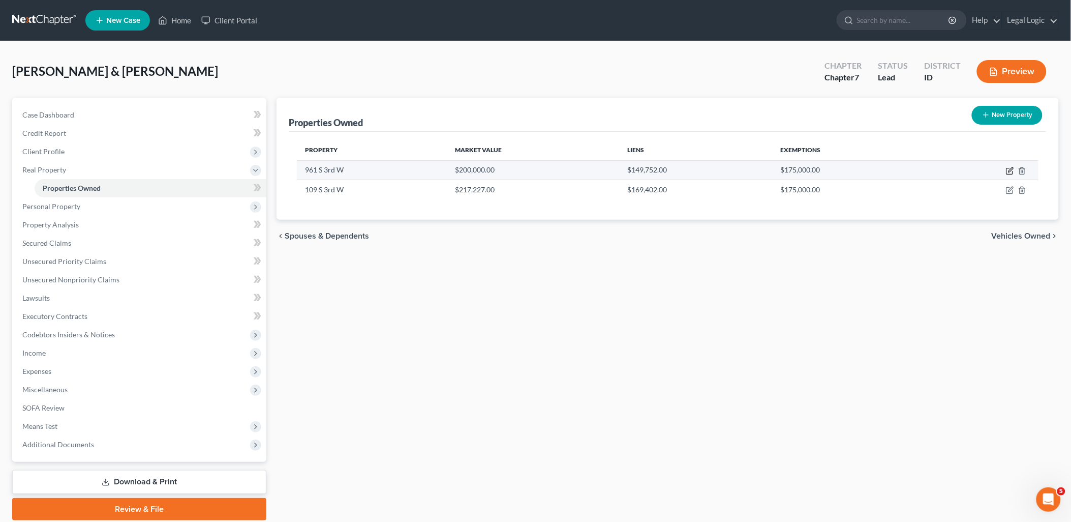
click at [1011, 169] on icon "button" at bounding box center [1010, 171] width 8 height 8
select select "13"
select select "14"
select select "0"
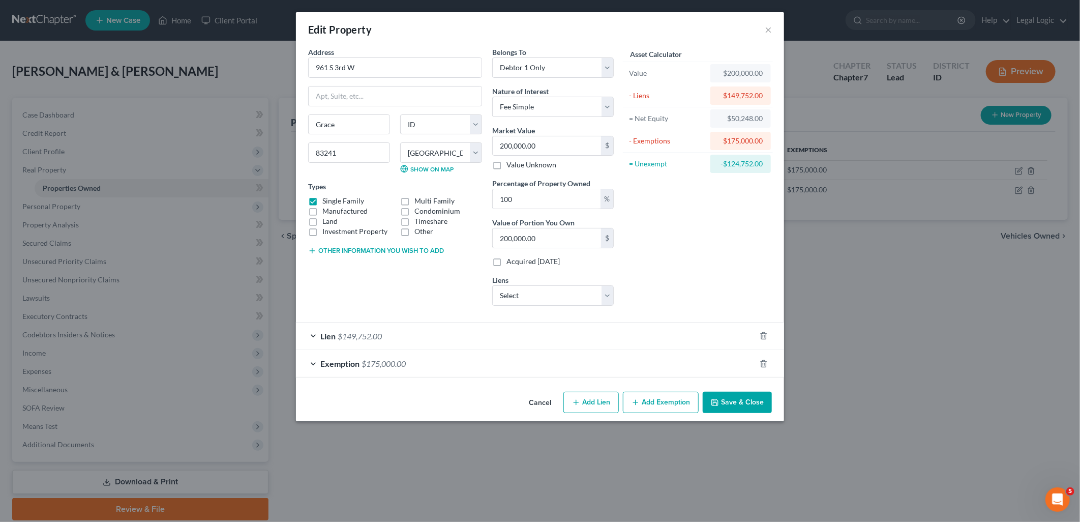
click at [322, 212] on label "Manufactured" at bounding box center [344, 211] width 45 height 10
click at [326, 212] on input "Manufactured" at bounding box center [329, 209] width 7 height 7
checkbox input "true"
click at [322, 202] on label "Single Family" at bounding box center [343, 201] width 42 height 10
click at [326, 202] on input "Single Family" at bounding box center [329, 199] width 7 height 7
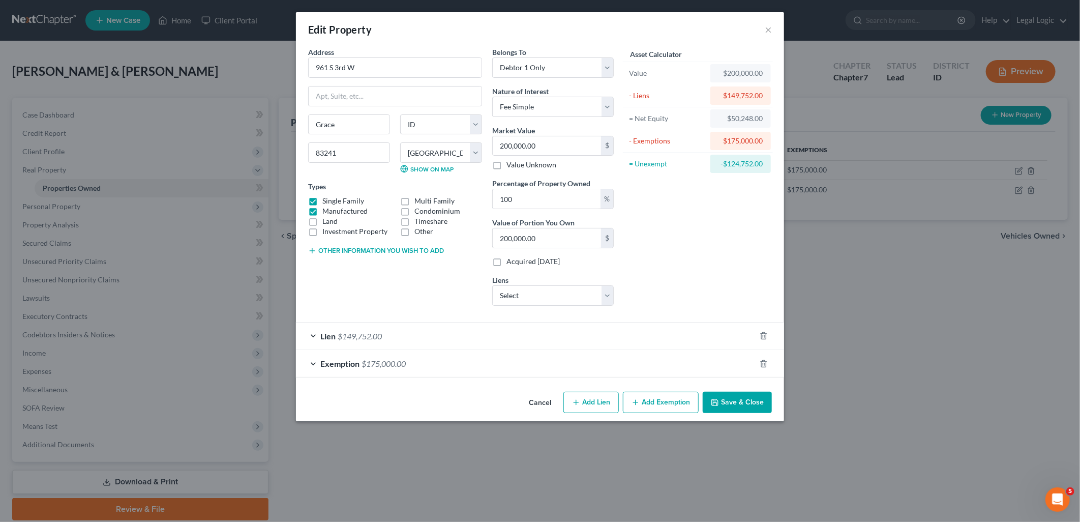
checkbox input "false"
click at [727, 405] on button "Save & Close" at bounding box center [737, 402] width 69 height 21
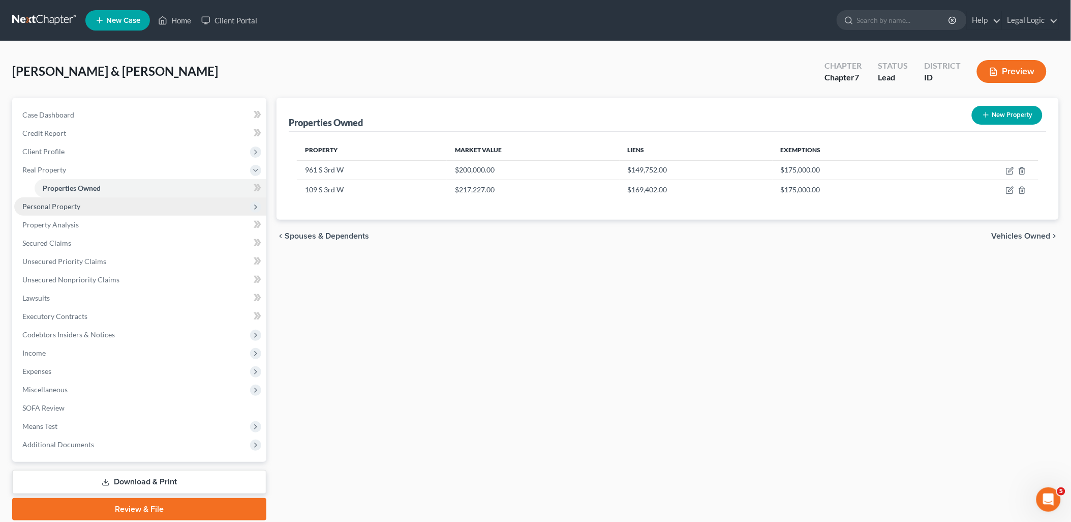
click at [56, 199] on span "Personal Property" at bounding box center [140, 206] width 252 height 18
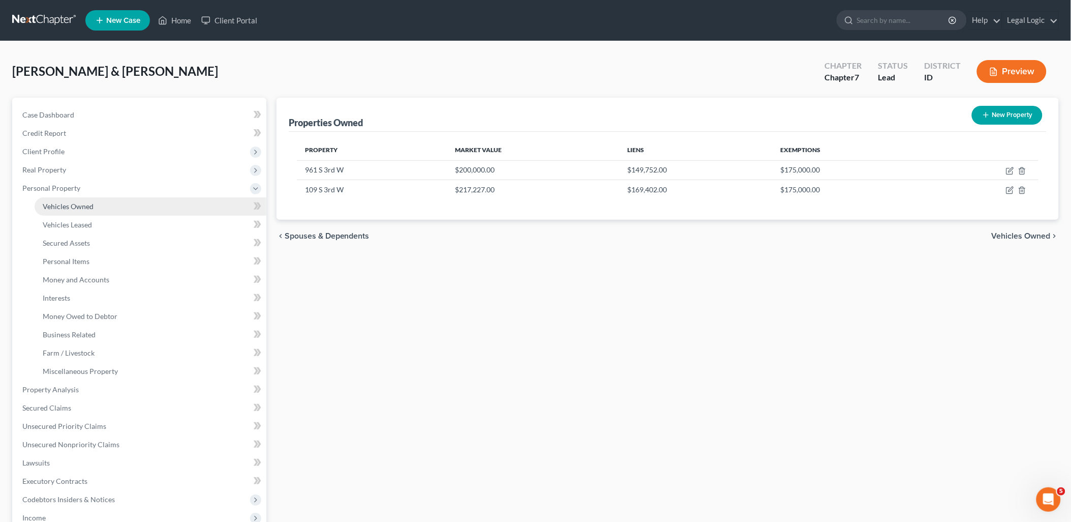
click at [74, 203] on span "Vehicles Owned" at bounding box center [68, 206] width 51 height 9
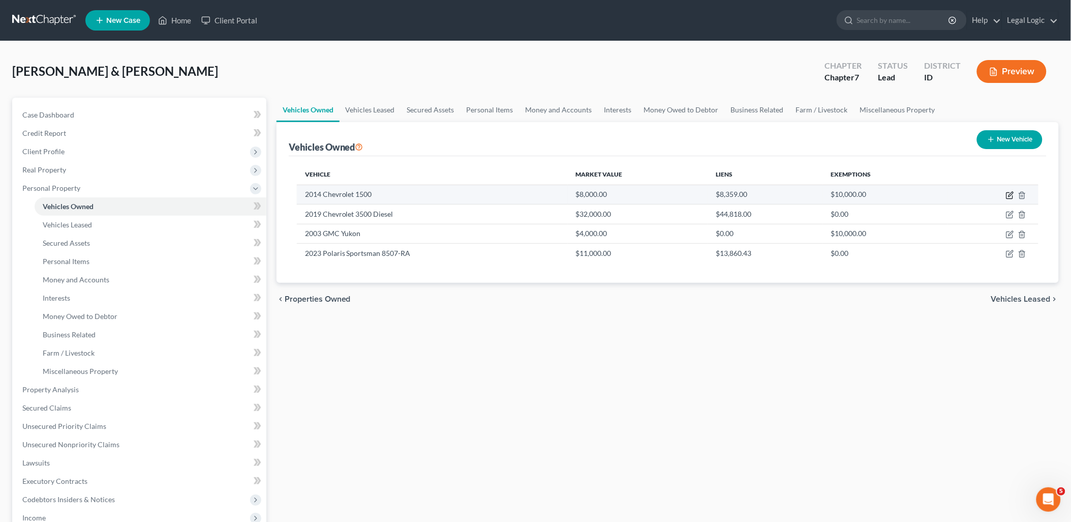
click at [1012, 192] on icon "button" at bounding box center [1010, 195] width 8 height 8
select select "0"
select select "12"
select select "4"
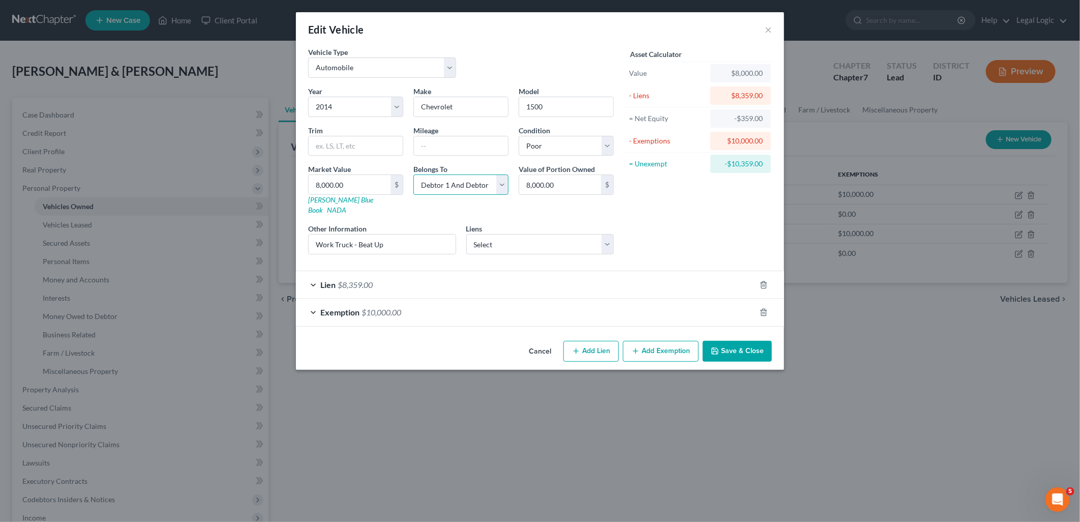
click at [504, 190] on select "Select Debtor 1 Only Debtor 2 Only Debtor 1 And Debtor 2 Only At Least One Of T…" at bounding box center [460, 184] width 95 height 20
select select "0"
click at [413, 174] on select "Select Debtor 1 Only Debtor 2 Only Debtor 1 And Debtor 2 Only At Least One Of T…" at bounding box center [460, 184] width 95 height 20
click at [748, 341] on button "Save & Close" at bounding box center [737, 351] width 69 height 21
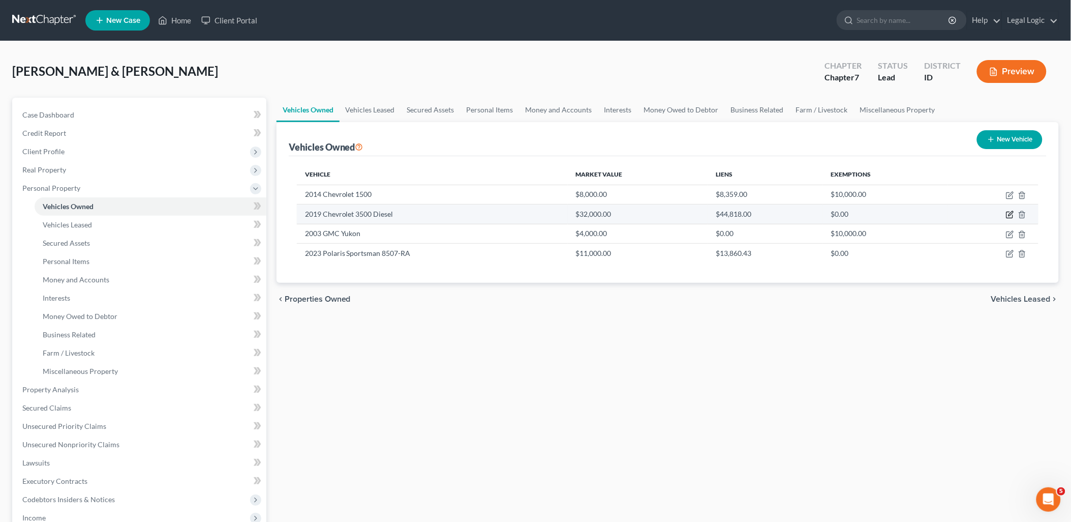
click at [1009, 214] on icon "button" at bounding box center [1010, 215] width 8 height 8
select select "0"
select select "7"
select select "2"
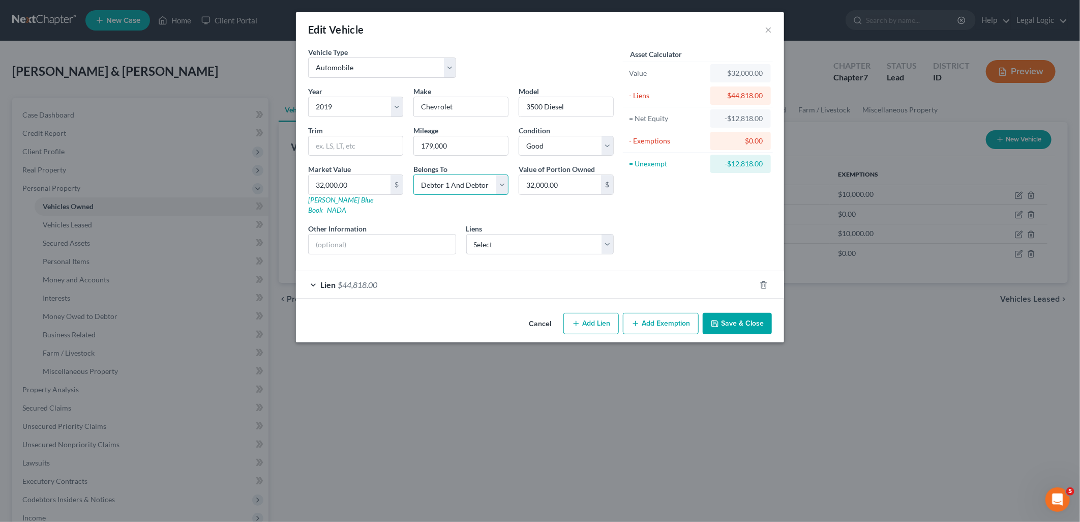
click at [505, 179] on select "Select Debtor 1 Only Debtor 2 Only Debtor 1 And Debtor 2 Only At Least One Of T…" at bounding box center [460, 184] width 95 height 20
select select "0"
click at [413, 174] on select "Select Debtor 1 Only Debtor 2 Only Debtor 1 And Debtor 2 Only At Least One Of T…" at bounding box center [460, 184] width 95 height 20
click at [739, 314] on button "Save & Close" at bounding box center [737, 323] width 69 height 21
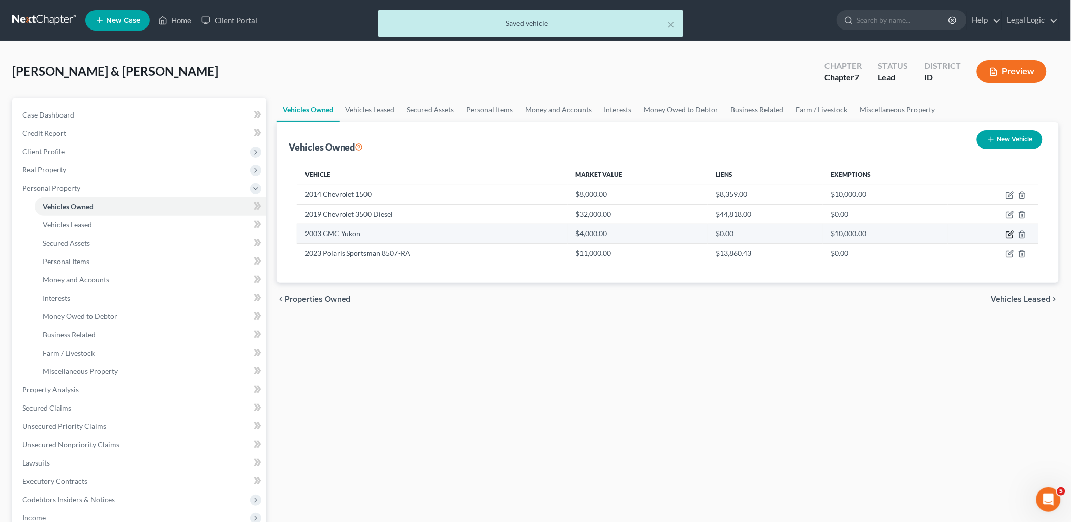
drag, startPoint x: 1011, startPoint y: 234, endPoint x: 1002, endPoint y: 238, distance: 10.0
click at [1009, 235] on icon "button" at bounding box center [1010, 234] width 8 height 8
select select "0"
select select "23"
select select "3"
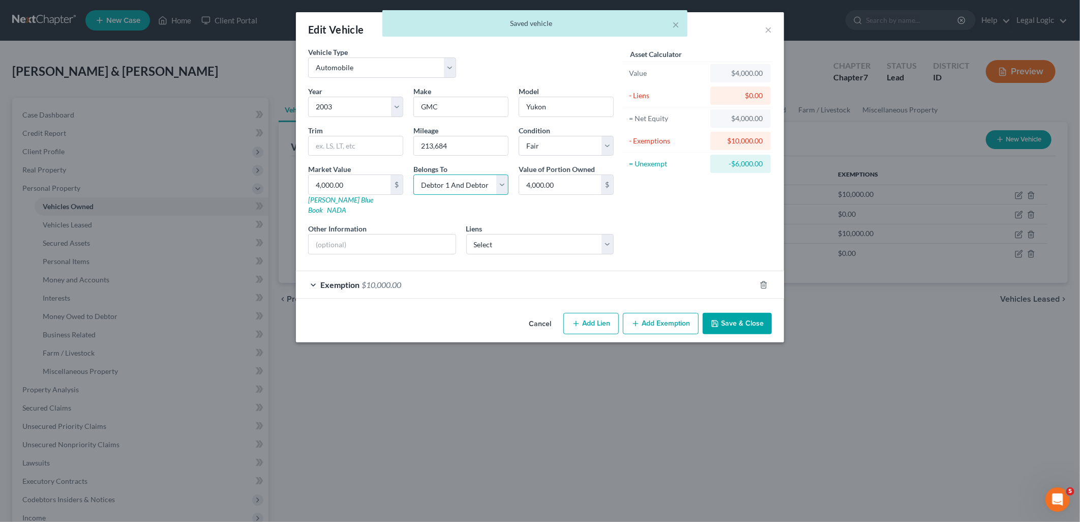
drag, startPoint x: 499, startPoint y: 181, endPoint x: 494, endPoint y: 185, distance: 6.8
click at [499, 181] on select "Select Debtor 1 Only Debtor 2 Only Debtor 1 And Debtor 2 Only At Least One Of T…" at bounding box center [460, 184] width 95 height 20
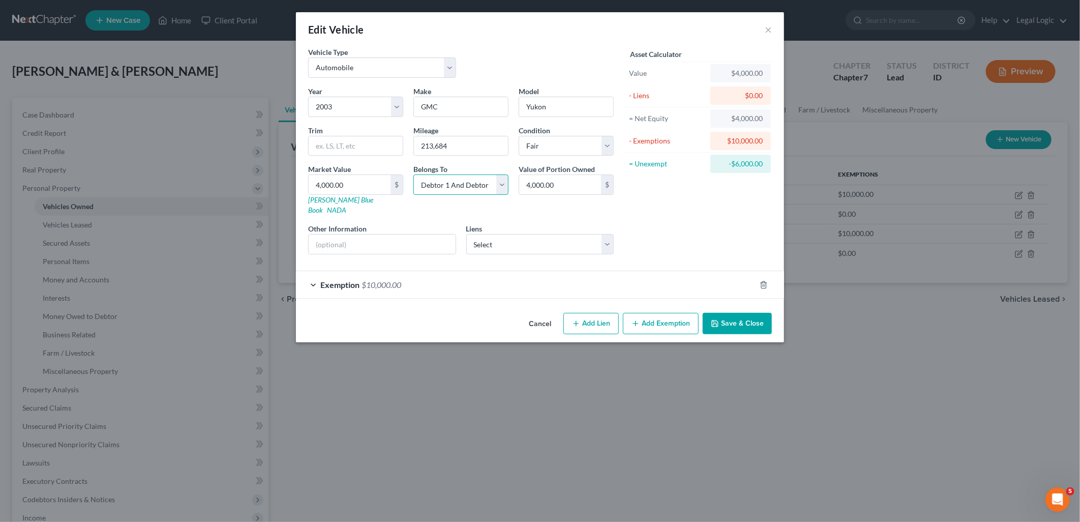
select select "1"
click at [413, 174] on select "Select Debtor 1 Only Debtor 2 Only Debtor 1 And Debtor 2 Only At Least One Of T…" at bounding box center [460, 184] width 95 height 20
click at [740, 313] on button "Save & Close" at bounding box center [737, 323] width 69 height 21
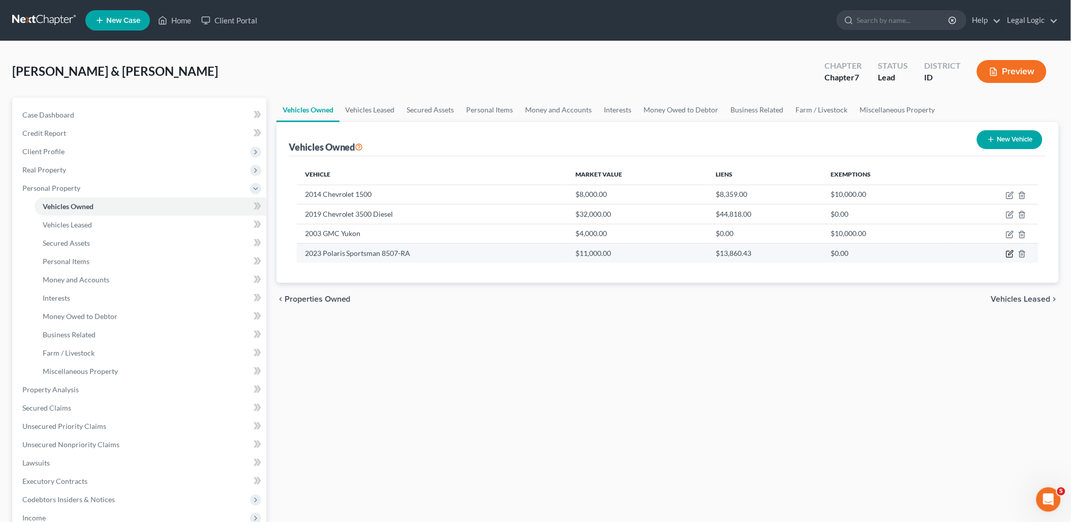
click at [1009, 252] on icon "button" at bounding box center [1010, 254] width 8 height 8
select select "6"
select select "3"
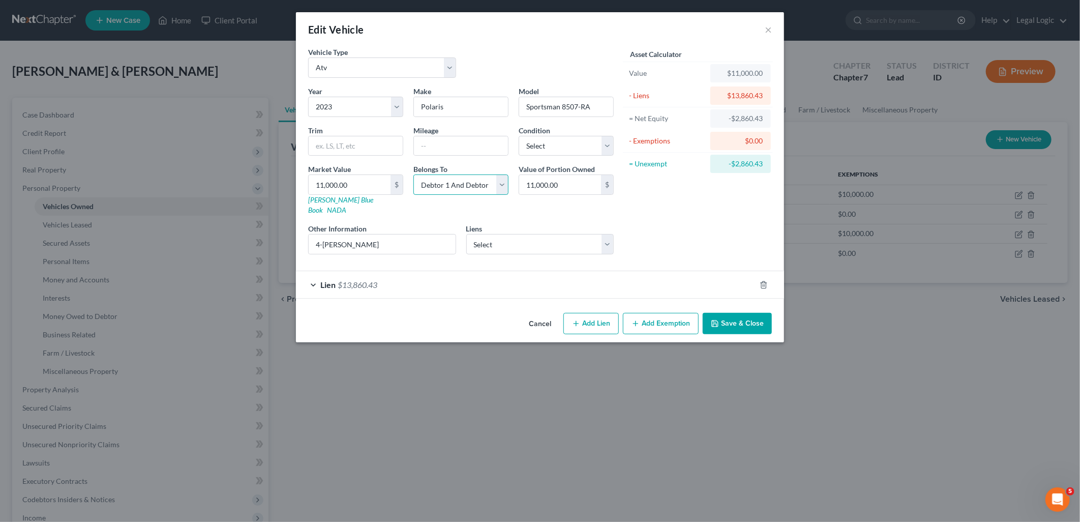
click at [501, 187] on select "Select Debtor 1 Only Debtor 2 Only Debtor 1 And Debtor 2 Only At Least One Of T…" at bounding box center [460, 184] width 95 height 20
select select "1"
click at [413, 174] on select "Select Debtor 1 Only Debtor 2 Only Debtor 1 And Debtor 2 Only At Least One Of T…" at bounding box center [460, 184] width 95 height 20
click at [749, 313] on button "Save & Close" at bounding box center [737, 323] width 69 height 21
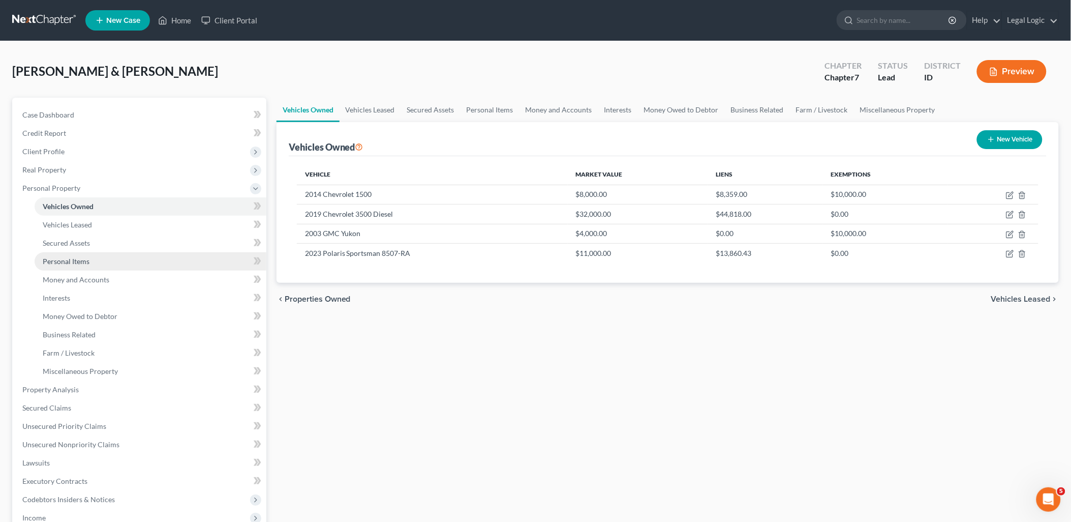
click at [100, 258] on link "Personal Items" at bounding box center [151, 261] width 232 height 18
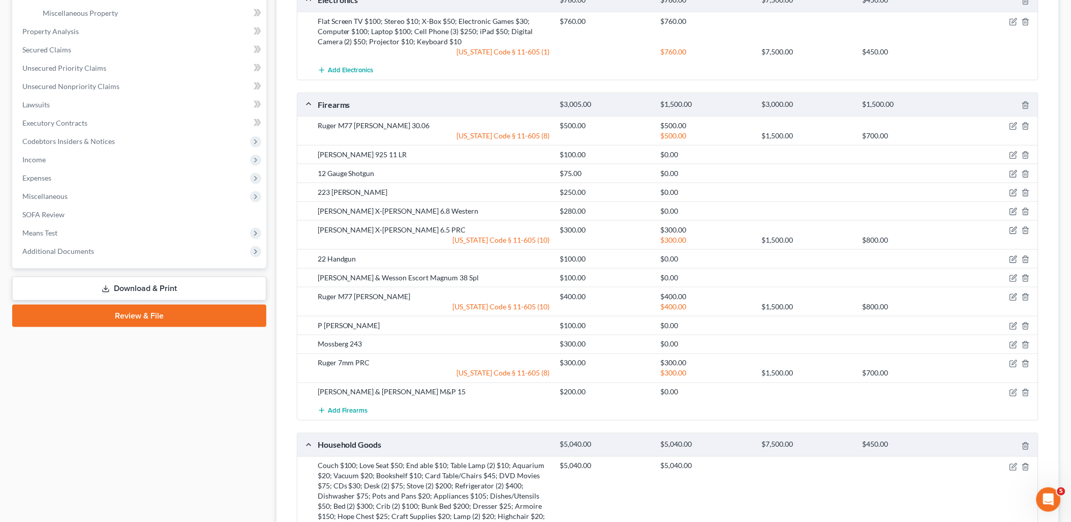
scroll to position [339, 0]
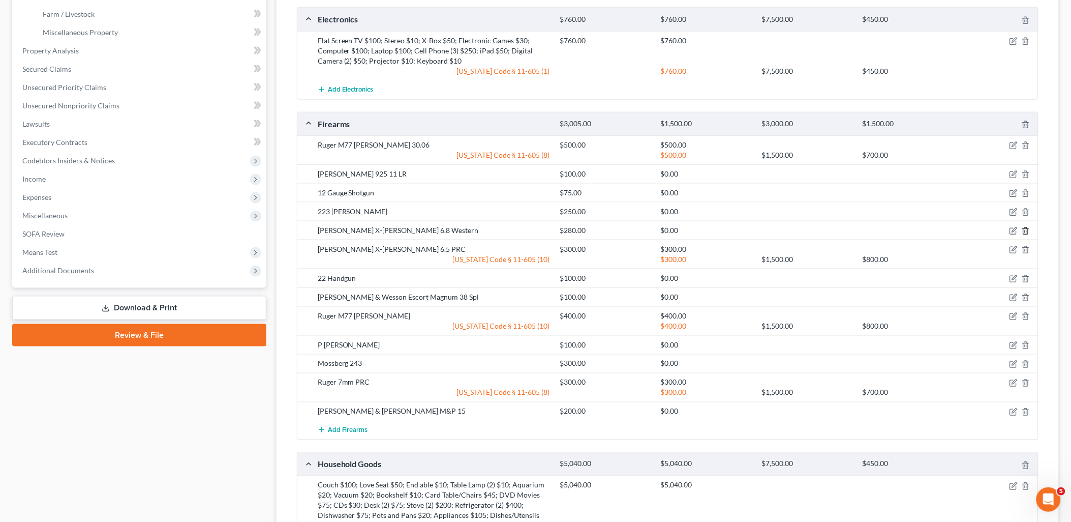
click at [1028, 232] on icon "button" at bounding box center [1026, 231] width 5 height 7
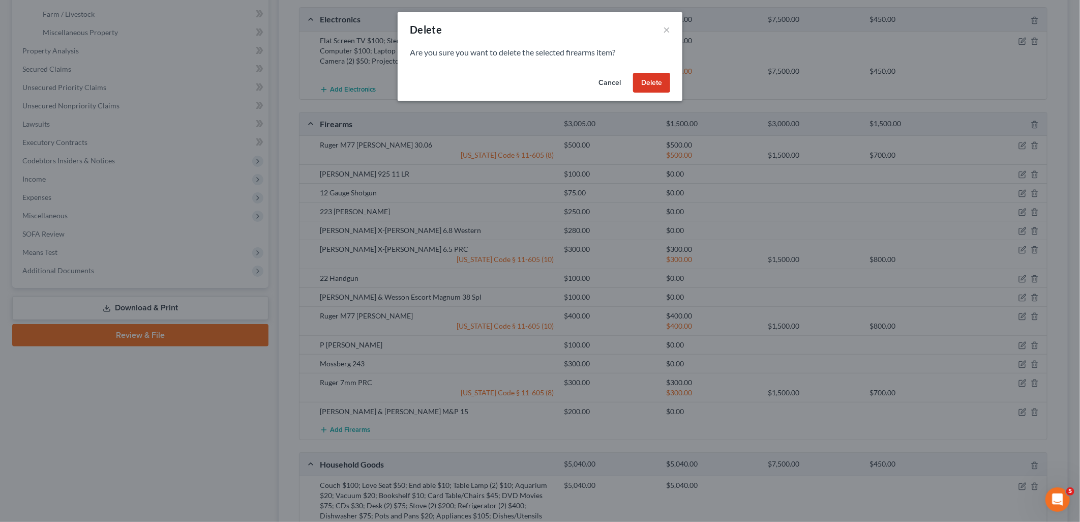
drag, startPoint x: 646, startPoint y: 79, endPoint x: 854, endPoint y: 134, distance: 215.6
click at [648, 79] on button "Delete" at bounding box center [651, 83] width 37 height 20
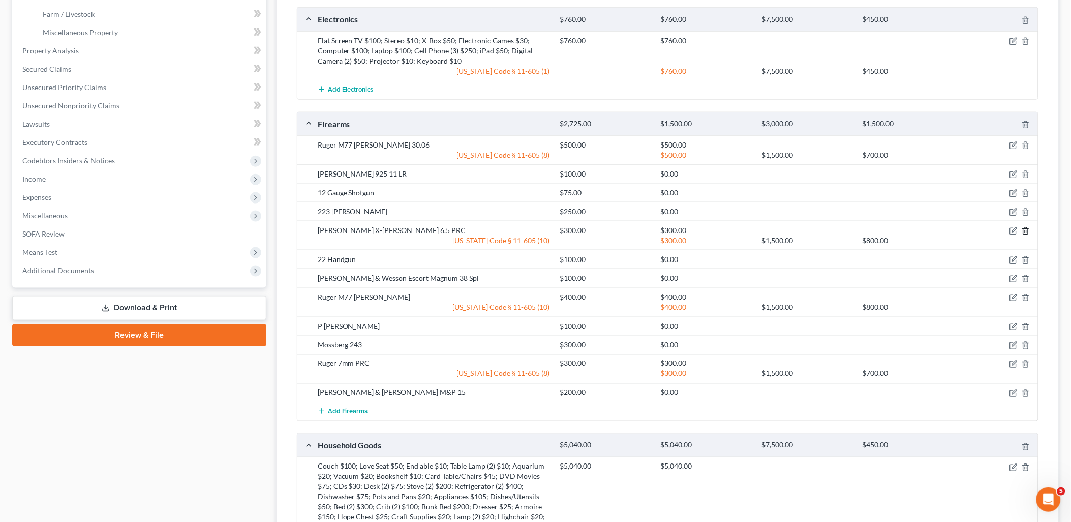
click at [1030, 229] on icon "button" at bounding box center [1026, 231] width 8 height 8
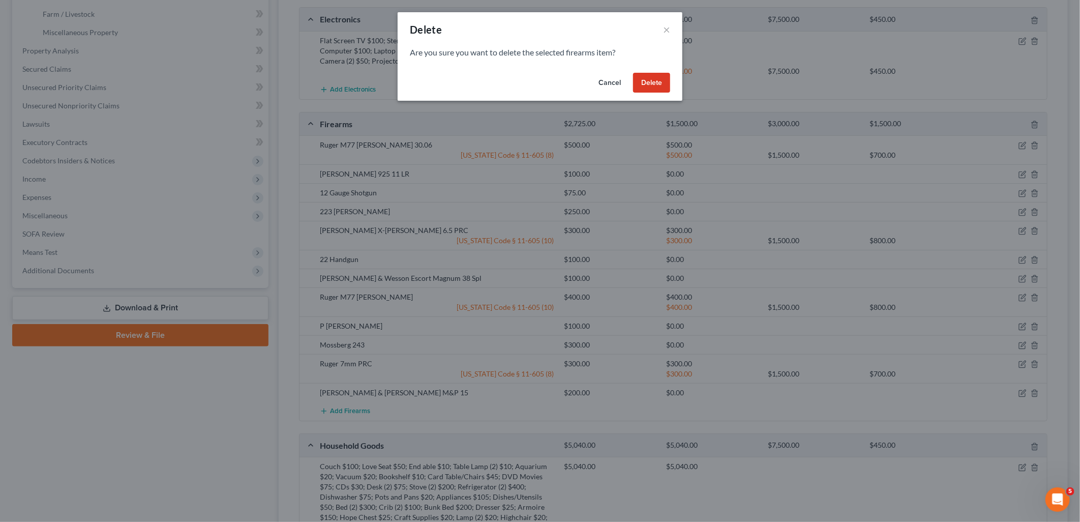
click at [646, 89] on button "Delete" at bounding box center [651, 83] width 37 height 20
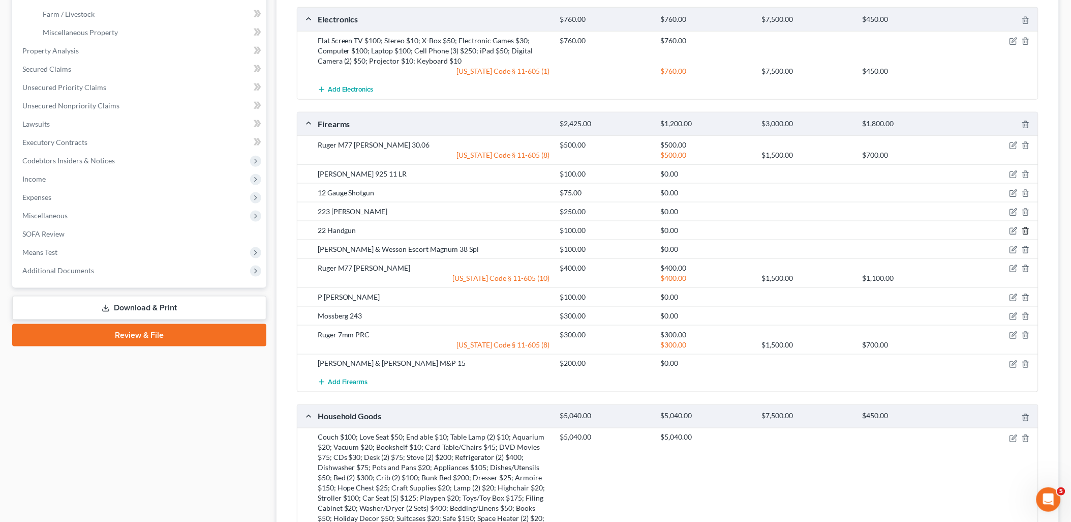
click at [1026, 231] on line "button" at bounding box center [1026, 232] width 0 height 2
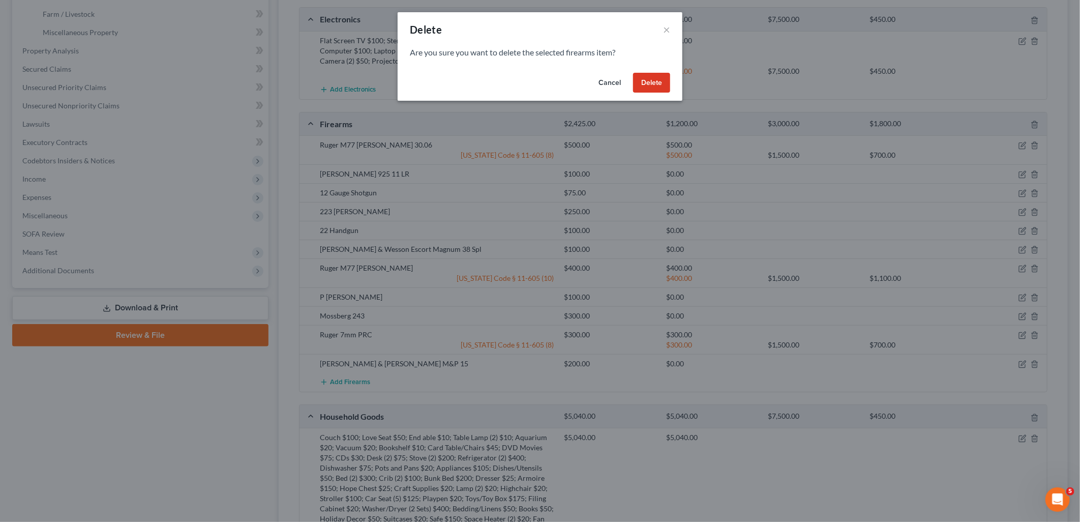
click at [646, 79] on button "Delete" at bounding box center [651, 83] width 37 height 20
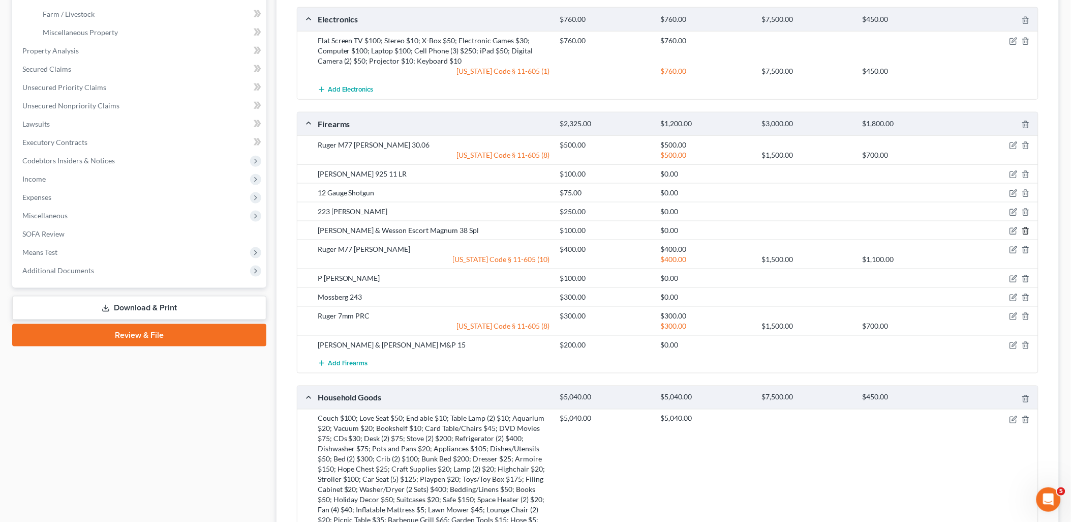
click at [1026, 233] on icon "button" at bounding box center [1026, 231] width 8 height 8
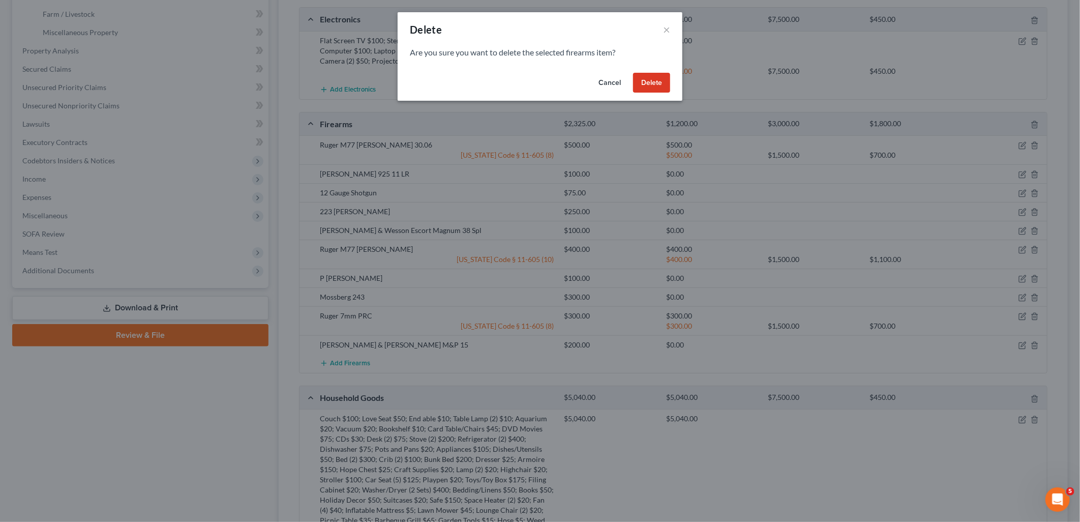
click at [649, 80] on button "Delete" at bounding box center [651, 83] width 37 height 20
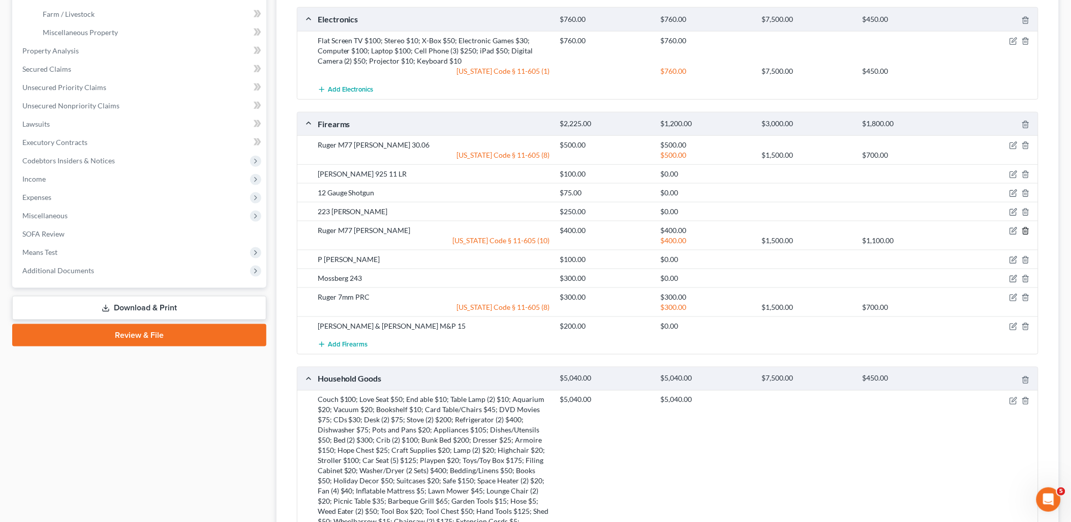
click at [1025, 232] on icon "button" at bounding box center [1026, 231] width 8 height 8
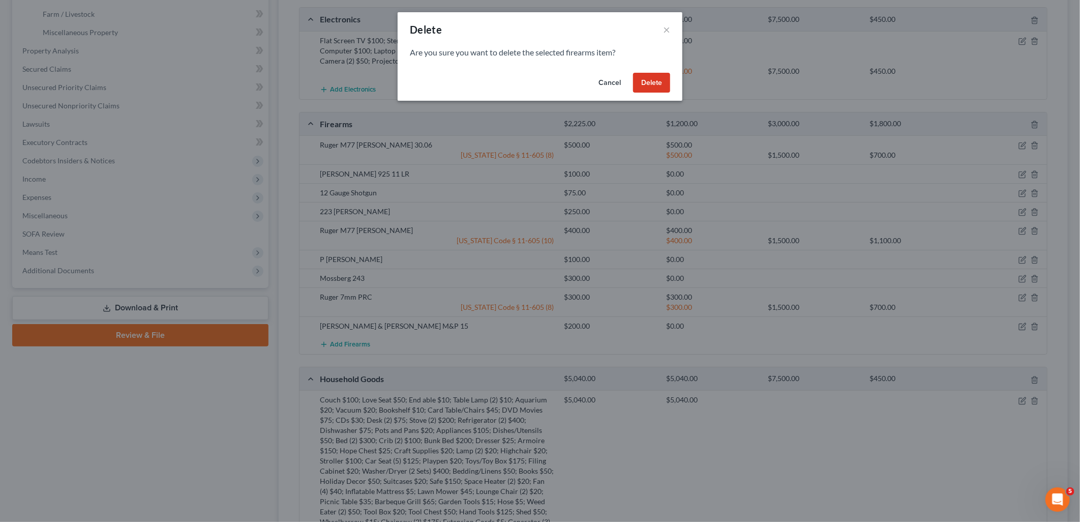
click at [643, 80] on button "Delete" at bounding box center [651, 83] width 37 height 20
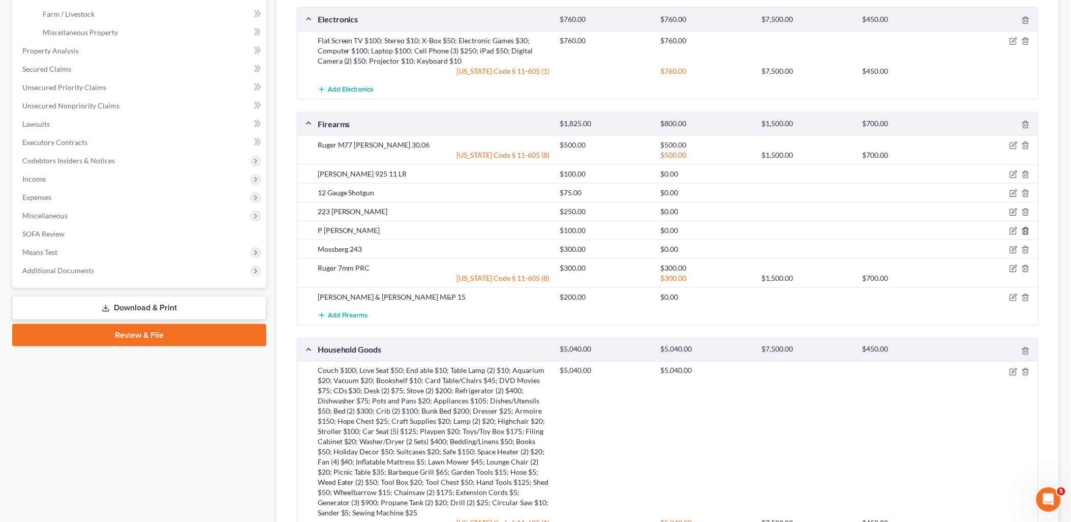
click at [1028, 228] on icon "button" at bounding box center [1026, 231] width 5 height 7
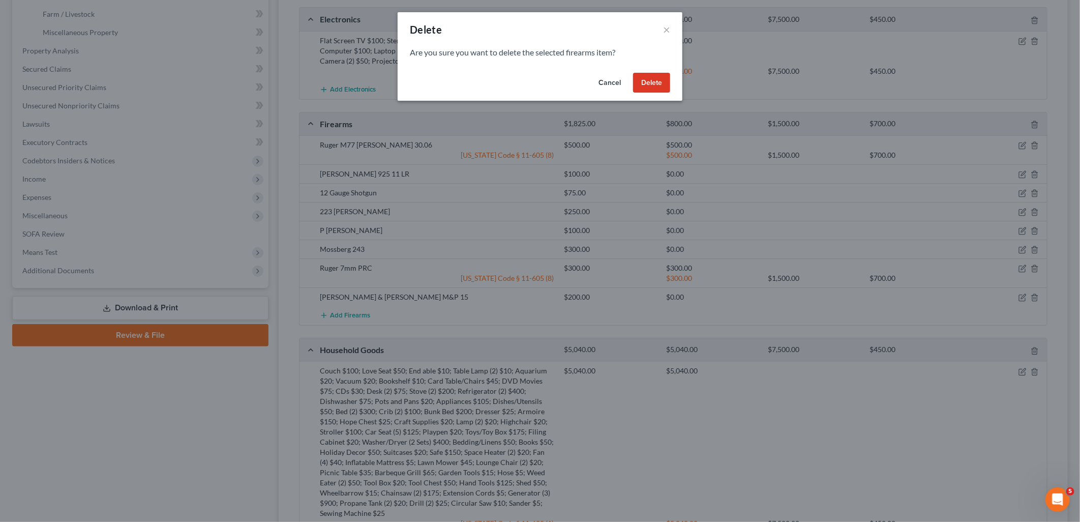
click at [660, 89] on button "Delete" at bounding box center [651, 83] width 37 height 20
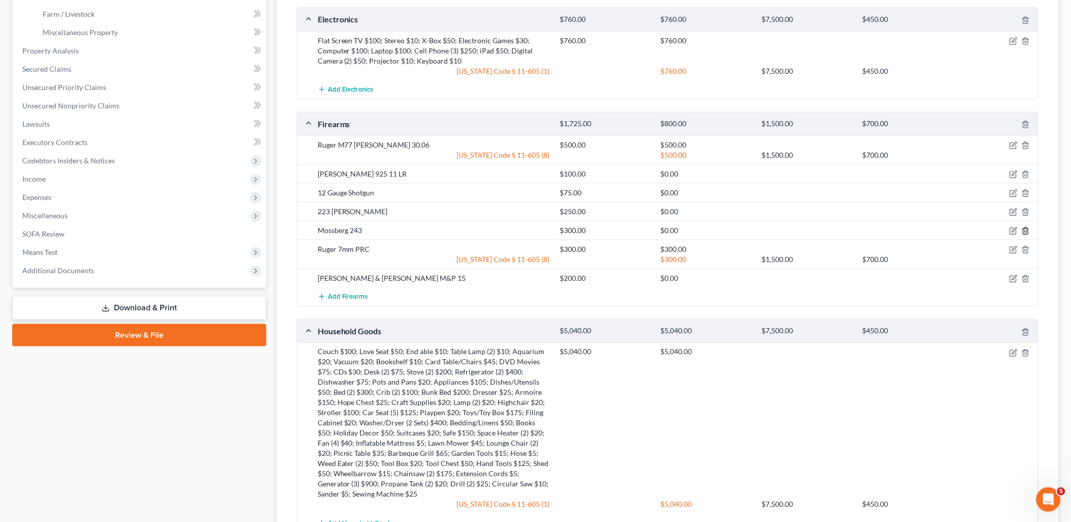
click at [1029, 227] on icon "button" at bounding box center [1026, 231] width 8 height 8
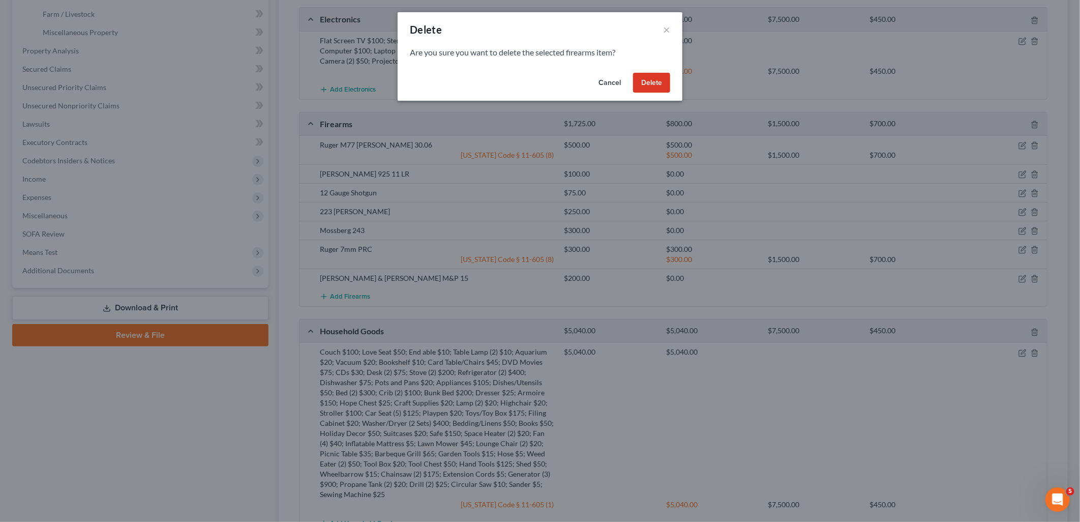
drag, startPoint x: 665, startPoint y: 82, endPoint x: 689, endPoint y: 98, distance: 29.3
click at [664, 83] on button "Delete" at bounding box center [651, 83] width 37 height 20
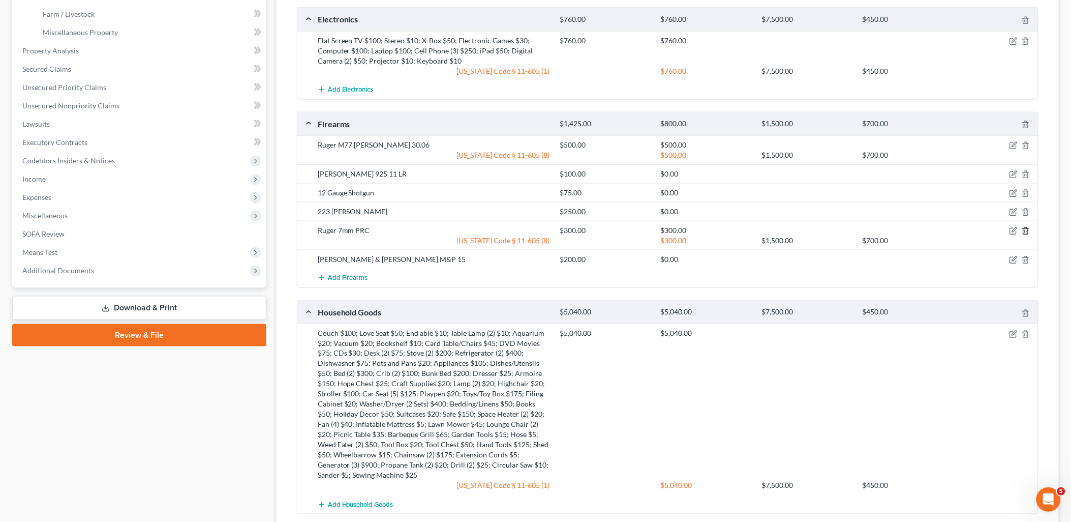
drag, startPoint x: 1026, startPoint y: 230, endPoint x: 958, endPoint y: 206, distance: 71.7
click at [1021, 229] on div at bounding box center [998, 230] width 81 height 10
drag, startPoint x: 1029, startPoint y: 226, endPoint x: 1025, endPoint y: 229, distance: 5.4
click at [1025, 229] on div at bounding box center [998, 230] width 81 height 10
click at [1025, 229] on icon "button" at bounding box center [1026, 231] width 8 height 8
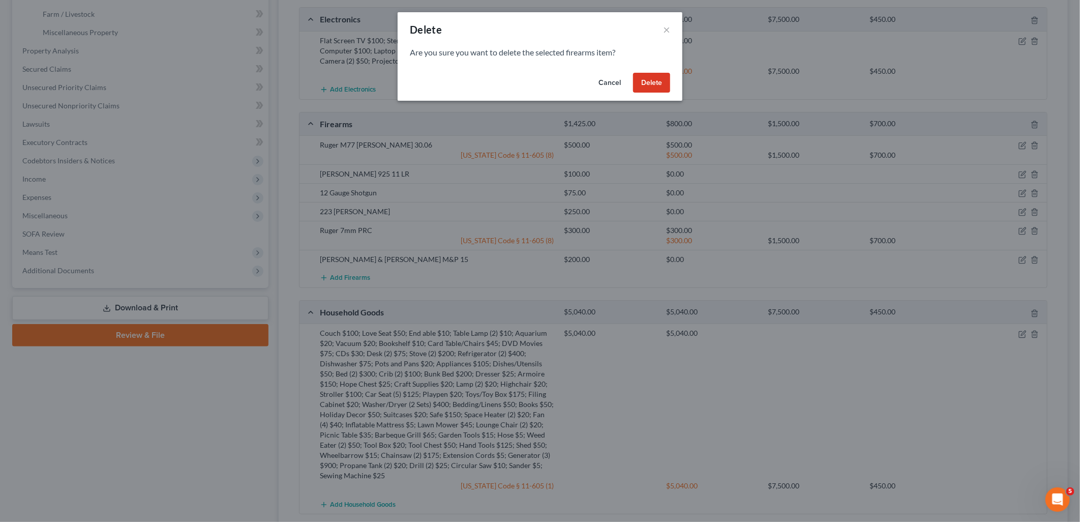
click at [647, 77] on button "Delete" at bounding box center [651, 83] width 37 height 20
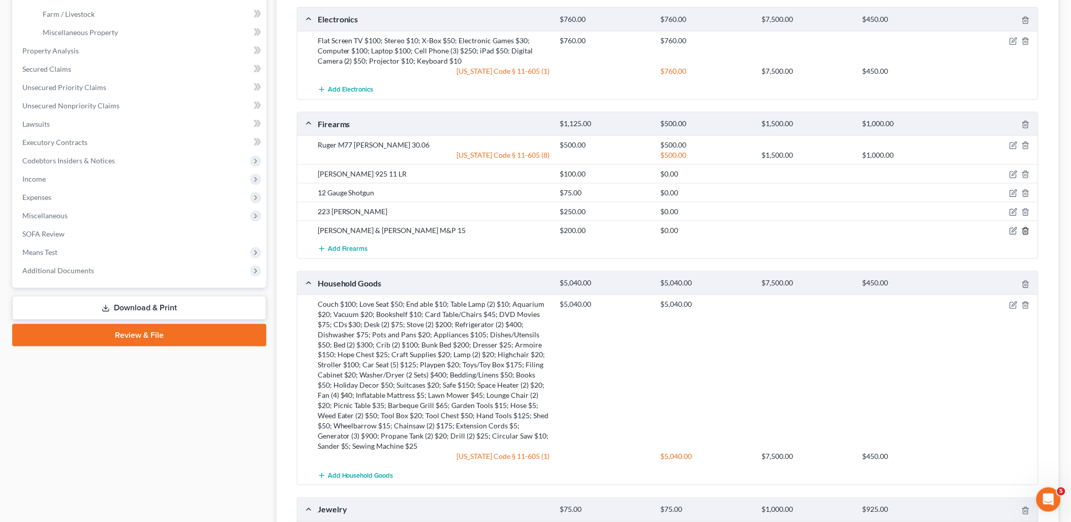
click at [1027, 230] on icon "button" at bounding box center [1026, 231] width 8 height 8
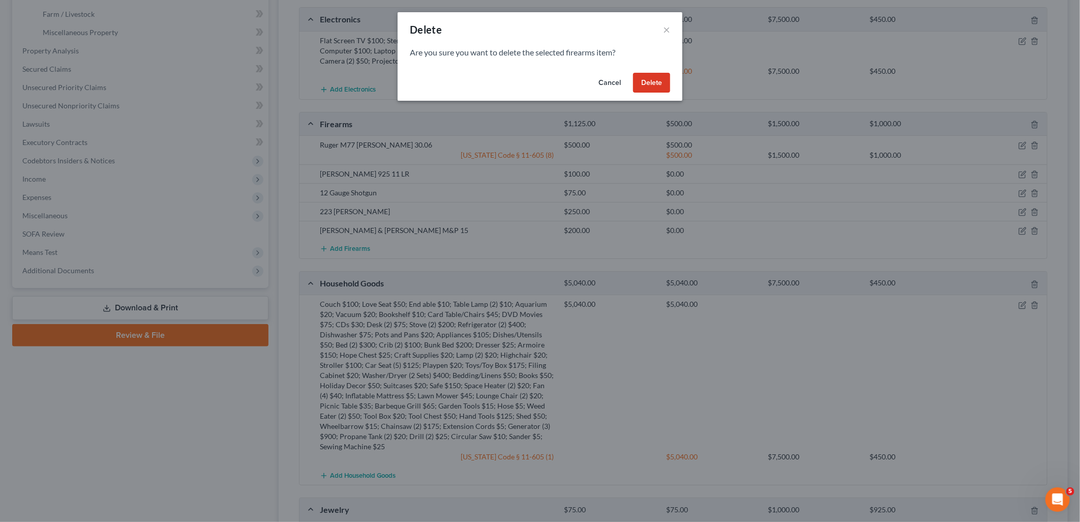
click at [640, 87] on button "Delete" at bounding box center [651, 83] width 37 height 20
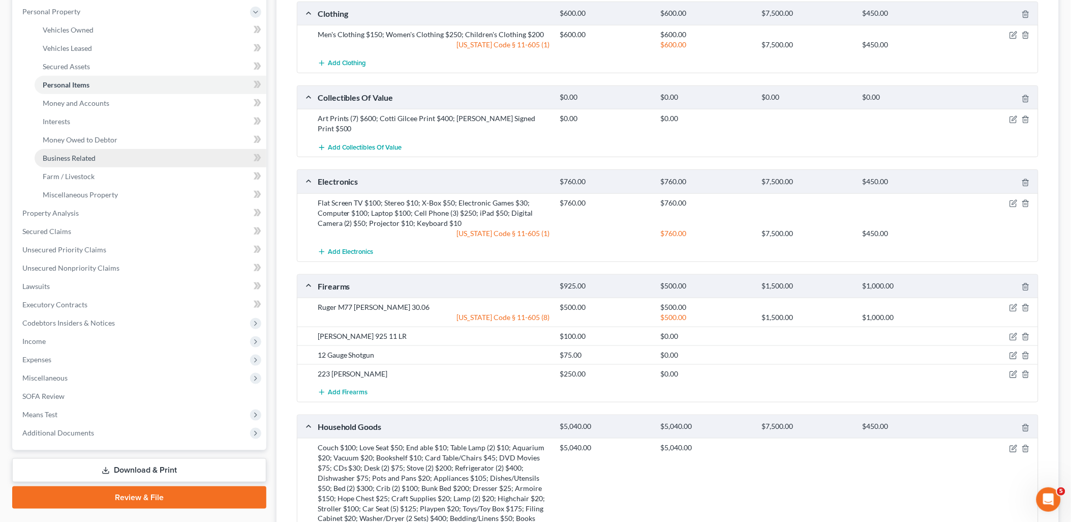
scroll to position [169, 0]
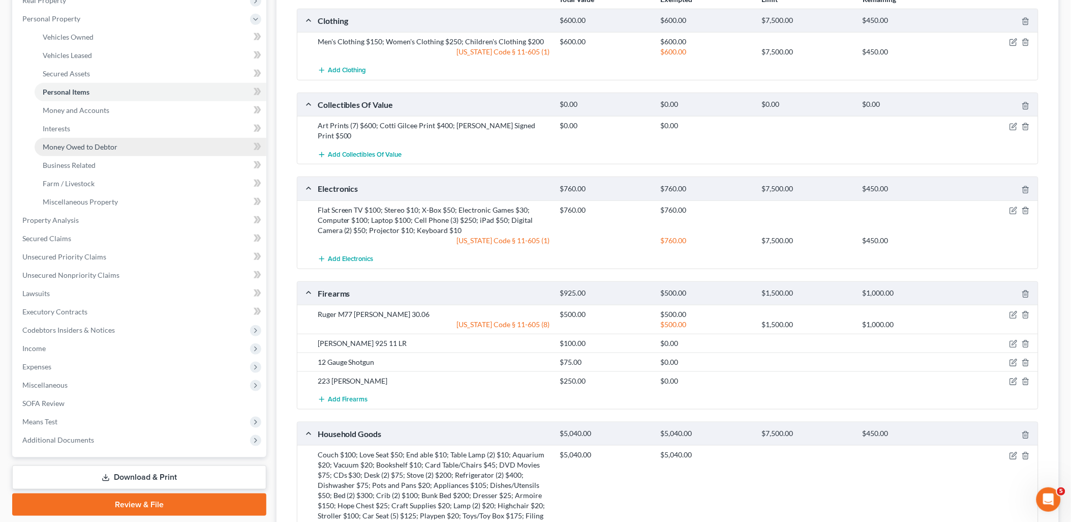
click at [105, 145] on span "Money Owed to Debtor" at bounding box center [80, 146] width 75 height 9
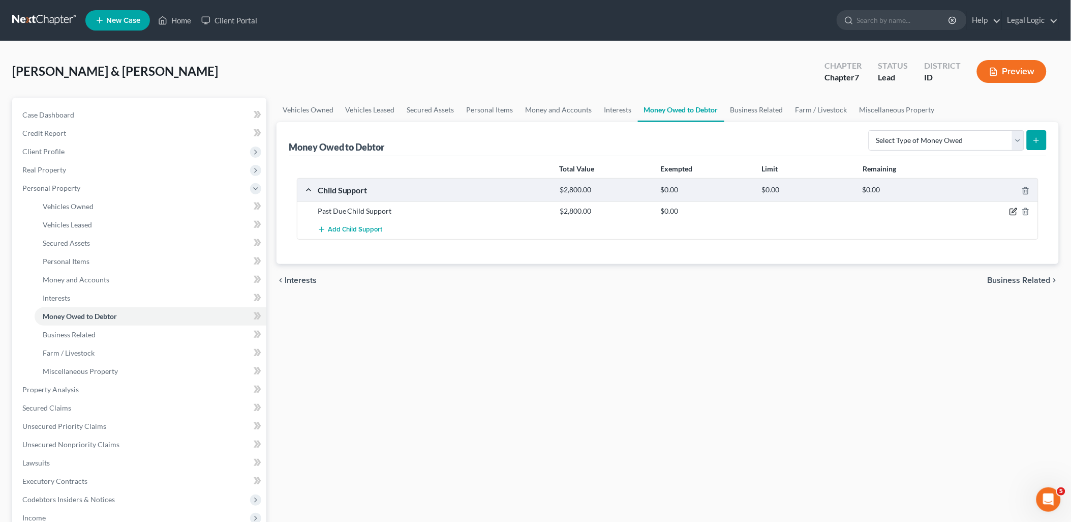
click at [1012, 214] on icon "button" at bounding box center [1014, 211] width 8 height 8
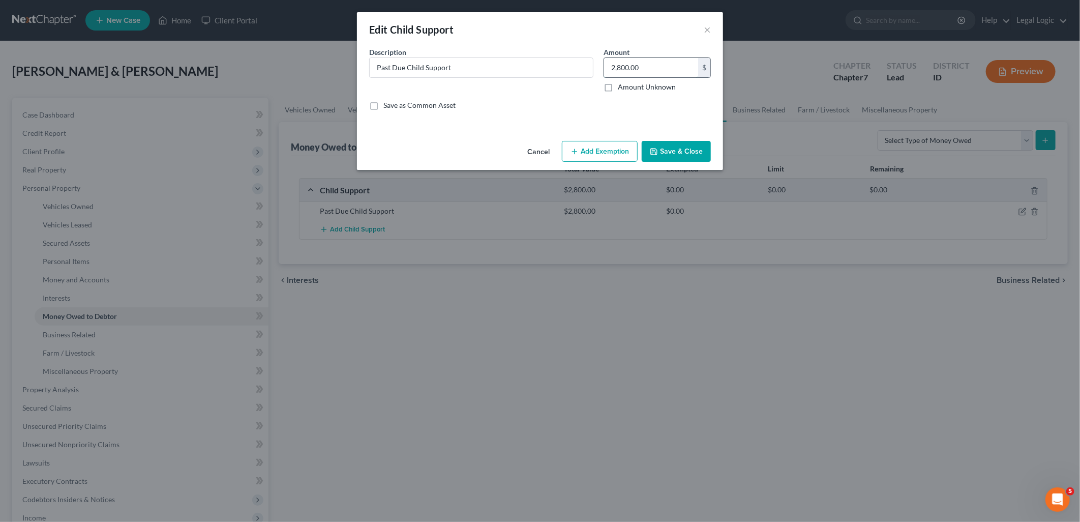
click at [647, 64] on input "2,800.00" at bounding box center [651, 67] width 94 height 19
type input "5,000.00"
click at [684, 152] on button "Save & Close" at bounding box center [676, 151] width 69 height 21
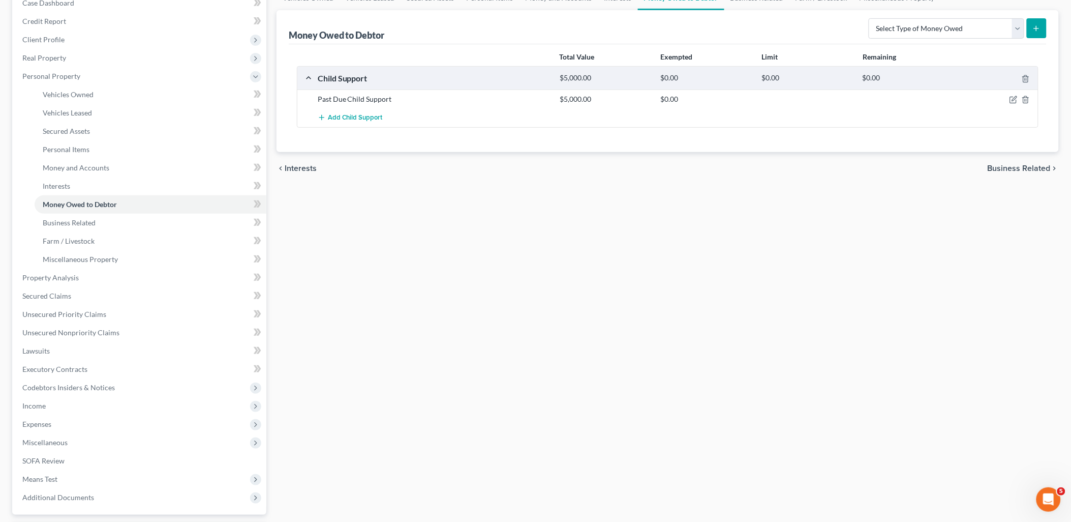
scroll to position [113, 0]
click at [87, 324] on link "Unsecured Nonpriority Claims" at bounding box center [140, 331] width 252 height 18
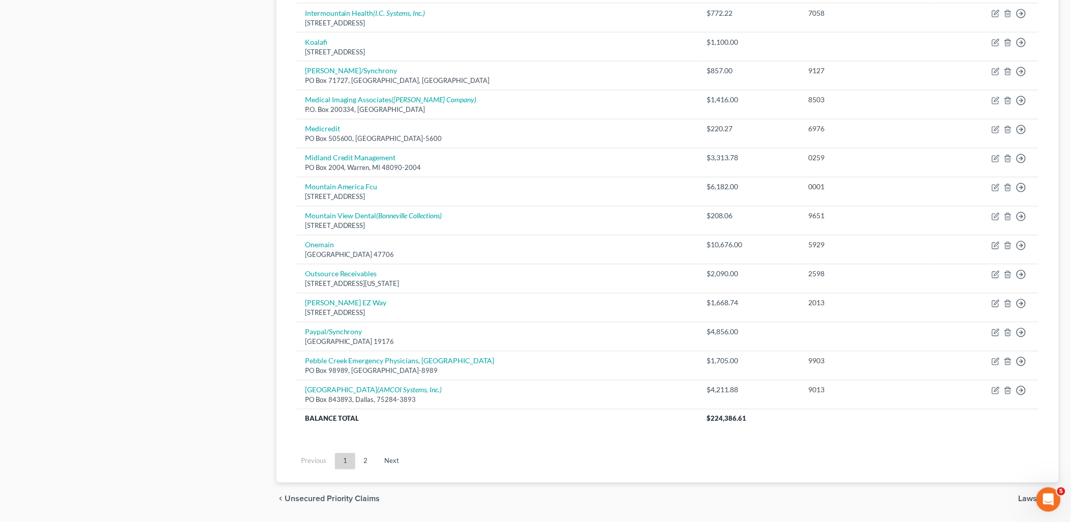
scroll to position [621, 0]
click at [371, 461] on link "2" at bounding box center [366, 460] width 20 height 16
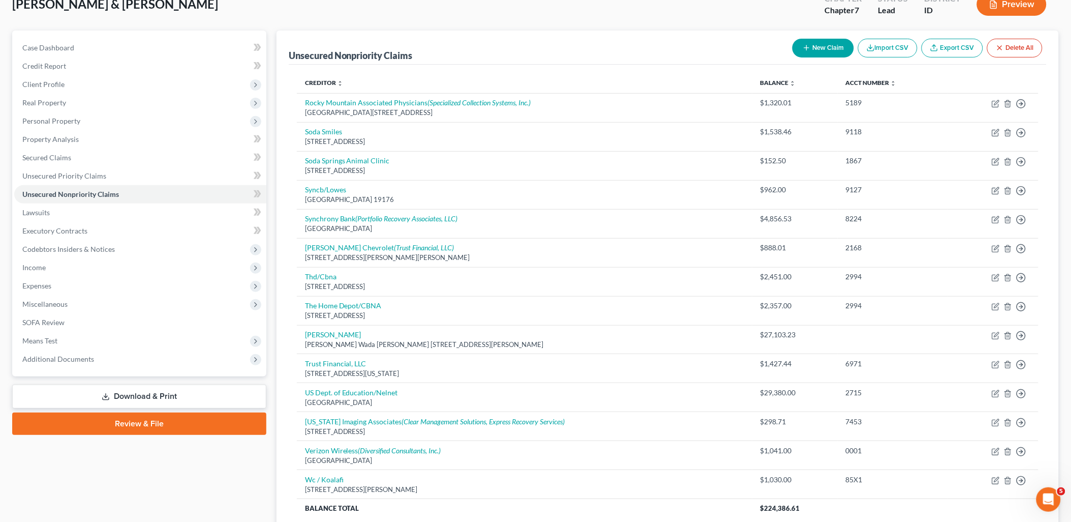
scroll to position [133, 0]
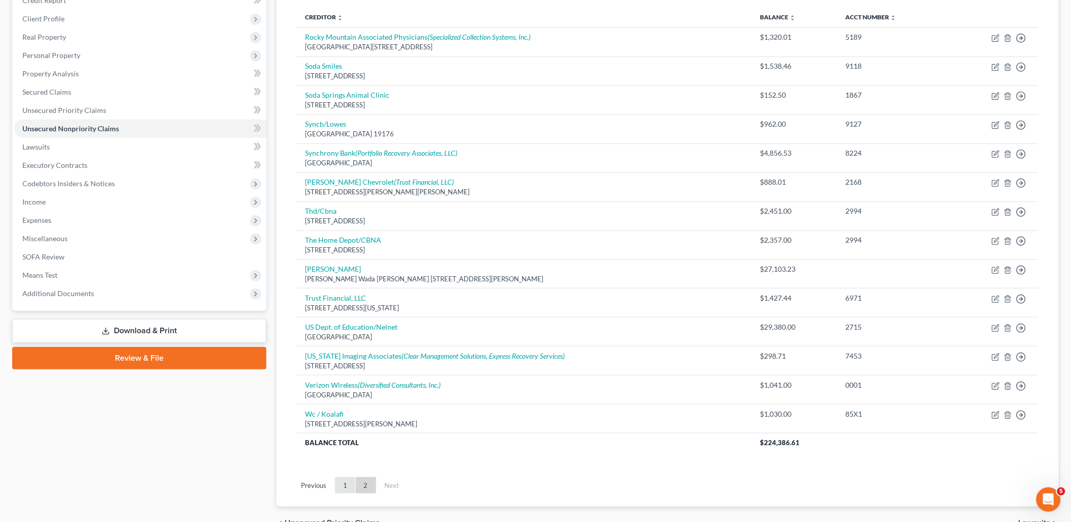
click at [341, 489] on link "1" at bounding box center [345, 485] width 20 height 16
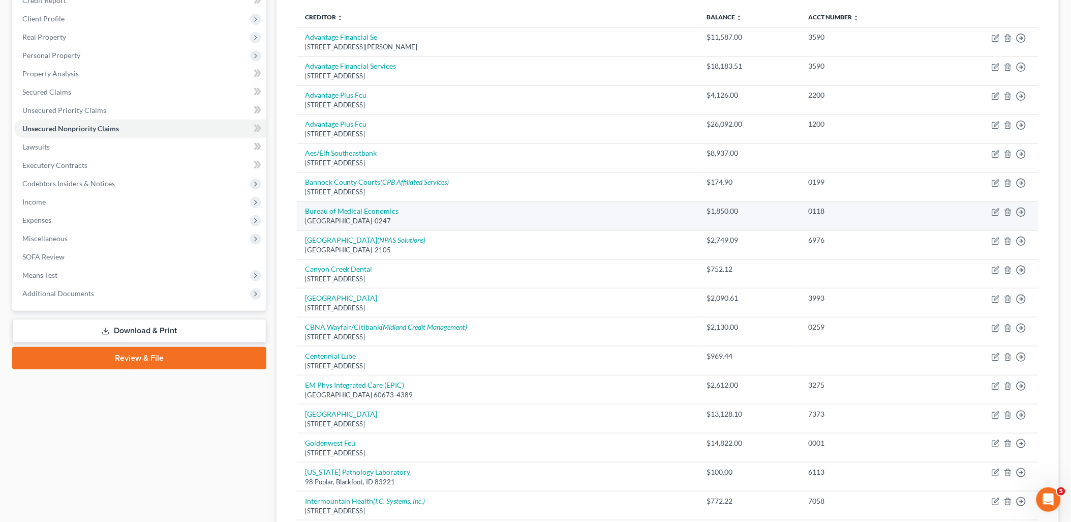
scroll to position [76, 0]
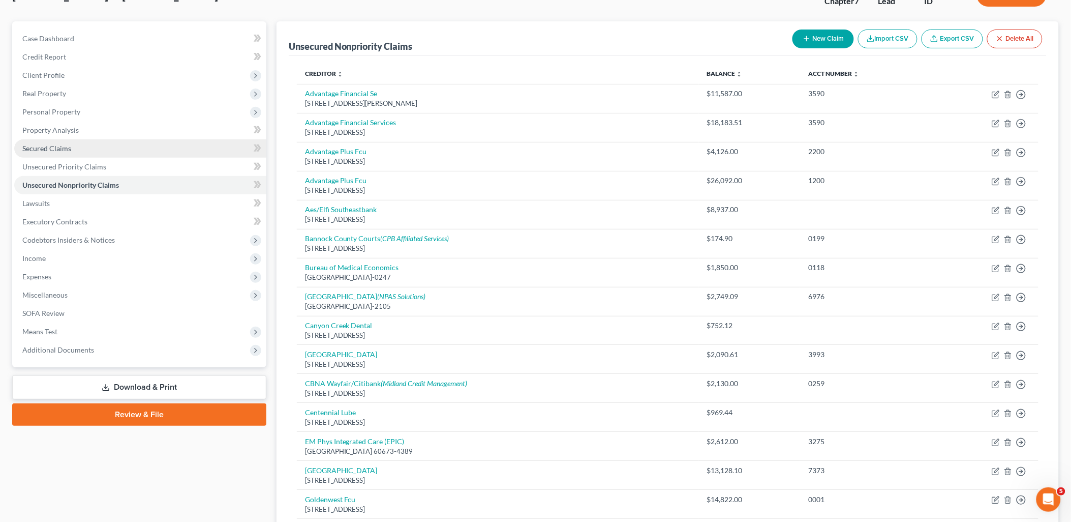
click at [51, 150] on span "Secured Claims" at bounding box center [46, 148] width 49 height 9
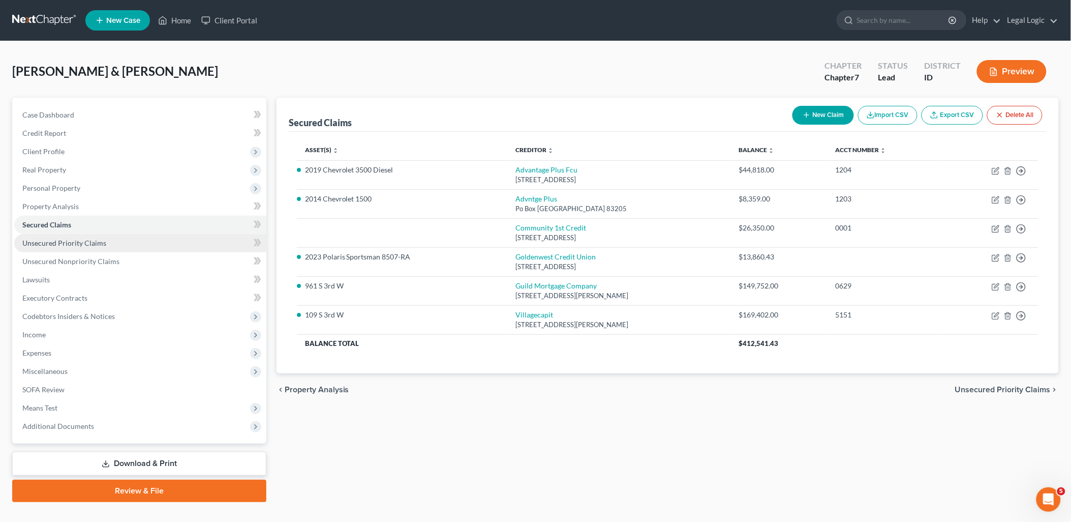
click at [77, 242] on span "Unsecured Priority Claims" at bounding box center [64, 242] width 84 height 9
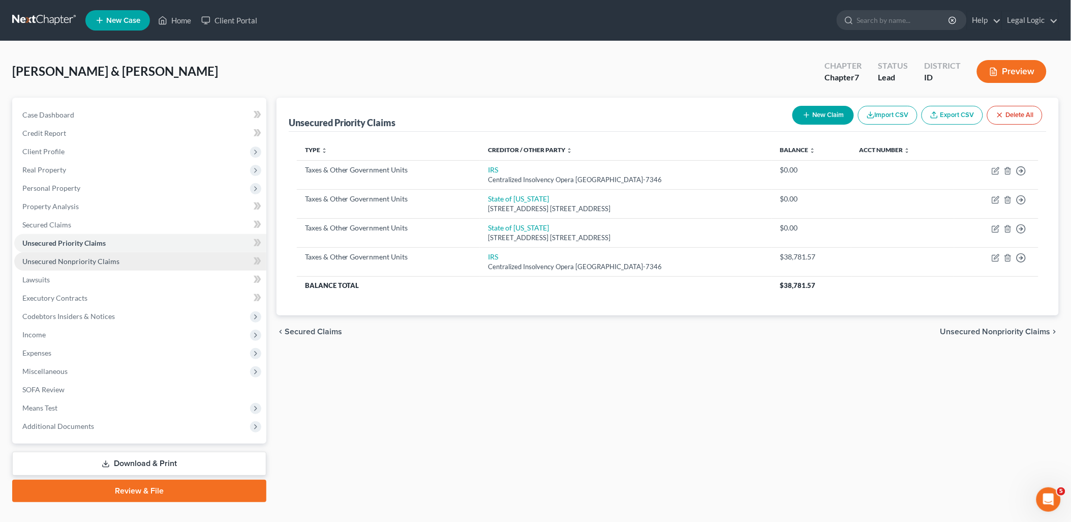
click at [75, 257] on span "Unsecured Nonpriority Claims" at bounding box center [70, 261] width 97 height 9
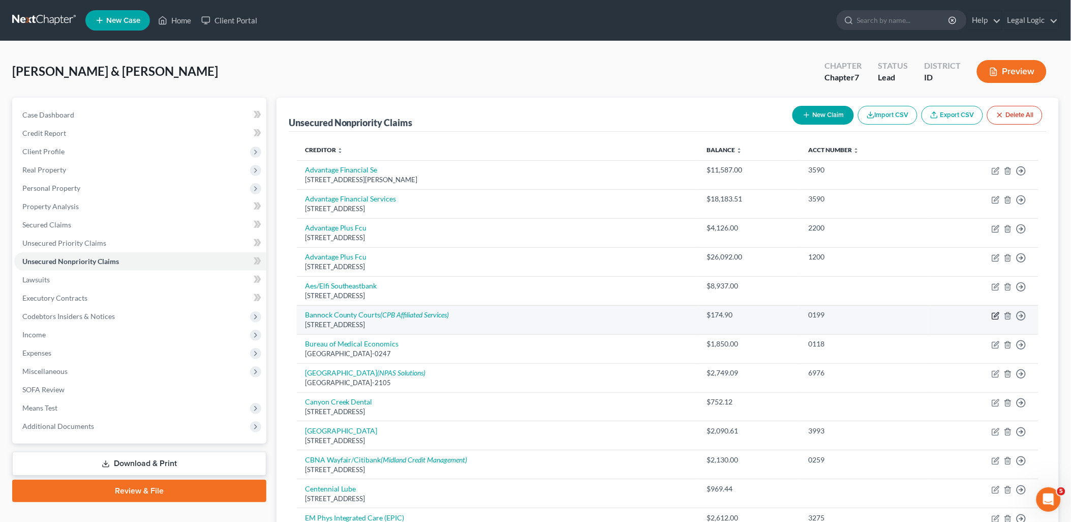
click at [998, 317] on icon "button" at bounding box center [996, 316] width 8 height 8
select select "13"
select select "14"
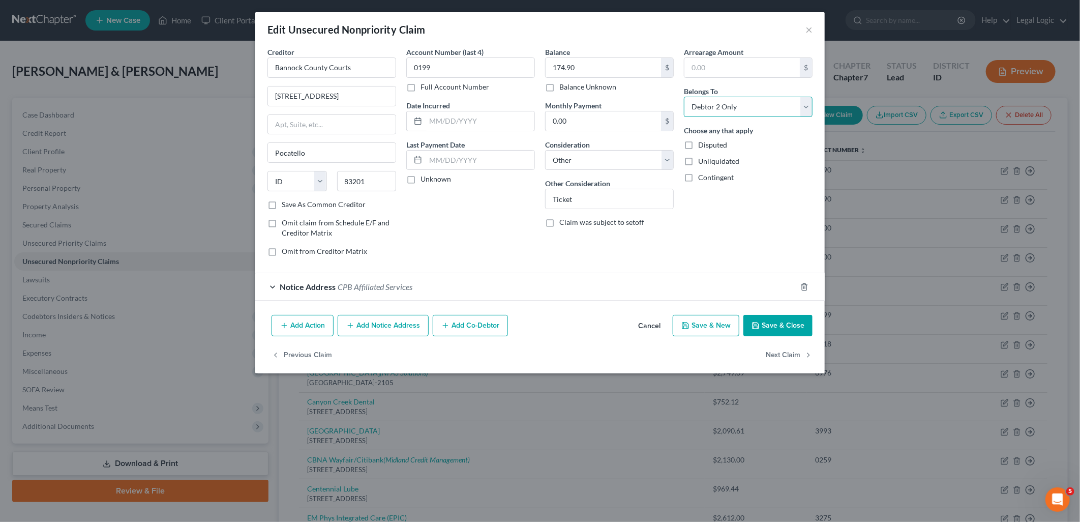
drag, startPoint x: 802, startPoint y: 108, endPoint x: 760, endPoint y: 118, distance: 43.9
click at [802, 108] on select "Select Debtor 1 Only Debtor 2 Only Debtor 1 And Debtor 2 Only At Least One Of T…" at bounding box center [748, 107] width 129 height 20
select select "0"
click at [684, 97] on select "Select Debtor 1 Only Debtor 2 Only Debtor 1 And Debtor 2 Only At Least One Of T…" at bounding box center [748, 107] width 129 height 20
click at [784, 324] on button "Save & Close" at bounding box center [777, 325] width 69 height 21
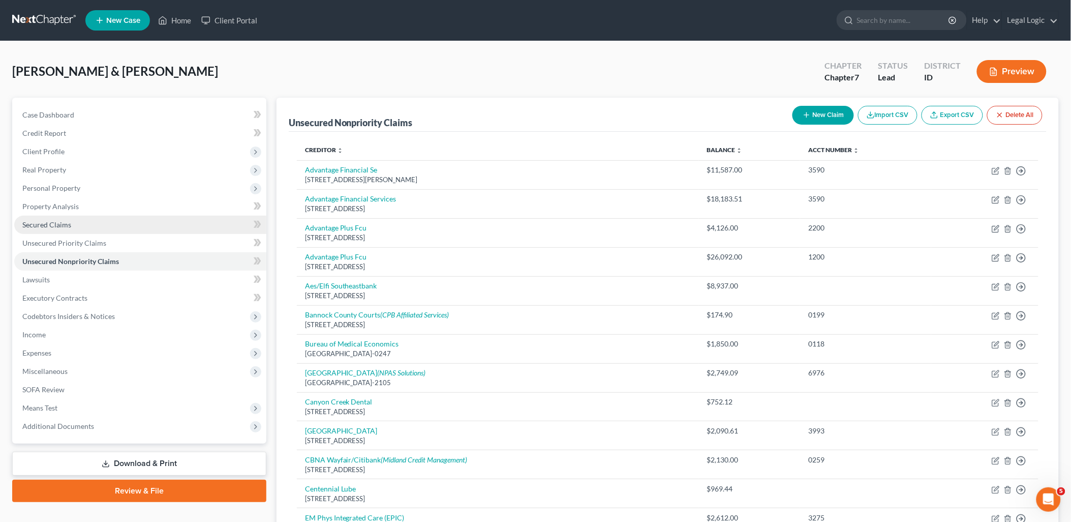
click at [46, 220] on span "Secured Claims" at bounding box center [46, 224] width 49 height 9
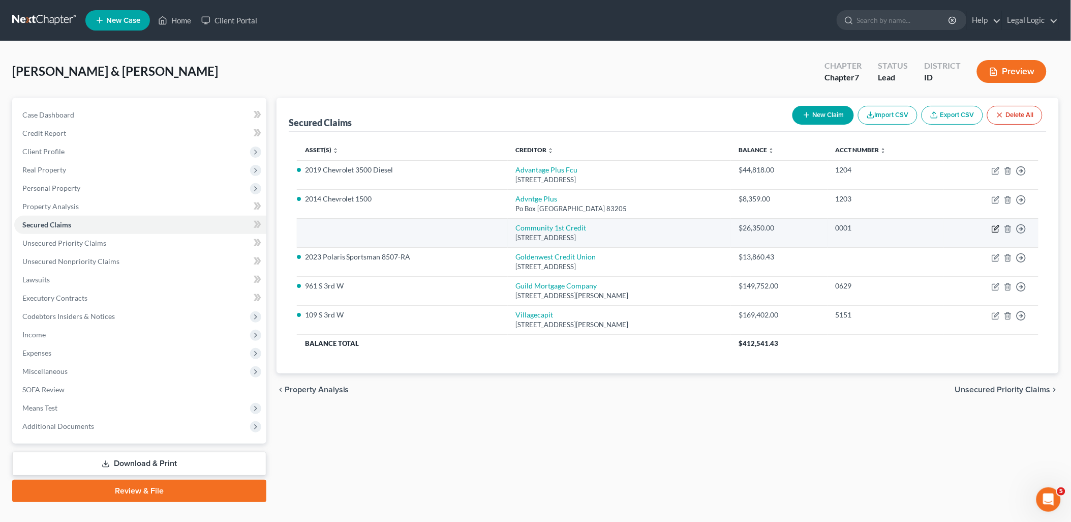
click at [999, 230] on icon "button" at bounding box center [996, 229] width 8 height 8
select select "50"
select select "1"
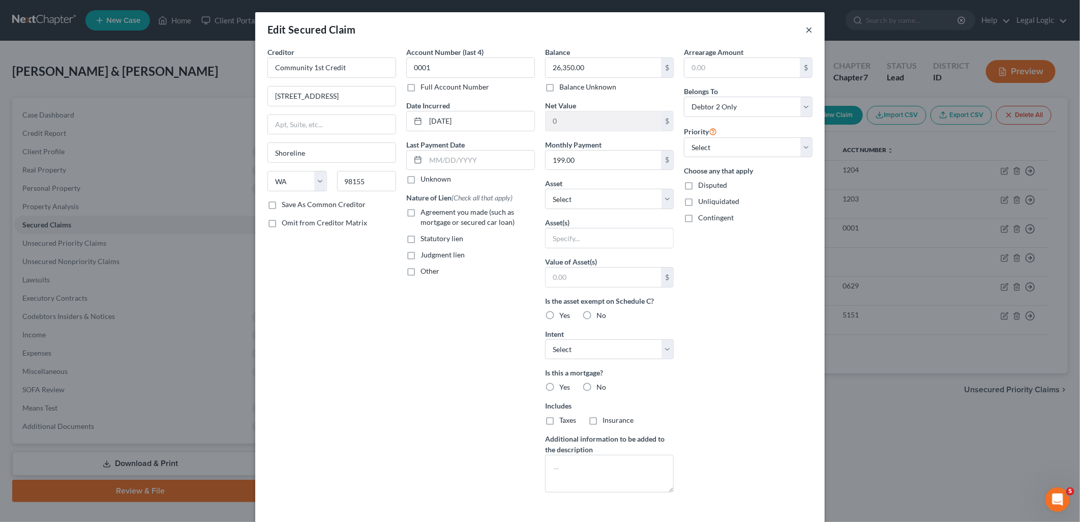
click at [805, 26] on button "×" at bounding box center [808, 29] width 7 height 12
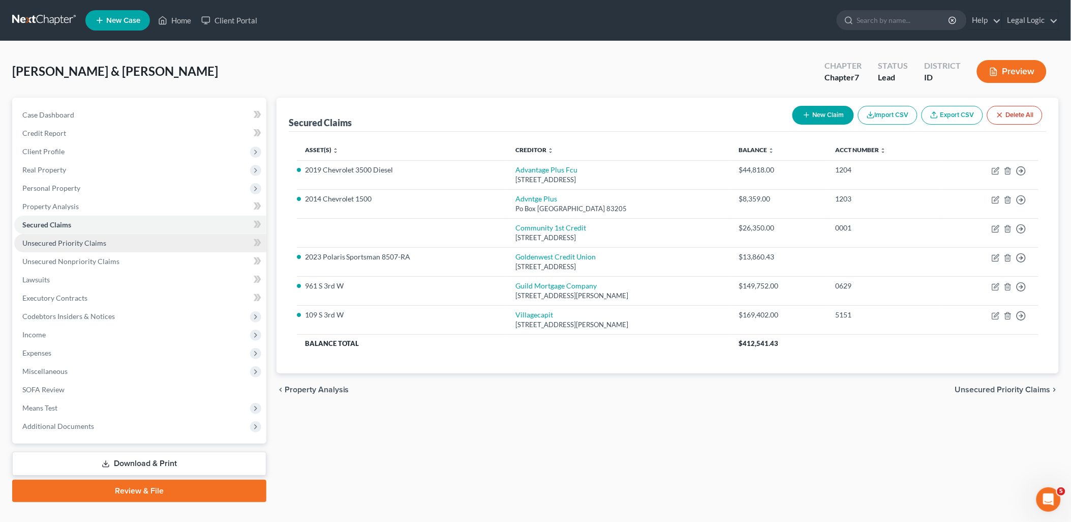
click at [93, 247] on link "Unsecured Priority Claims" at bounding box center [140, 243] width 252 height 18
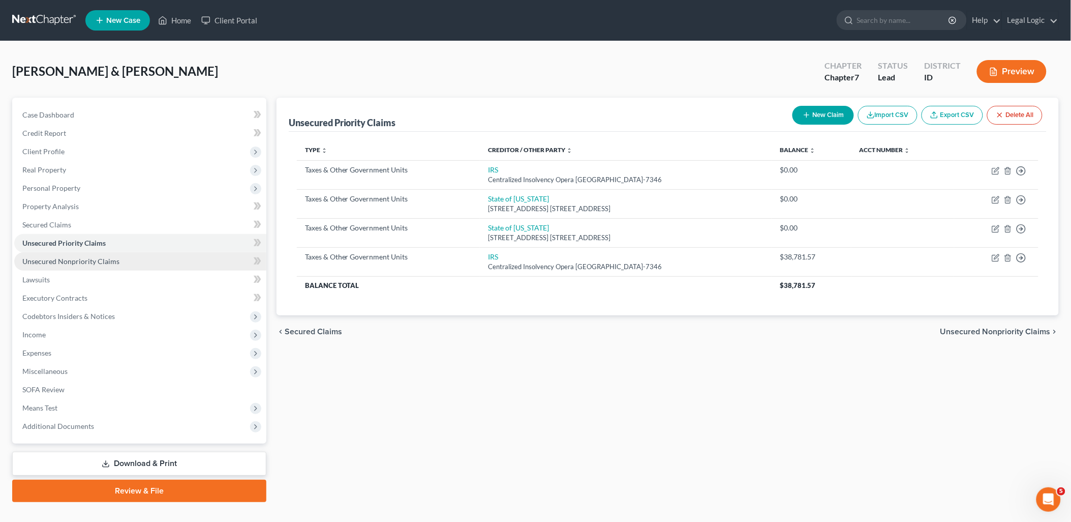
click at [93, 258] on span "Unsecured Nonpriority Claims" at bounding box center [70, 261] width 97 height 9
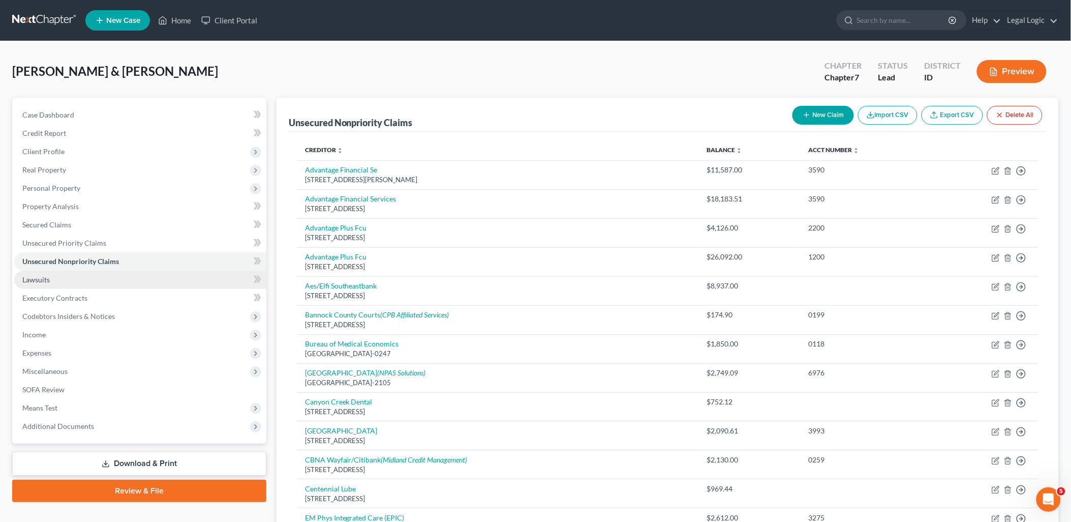
click at [32, 278] on span "Lawsuits" at bounding box center [35, 279] width 27 height 9
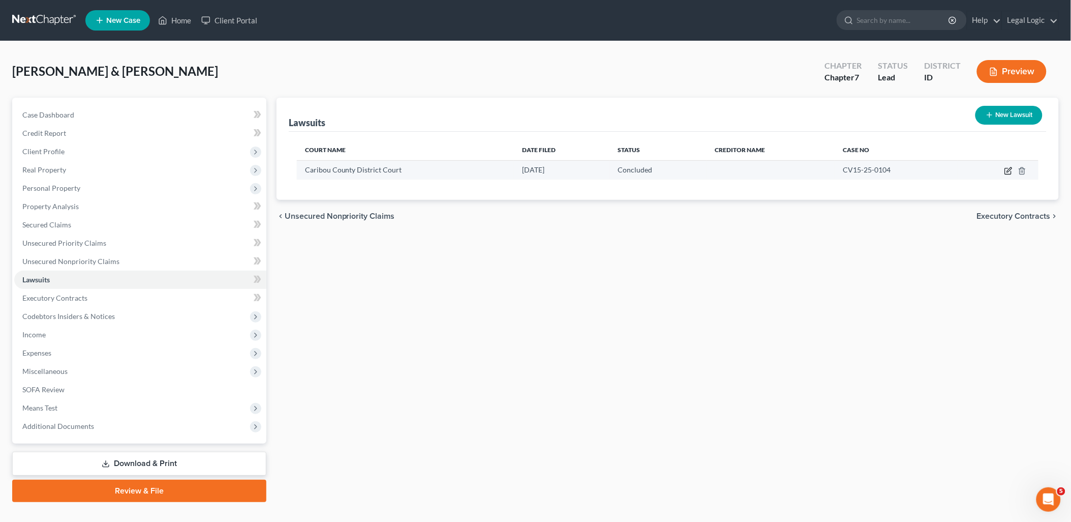
click at [1006, 171] on icon "button" at bounding box center [1008, 171] width 6 height 6
select select "13"
select select "2"
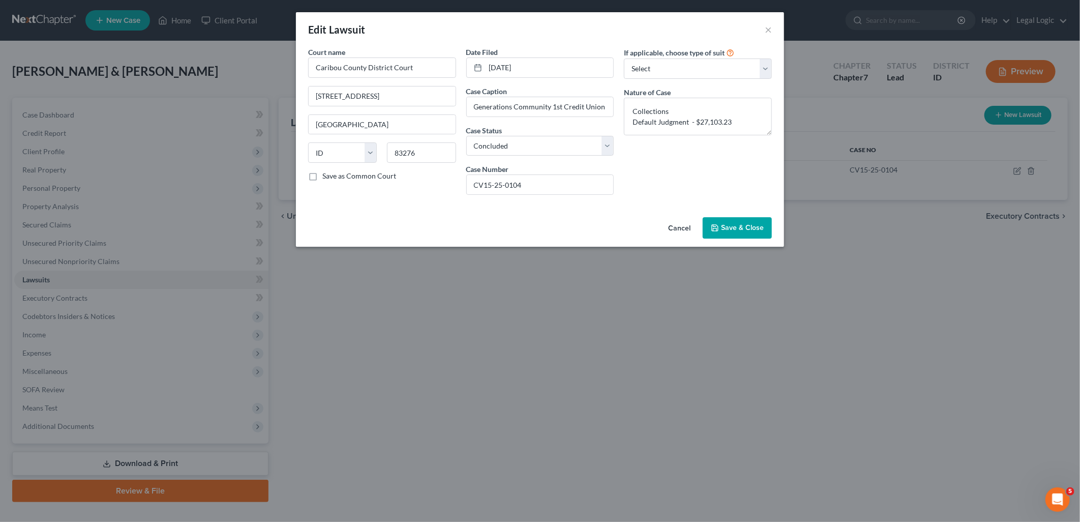
click at [726, 224] on span "Save & Close" at bounding box center [742, 227] width 43 height 9
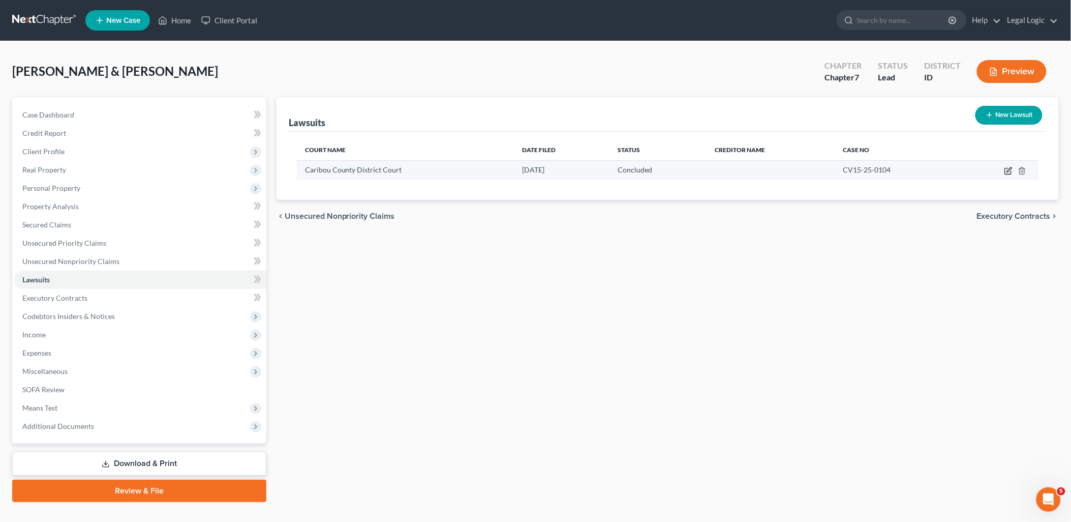
click at [1010, 174] on icon "button" at bounding box center [1008, 171] width 6 height 6
select select "13"
select select "2"
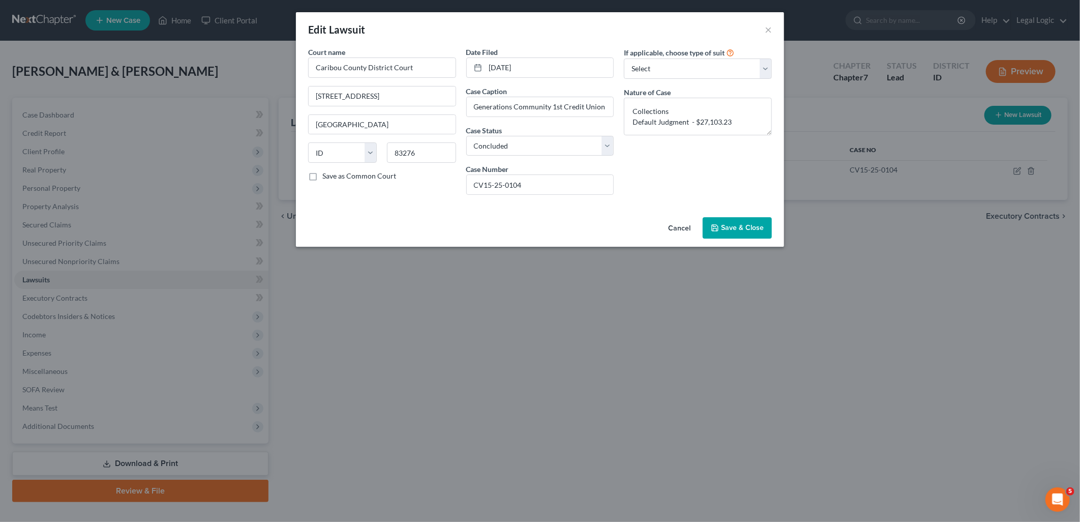
click at [735, 221] on button "Save & Close" at bounding box center [737, 227] width 69 height 21
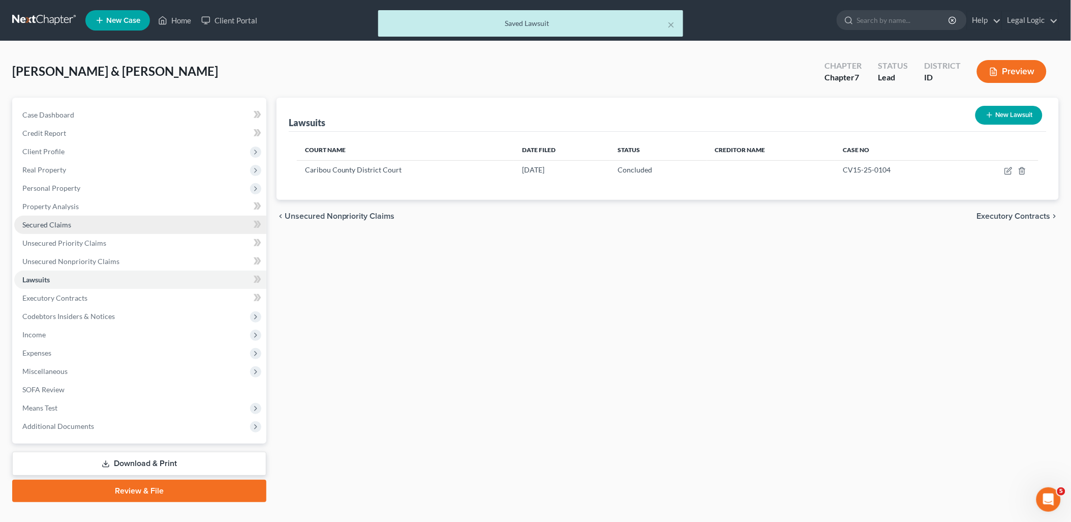
click at [65, 227] on span "Secured Claims" at bounding box center [46, 224] width 49 height 9
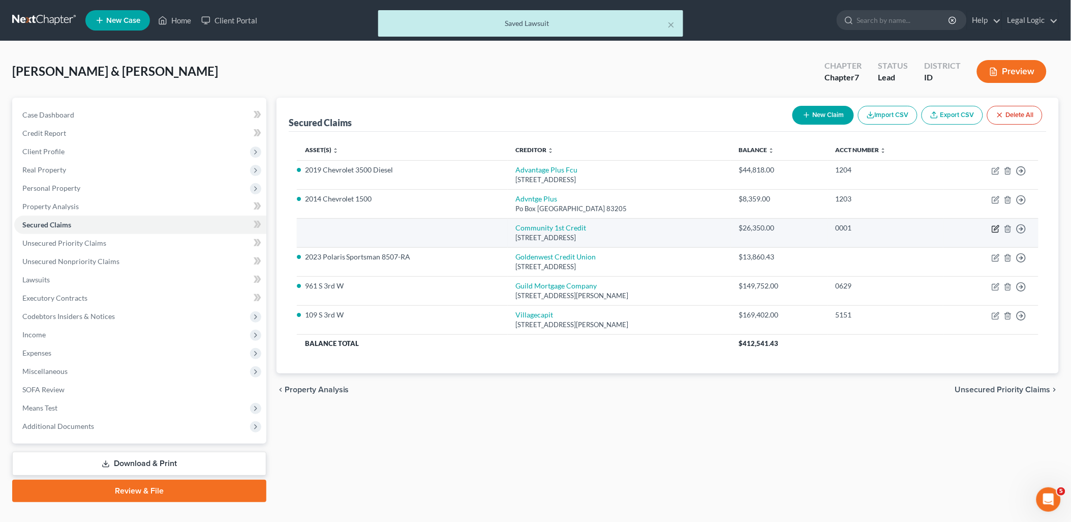
click at [994, 225] on icon "button" at bounding box center [996, 229] width 8 height 8
select select "50"
select select "0"
select select "1"
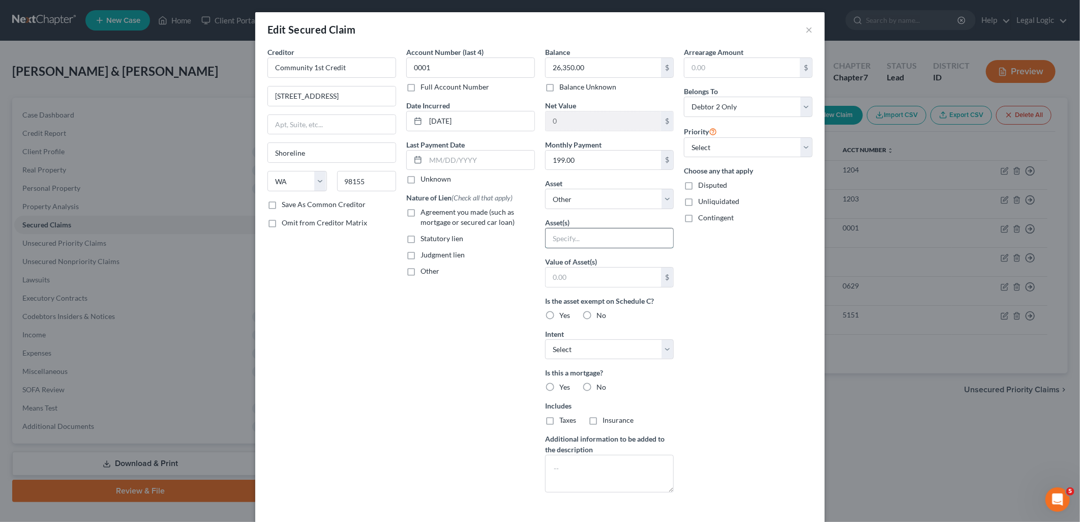
click at [633, 236] on input "text" at bounding box center [610, 237] width 128 height 19
type input "Solar Panels"
click at [626, 279] on input "text" at bounding box center [603, 276] width 115 height 19
type input "30,000.00"
click at [596, 312] on label "No" at bounding box center [601, 315] width 10 height 10
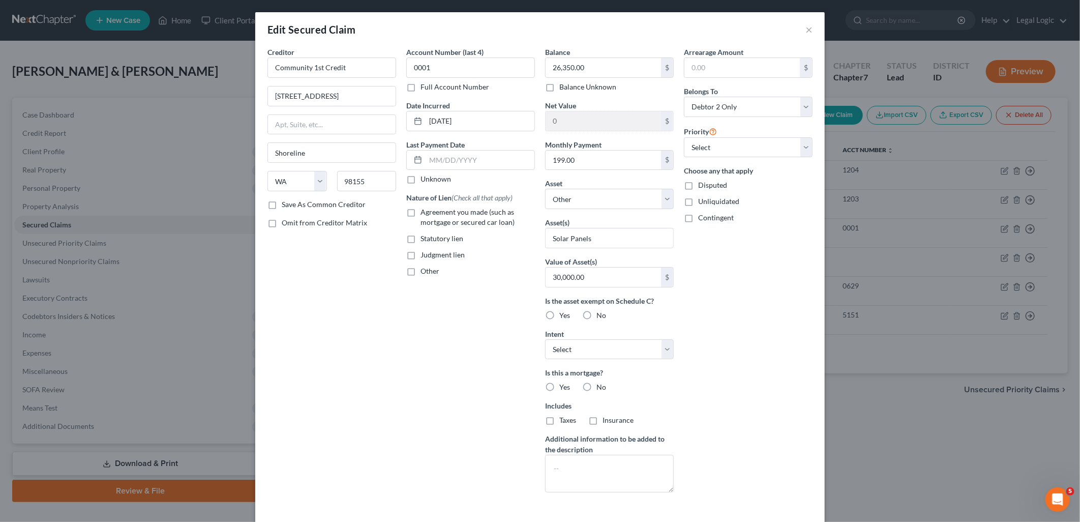
click at [601, 312] on input "No" at bounding box center [604, 313] width 7 height 7
radio input "true"
click at [596, 384] on label "No" at bounding box center [601, 387] width 10 height 10
click at [601, 384] on input "No" at bounding box center [604, 385] width 7 height 7
radio input "true"
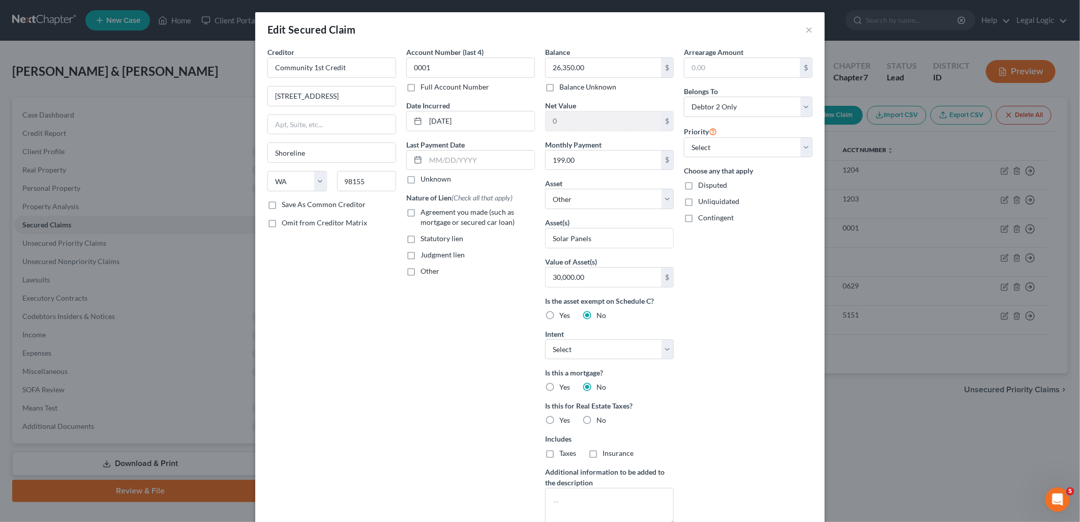
drag, startPoint x: 405, startPoint y: 214, endPoint x: 675, endPoint y: 180, distance: 272.7
click at [421, 214] on label "Agreement you made (such as mortgage or secured car loan)" at bounding box center [478, 217] width 114 height 20
click at [425, 214] on input "Agreement you made (such as mortgage or secured car loan)" at bounding box center [428, 210] width 7 height 7
checkbox input "true"
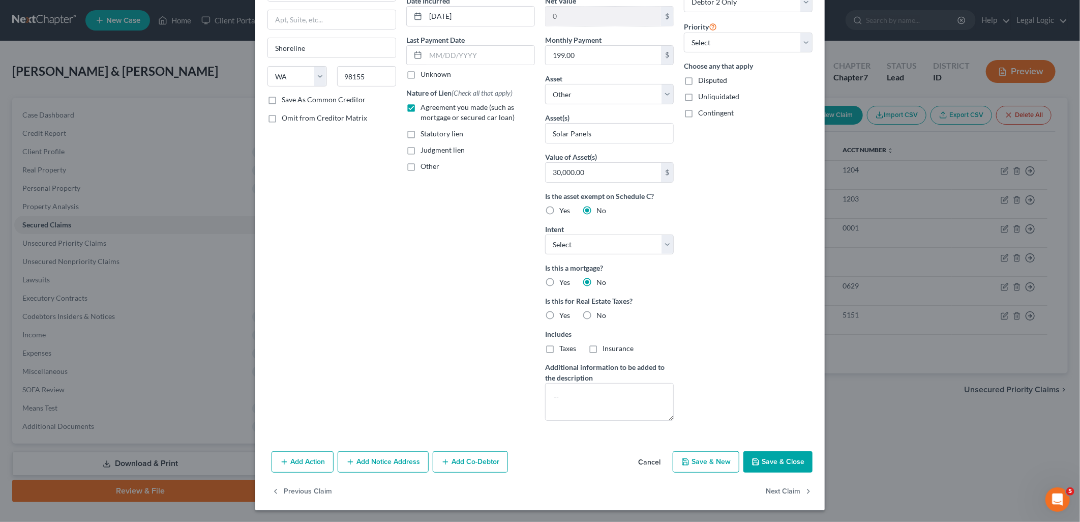
scroll to position [105, 0]
click at [793, 463] on button "Save & Close" at bounding box center [777, 461] width 69 height 21
select select
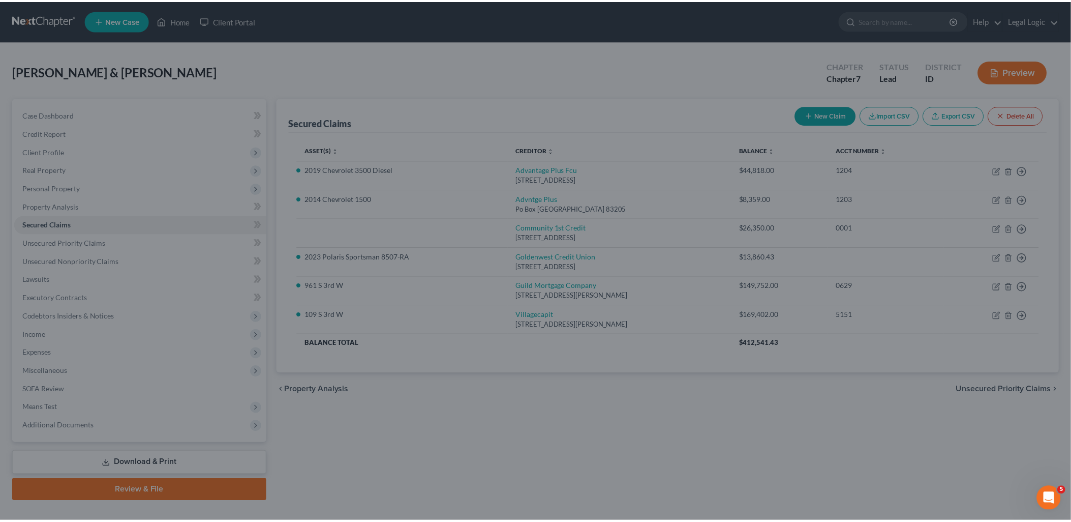
scroll to position [0, 0]
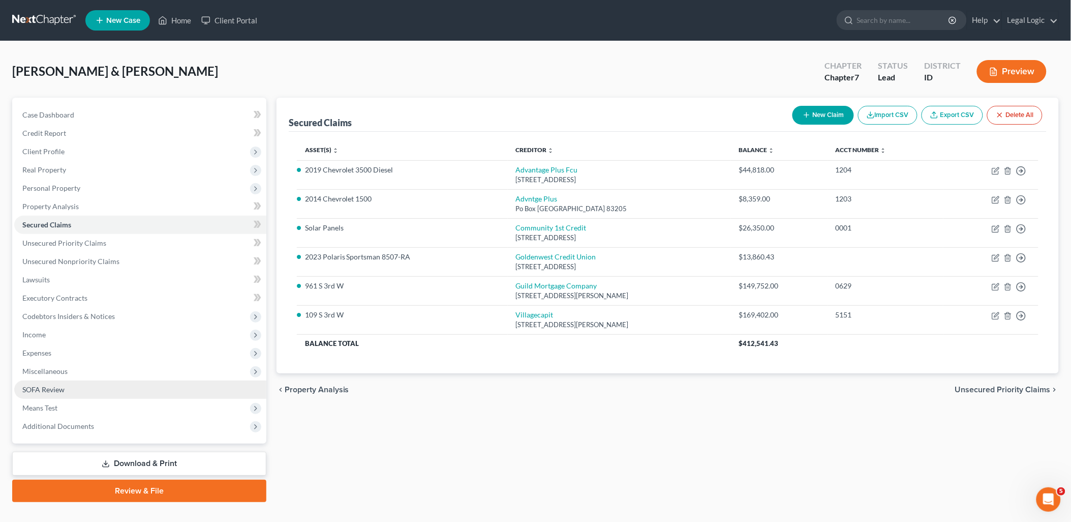
click at [64, 387] on span "SOFA Review" at bounding box center [43, 389] width 42 height 9
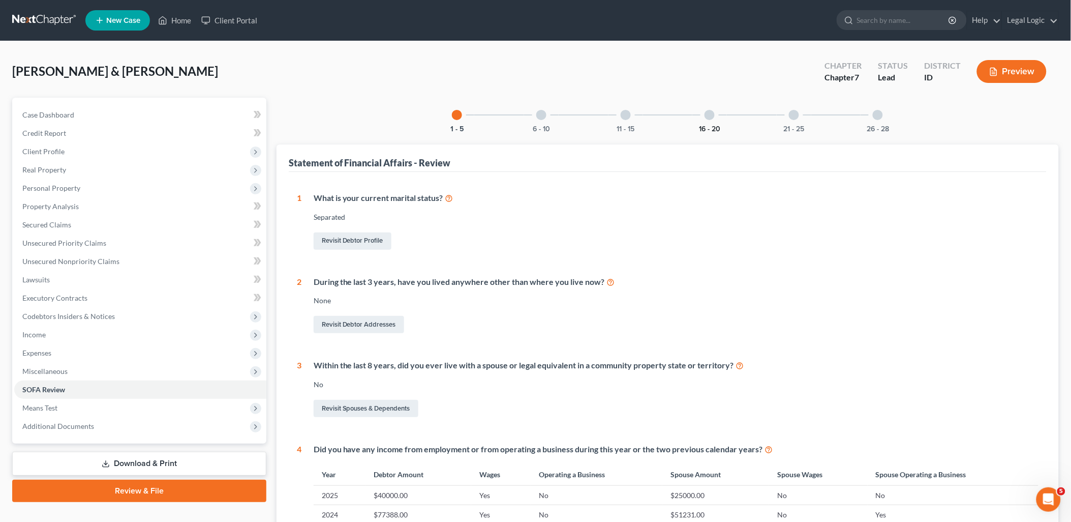
click at [705, 126] on button "16 - 20" at bounding box center [709, 129] width 21 height 7
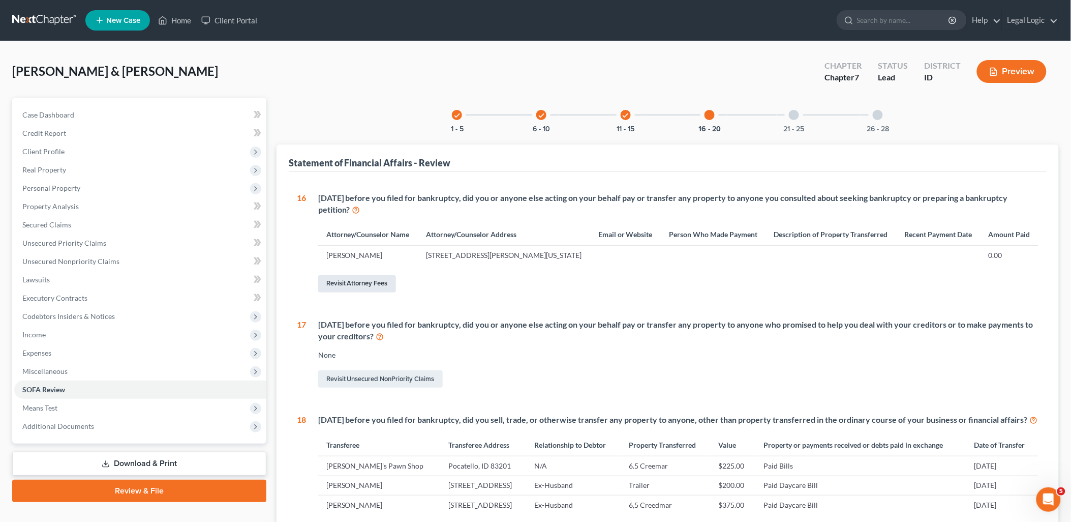
drag, startPoint x: 378, startPoint y: 282, endPoint x: 820, endPoint y: 280, distance: 441.9
click at [378, 282] on link "Revisit Attorney Fees" at bounding box center [357, 283] width 78 height 17
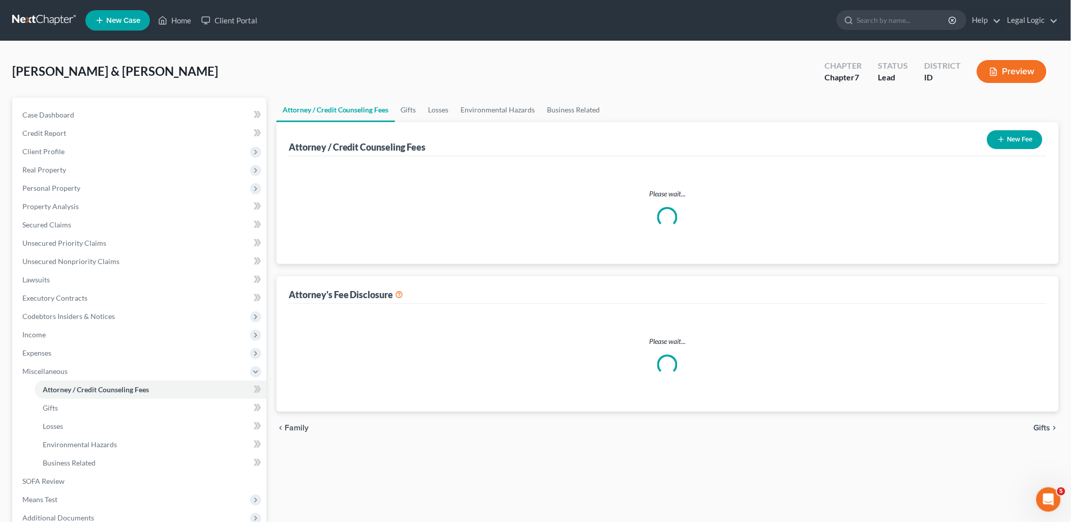
select select "0"
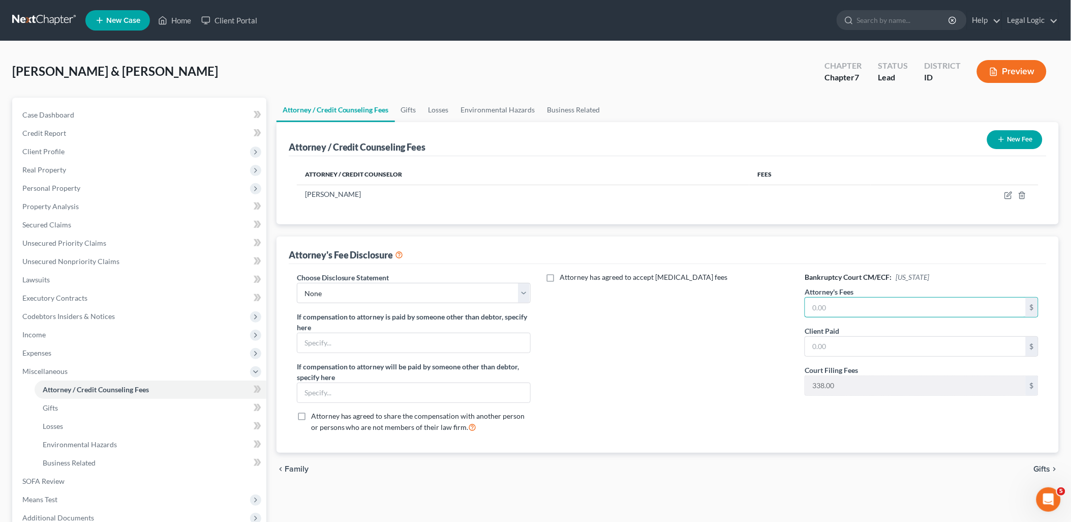
drag, startPoint x: 947, startPoint y: 308, endPoint x: 946, endPoint y: 326, distance: 18.4
click at [946, 316] on input "text" at bounding box center [915, 306] width 221 height 19
type input "1,928.00"
click at [934, 348] on input "text" at bounding box center [915, 346] width 221 height 19
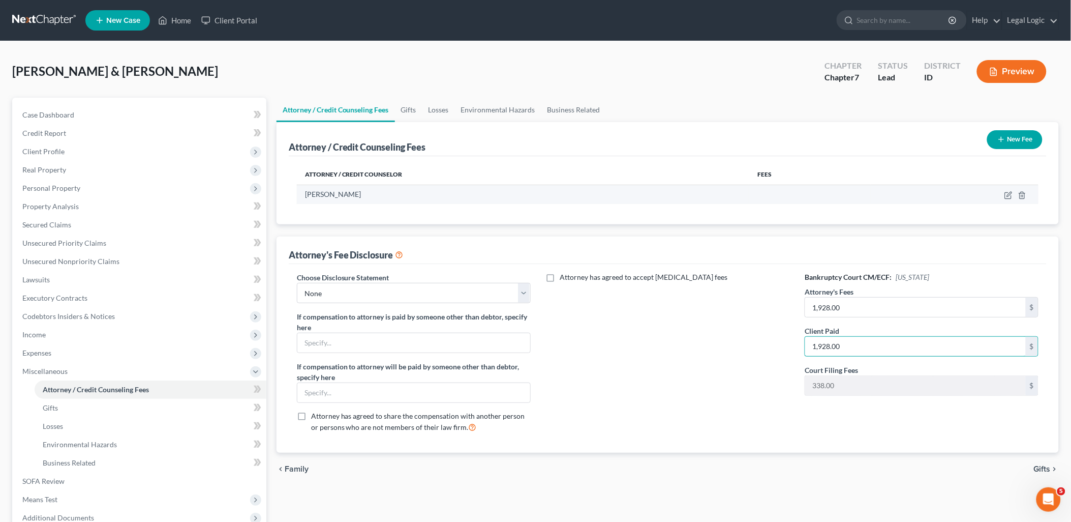
type input "1,928.00"
click at [1010, 190] on td at bounding box center [955, 194] width 168 height 19
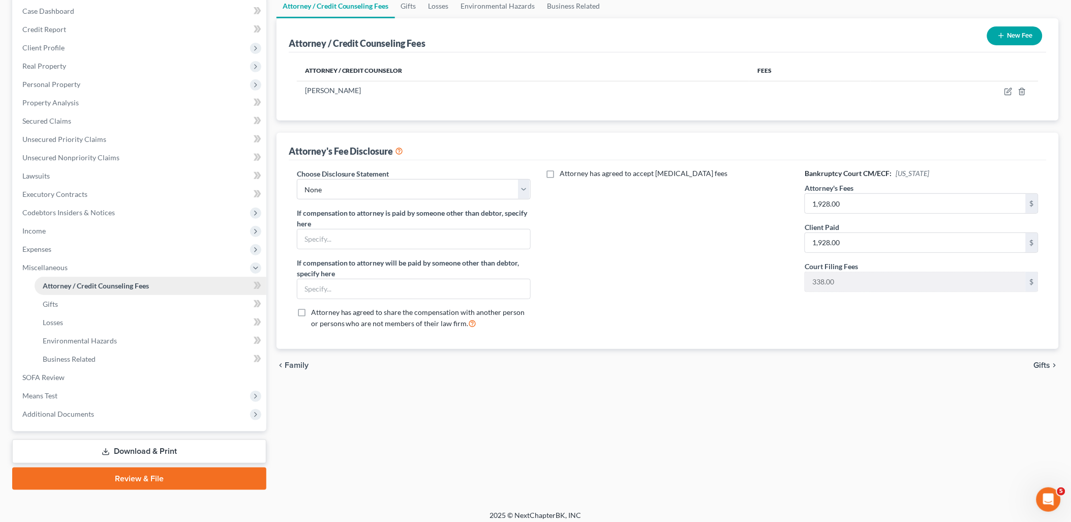
scroll to position [109, 0]
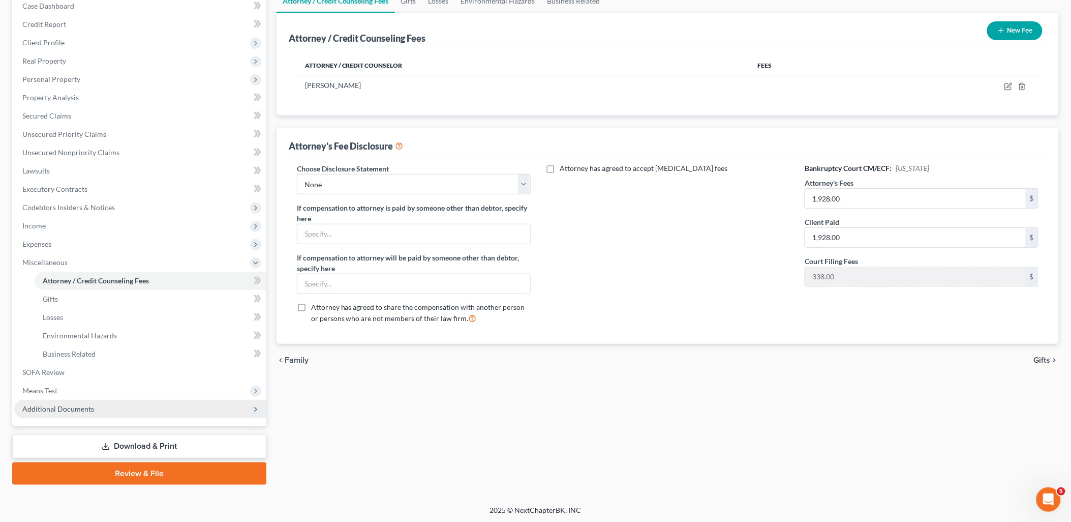
drag, startPoint x: 166, startPoint y: 441, endPoint x: 249, endPoint y: 405, distance: 90.9
click at [166, 441] on link "Download & Print" at bounding box center [139, 446] width 254 height 24
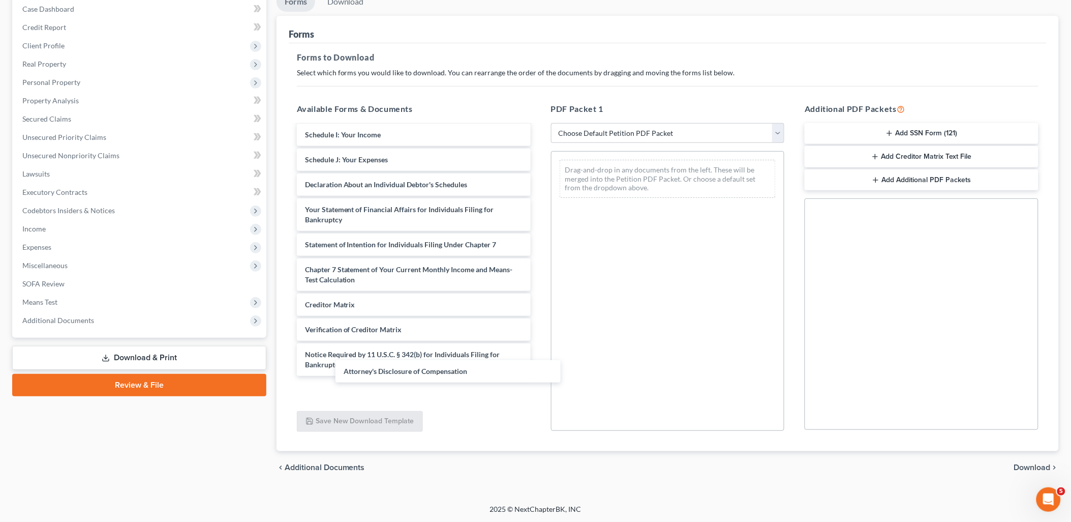
scroll to position [176, 0]
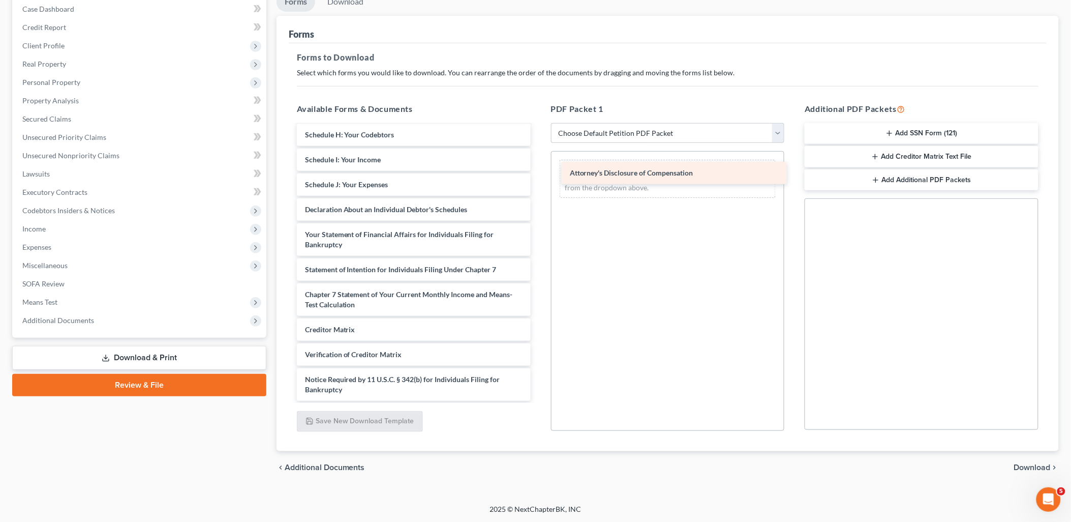
drag, startPoint x: 465, startPoint y: 384, endPoint x: 725, endPoint y: 170, distance: 336.7
click at [539, 170] on div "Attorney's Disclosure of Compensation Voluntary Petition for Individuals Filing…" at bounding box center [414, 175] width 250 height 452
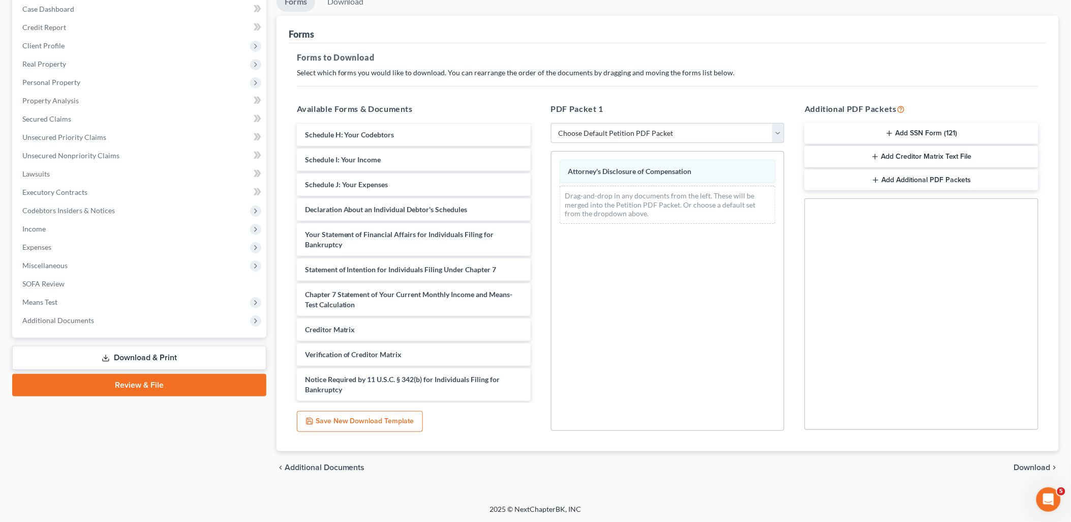
drag, startPoint x: 1049, startPoint y: 469, endPoint x: 1040, endPoint y: 460, distance: 12.6
click at [1049, 468] on span "Download" at bounding box center [1032, 467] width 37 height 8
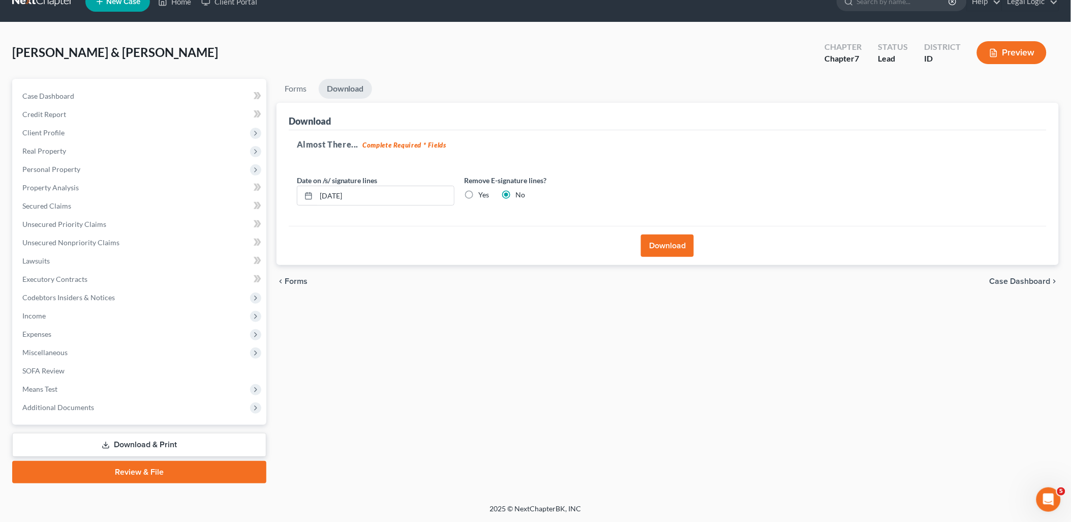
scroll to position [17, 0]
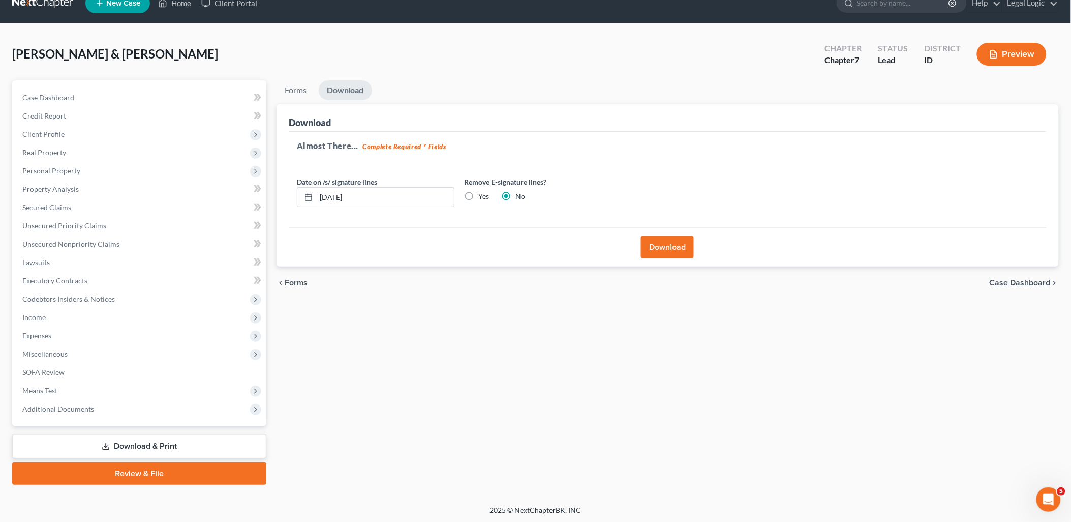
click at [678, 252] on button "Download" at bounding box center [667, 247] width 53 height 22
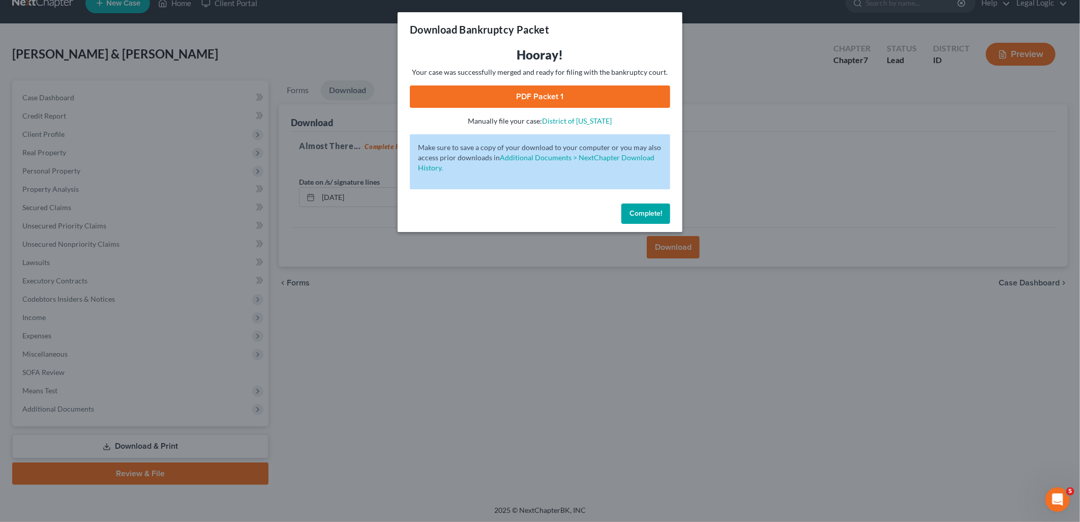
click at [586, 98] on link "PDF Packet 1" at bounding box center [540, 96] width 260 height 22
drag, startPoint x: 658, startPoint y: 218, endPoint x: 659, endPoint y: 204, distance: 13.3
click at [658, 216] on button "Complete!" at bounding box center [645, 213] width 49 height 20
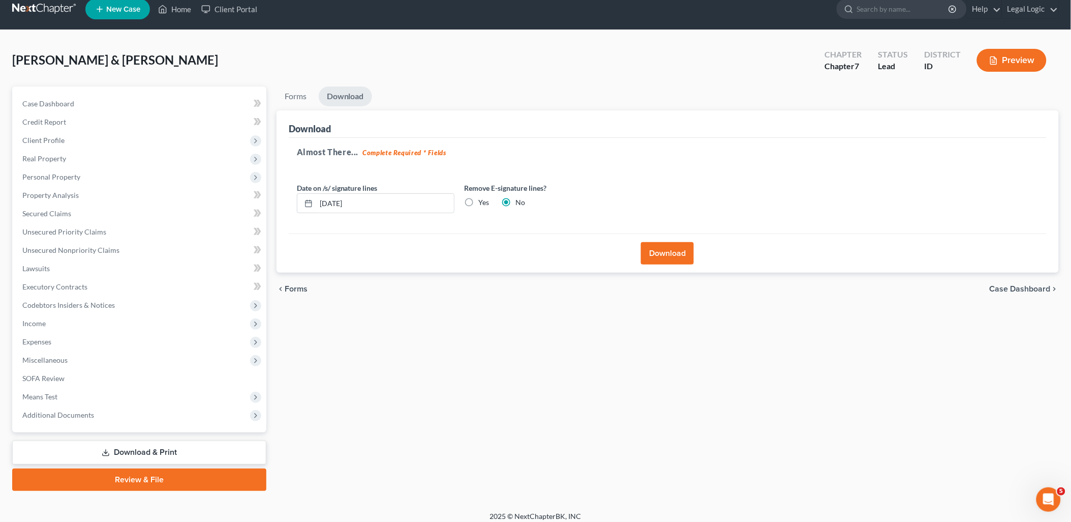
scroll to position [0, 0]
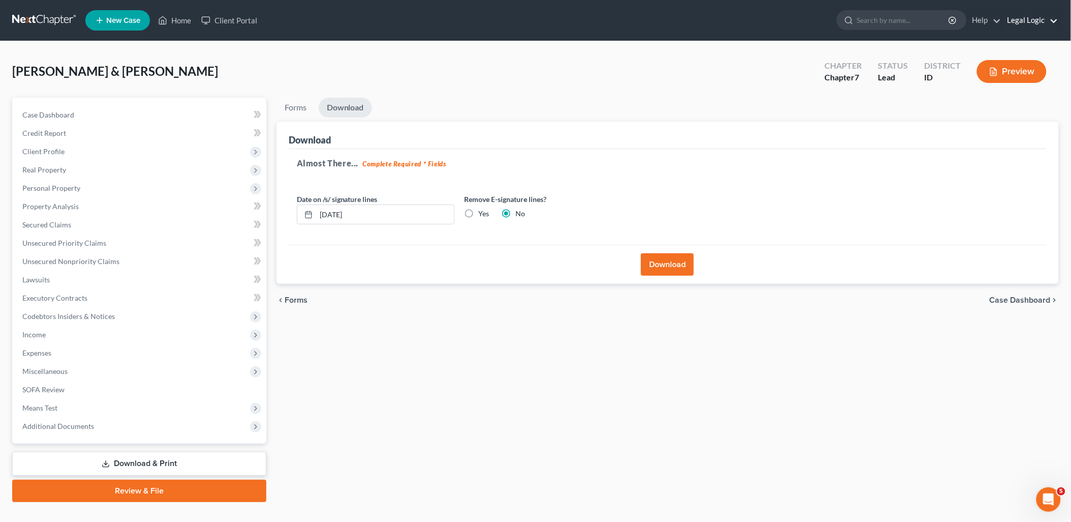
click at [1051, 18] on link "Legal Logic" at bounding box center [1031, 20] width 56 height 18
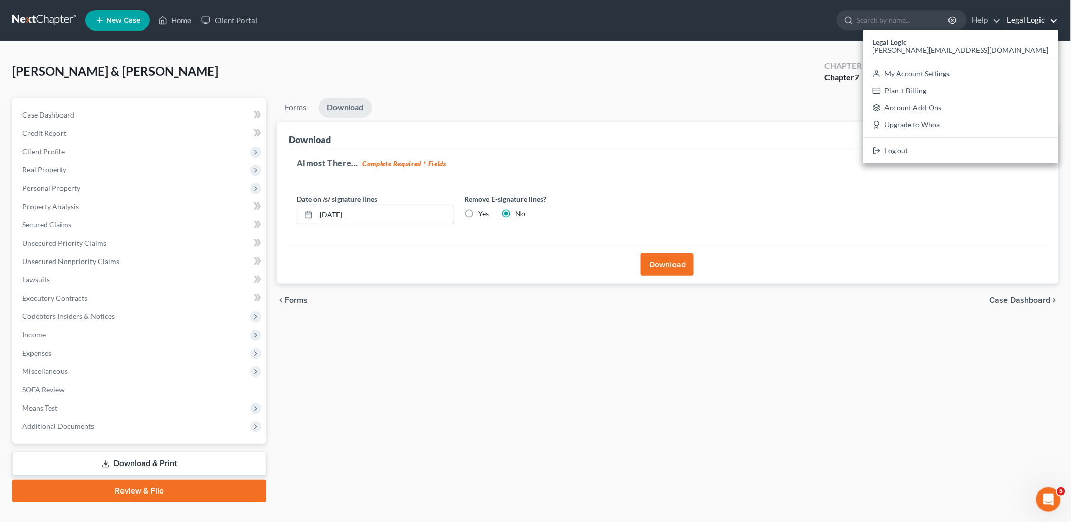
click at [710, 83] on div "Mejia-Rodriguez, Alejandro & Hartranft, Michele Upgraded Chapter Chapter 7 Stat…" at bounding box center [535, 75] width 1047 height 44
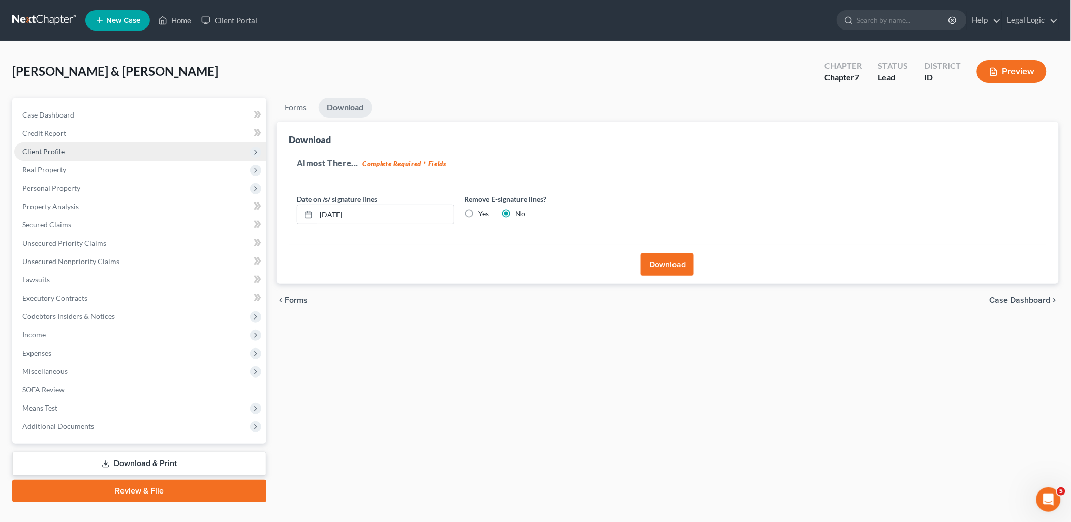
click at [73, 158] on span "Client Profile" at bounding box center [140, 151] width 252 height 18
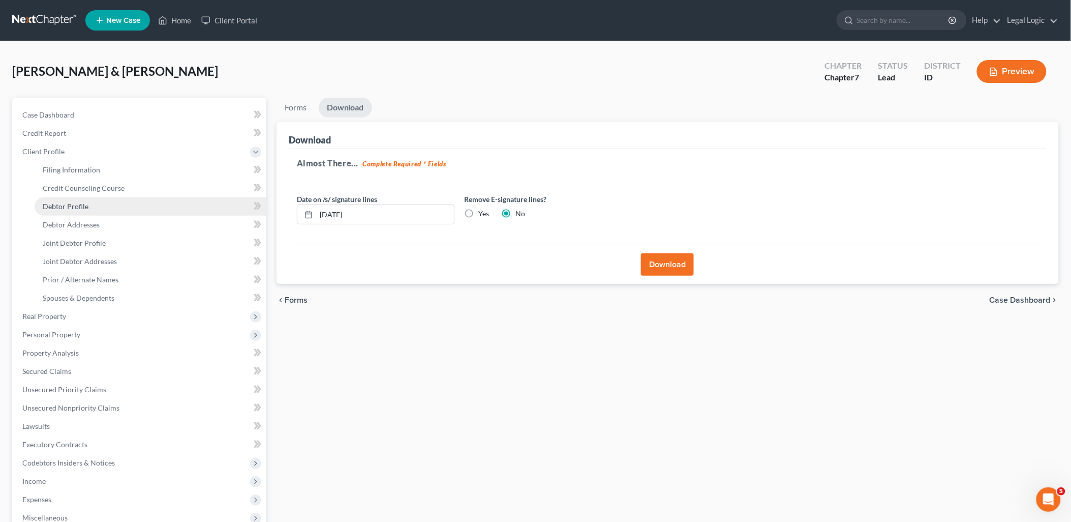
click at [85, 199] on link "Debtor Profile" at bounding box center [151, 206] width 232 height 18
select select "2"
select select "6"
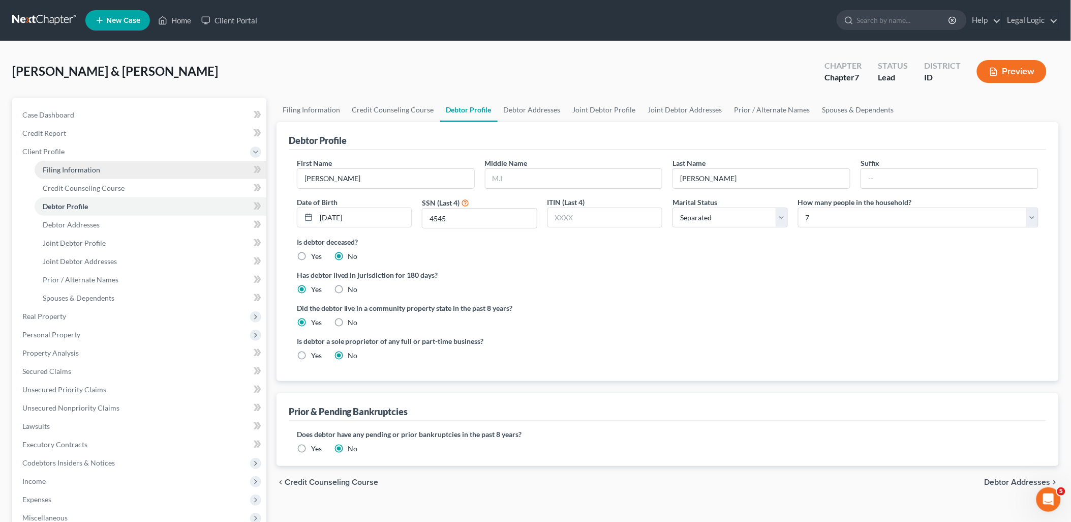
click at [67, 161] on link "Filing Information" at bounding box center [151, 170] width 232 height 18
select select "1"
select select "0"
select select "13"
